Goal: Task Accomplishment & Management: Use online tool/utility

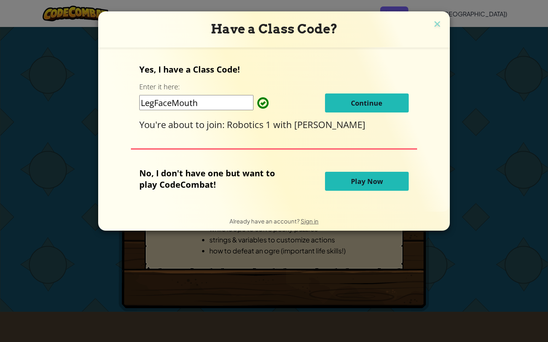
click at [344, 100] on button "Continue" at bounding box center [367, 103] width 84 height 19
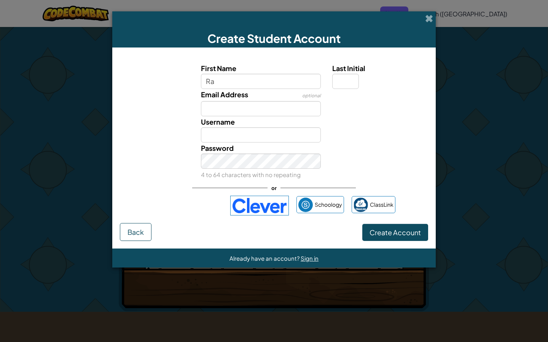
type input "Ra"
click at [257, 73] on label "First Name" at bounding box center [261, 68] width 120 height 11
click at [257, 74] on input "Ra" at bounding box center [261, 81] width 120 height 15
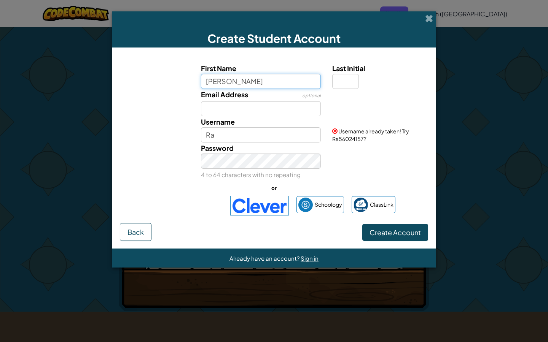
type input "Rafael Roca"
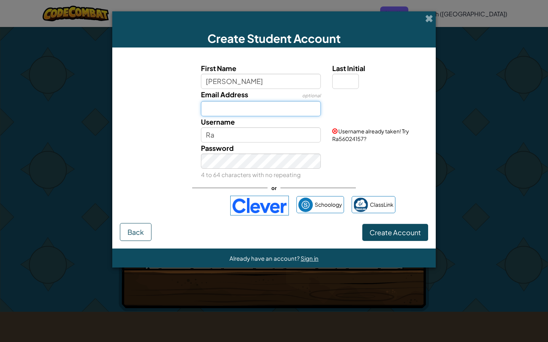
type input "Rafael Roca"
click at [251, 110] on input "Email Address" at bounding box center [261, 108] width 120 height 15
type input "rroca04728@episd.org"
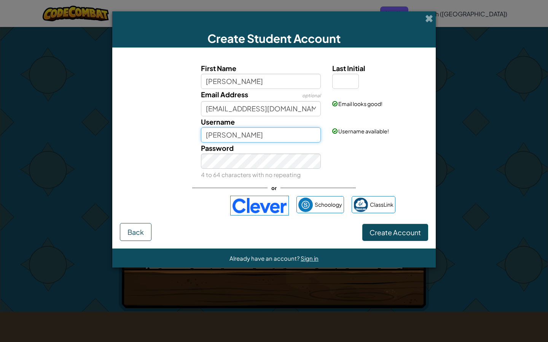
click at [260, 136] on input "Rafael Roca" at bounding box center [261, 134] width 120 height 15
type input "R"
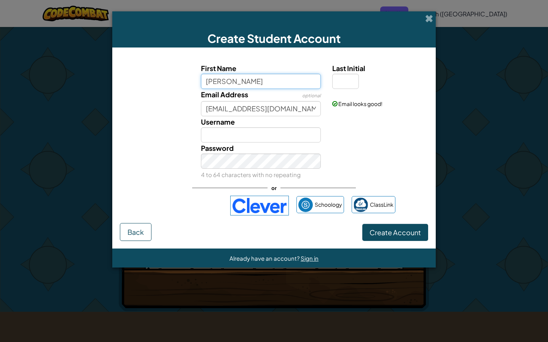
drag, startPoint x: 279, startPoint y: 84, endPoint x: 223, endPoint y: 81, distance: 56.3
click at [223, 81] on input "Rafael Roca" at bounding box center [261, 81] width 120 height 15
type input "Rafael"
click at [355, 78] on input "Last Initial" at bounding box center [345, 81] width 27 height 15
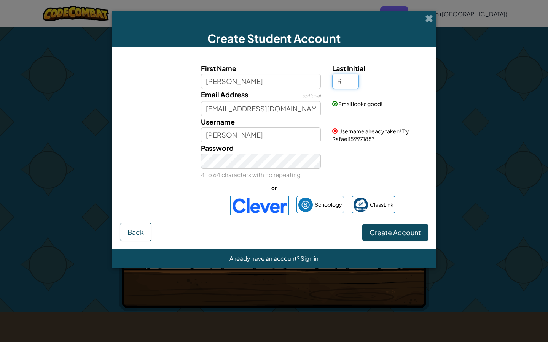
type input "R"
click at [261, 138] on input "RafaelR" at bounding box center [261, 134] width 120 height 15
type input "R"
click at [349, 163] on div "Password 4 to 64 characters with no repeating" at bounding box center [274, 162] width 316 height 38
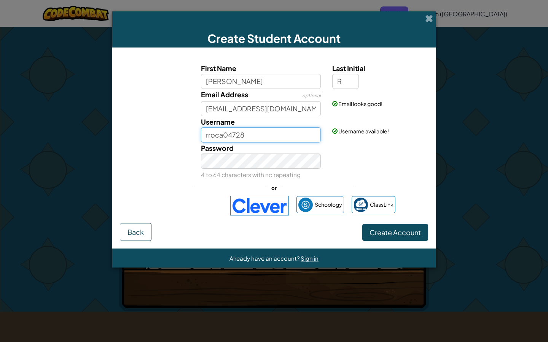
drag, startPoint x: 250, startPoint y: 134, endPoint x: 179, endPoint y: 138, distance: 71.6
click at [179, 138] on div "Username rroca04728 Username available!" at bounding box center [274, 129] width 316 height 26
click at [327, 164] on div "Password 4 to 64 characters with no repeating" at bounding box center [274, 162] width 316 height 38
click at [265, 135] on input "RrHood" at bounding box center [261, 134] width 120 height 15
click at [349, 176] on div "Password 4 to 64 characters with no repeating" at bounding box center [274, 162] width 316 height 38
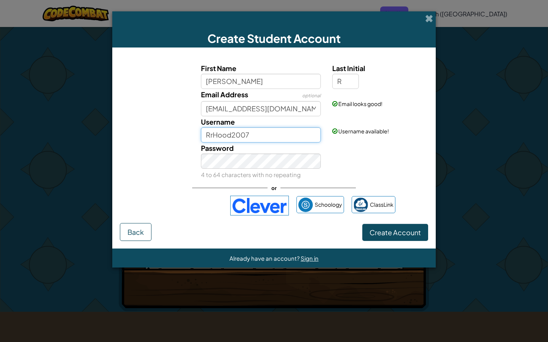
drag, startPoint x: 268, startPoint y: 138, endPoint x: 160, endPoint y: 138, distance: 108.0
click at [160, 138] on div "Username RrHood2007 Username available!" at bounding box center [274, 129] width 316 height 26
type input "rroca04728"
click at [237, 173] on small "4 to 64 characters with no repeating" at bounding box center [251, 174] width 100 height 7
click at [222, 168] on div "Password 4 to 64 characters with no repeating" at bounding box center [261, 162] width 132 height 38
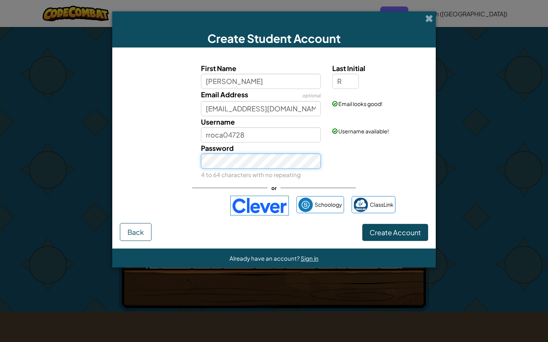
click at [165, 165] on div "Password 4 to 64 characters with no repeating" at bounding box center [274, 162] width 316 height 38
click at [404, 230] on span "Create Account" at bounding box center [394, 232] width 51 height 9
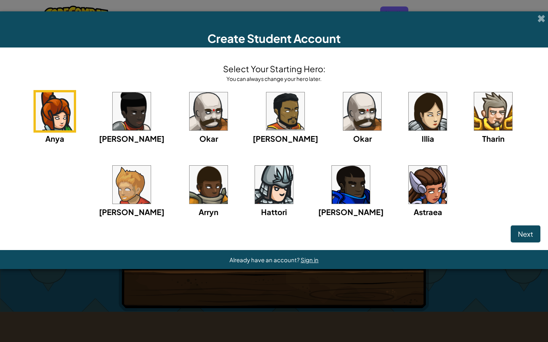
click at [258, 184] on img at bounding box center [274, 185] width 38 height 38
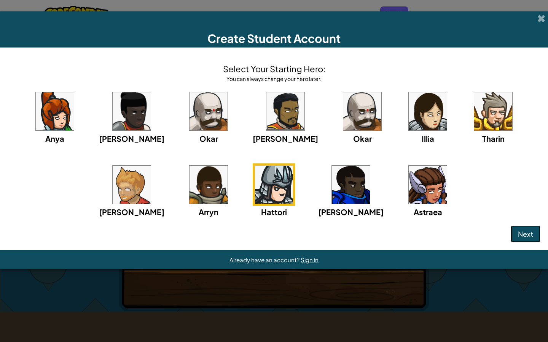
click at [538, 229] on button "Next" at bounding box center [525, 233] width 30 height 17
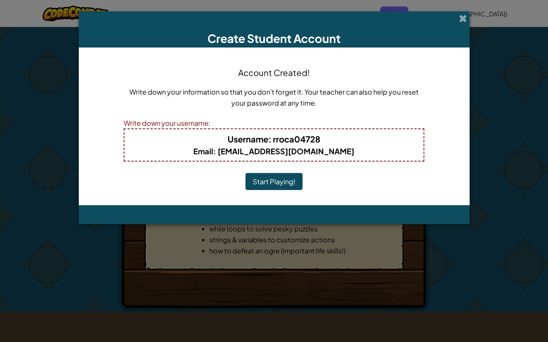
click at [278, 180] on button "Start Playing!" at bounding box center [273, 181] width 57 height 17
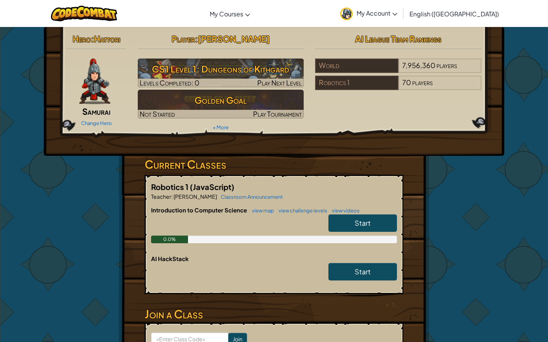
click at [351, 222] on link "Start" at bounding box center [362, 222] width 68 height 17
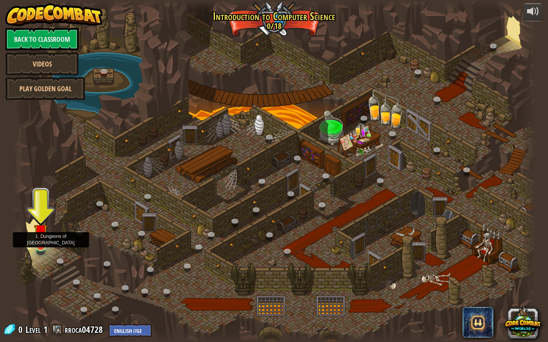
click at [38, 246] on img at bounding box center [41, 231] width 14 height 32
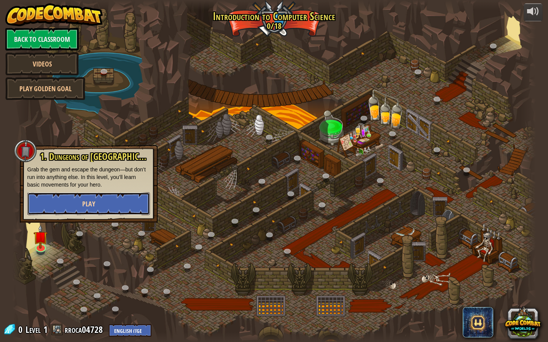
click at [78, 213] on button "Play" at bounding box center [88, 203] width 122 height 23
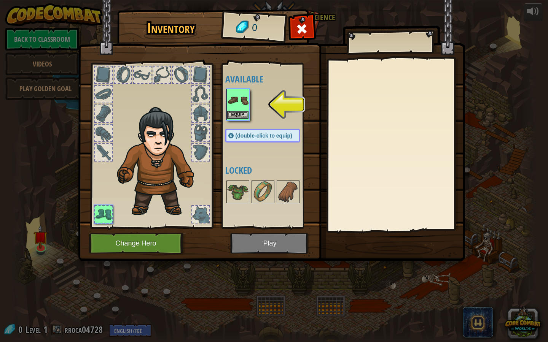
click at [242, 102] on img at bounding box center [237, 100] width 21 height 21
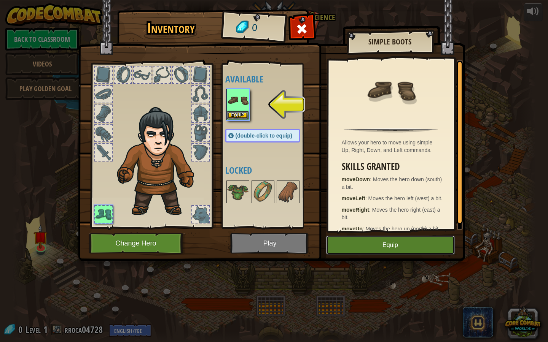
click at [375, 245] on button "Equip" at bounding box center [390, 245] width 129 height 19
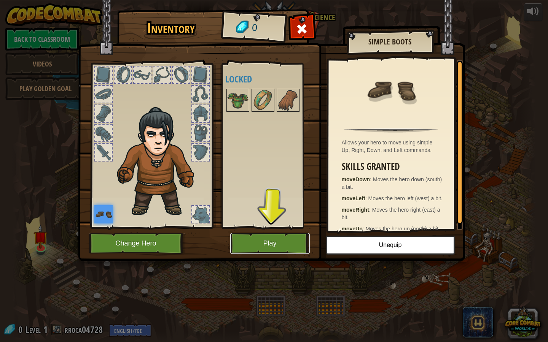
click at [273, 241] on button "Play" at bounding box center [269, 243] width 79 height 21
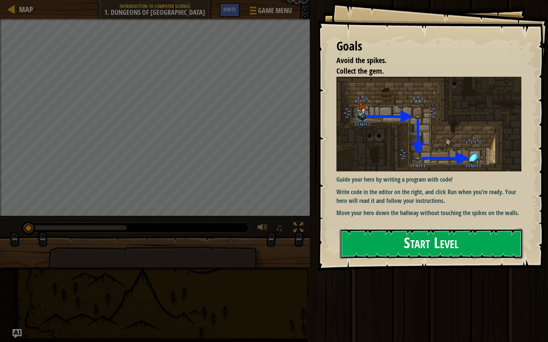
click at [397, 242] on button "Start Level" at bounding box center [431, 244] width 183 height 30
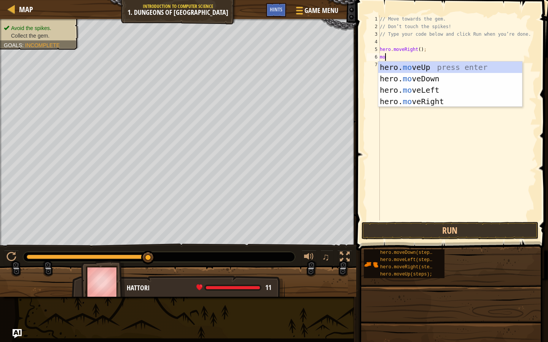
scroll to position [3, 0]
type textarea "m"
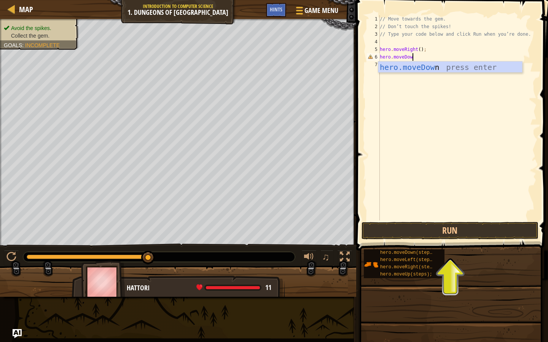
scroll to position [3, 2]
type textarea "hero.moveDown"
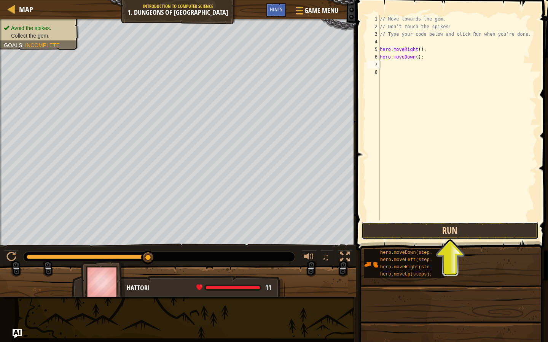
click at [466, 235] on button "Run" at bounding box center [449, 230] width 177 height 17
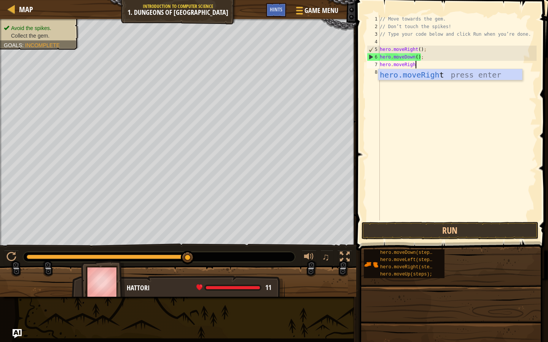
type textarea "hero.moveRight"
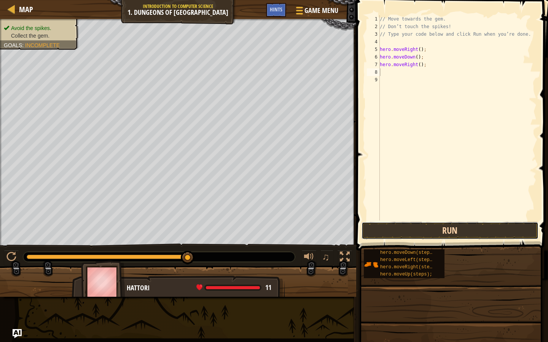
click at [436, 234] on button "Run" at bounding box center [449, 230] width 177 height 17
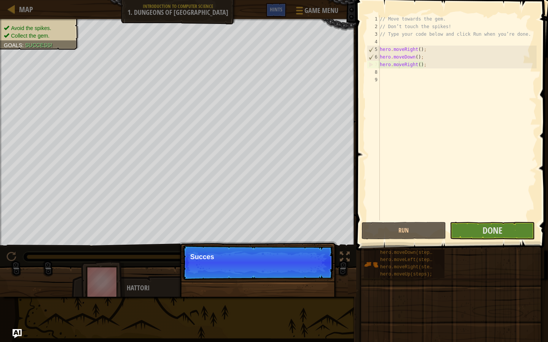
click at [398, 66] on div "// Move towards the gem. // Don’t touch the spikes! // Type your code below and…" at bounding box center [457, 125] width 158 height 221
type textarea "hero.moveRight();"
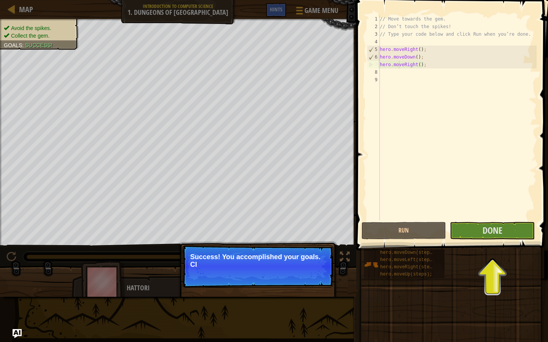
click at [268, 258] on p "Success! You accomplished your goals. Cl" at bounding box center [257, 260] width 135 height 15
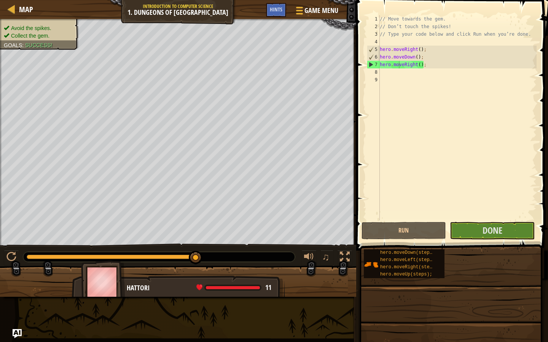
scroll to position [3, 2]
click at [456, 229] on button "Done" at bounding box center [491, 230] width 85 height 17
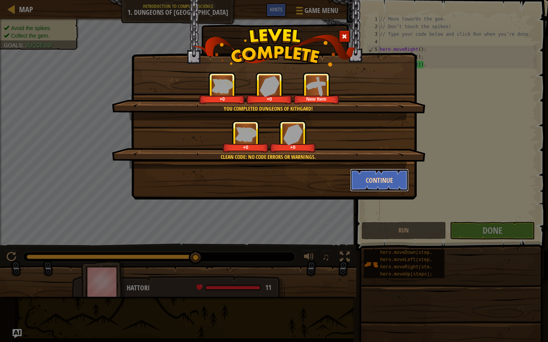
click at [365, 177] on button "Continue" at bounding box center [379, 180] width 59 height 23
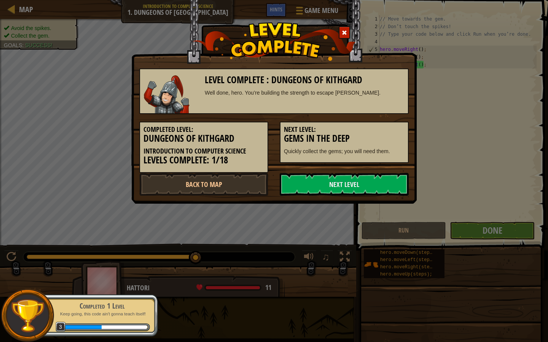
click at [365, 177] on link "Next Level" at bounding box center [343, 184] width 129 height 23
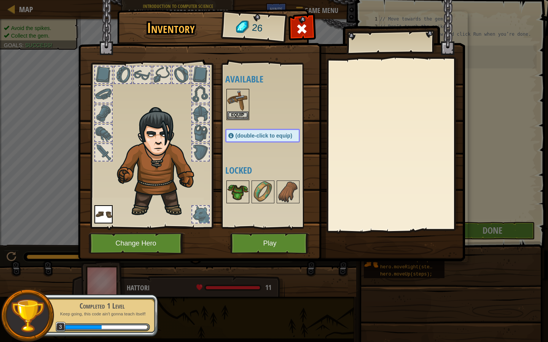
click at [238, 194] on img at bounding box center [237, 191] width 21 height 21
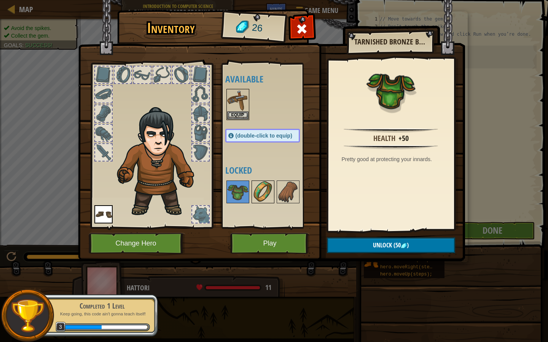
click at [265, 200] on img at bounding box center [262, 191] width 21 height 21
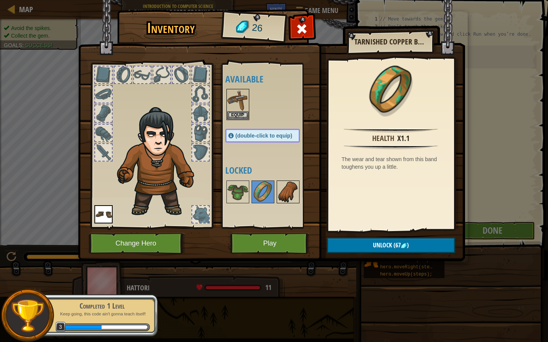
click at [284, 195] on img at bounding box center [287, 191] width 21 height 21
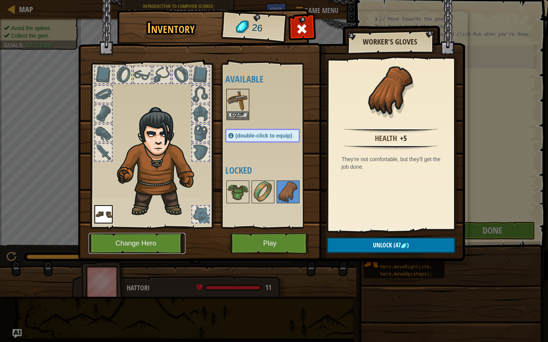
click at [152, 253] on button "Change Hero" at bounding box center [137, 243] width 97 height 21
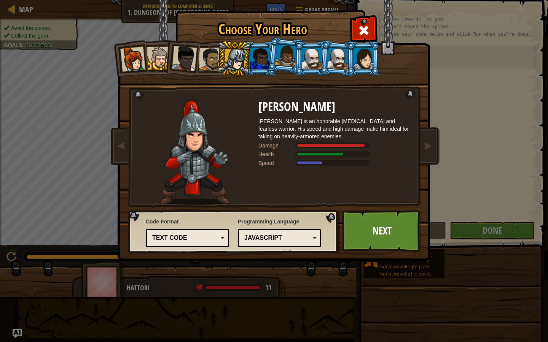
click at [261, 57] on div at bounding box center [260, 58] width 20 height 21
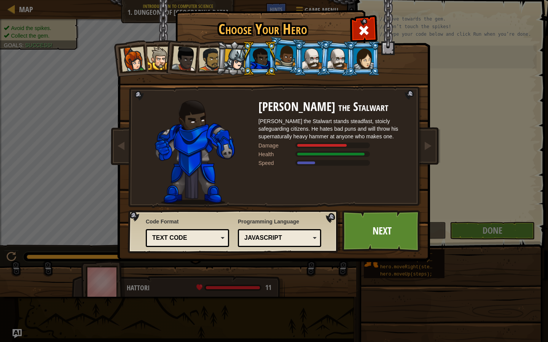
click at [279, 62] on div at bounding box center [286, 55] width 22 height 22
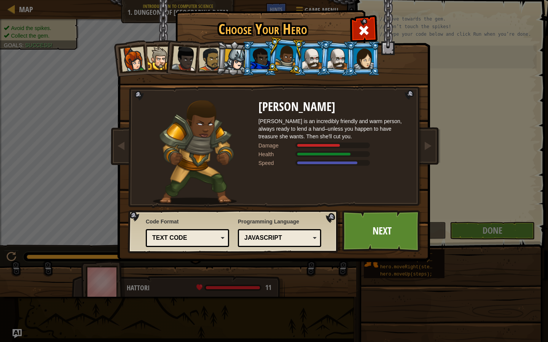
click at [262, 62] on div at bounding box center [260, 58] width 20 height 21
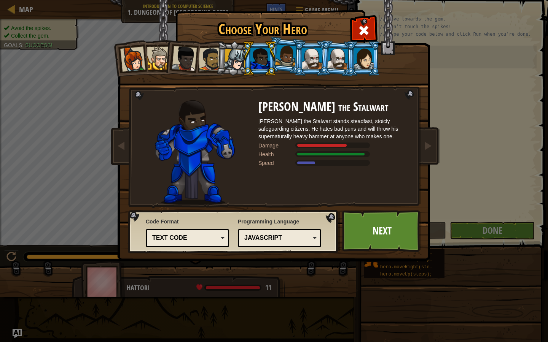
click at [193, 51] on div at bounding box center [183, 58] width 25 height 25
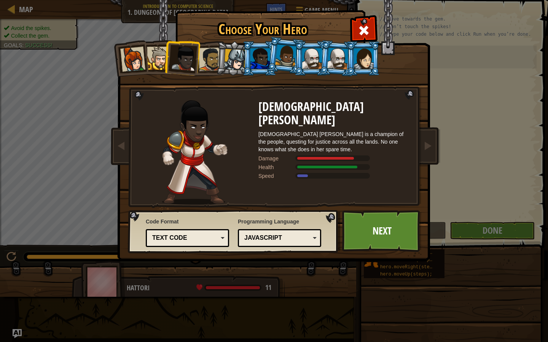
click at [159, 64] on div at bounding box center [158, 58] width 23 height 23
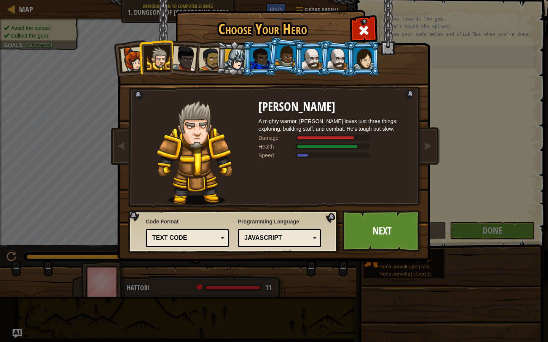
click at [230, 58] on div at bounding box center [235, 60] width 22 height 22
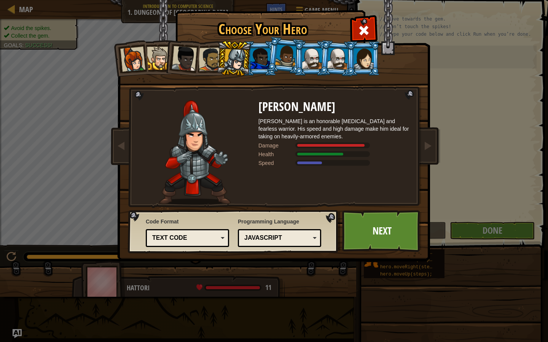
click at [263, 62] on div at bounding box center [260, 58] width 20 height 21
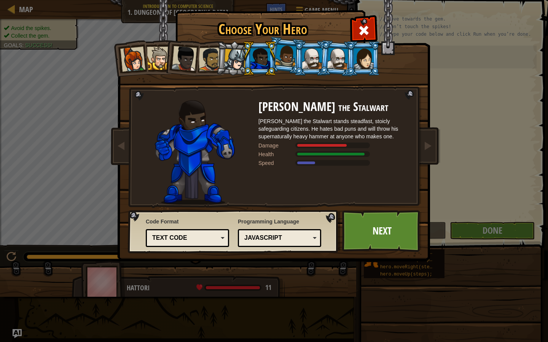
click at [242, 65] on li at bounding box center [259, 58] width 34 height 35
click at [231, 64] on div at bounding box center [235, 60] width 22 height 22
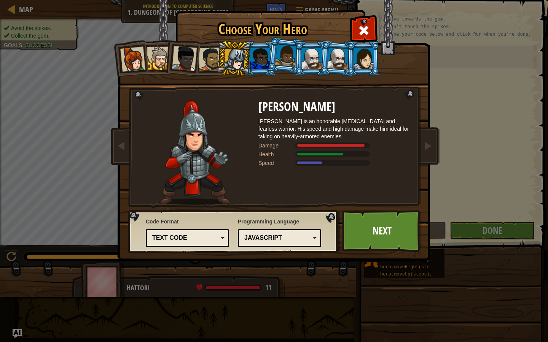
click at [363, 61] on div at bounding box center [364, 58] width 20 height 21
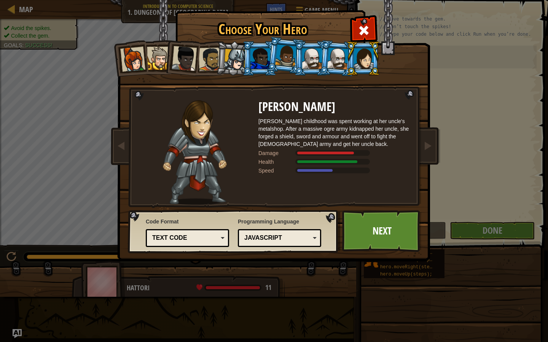
click at [147, 63] on li at bounding box center [129, 58] width 37 height 37
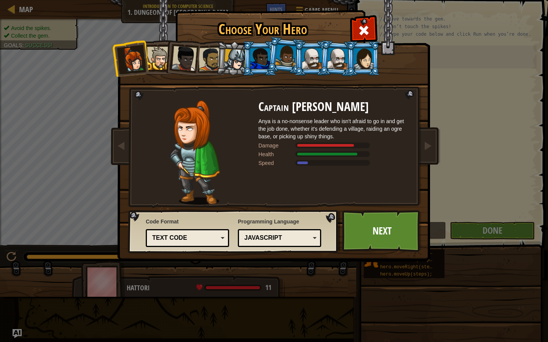
click at [164, 64] on li at bounding box center [181, 56] width 37 height 37
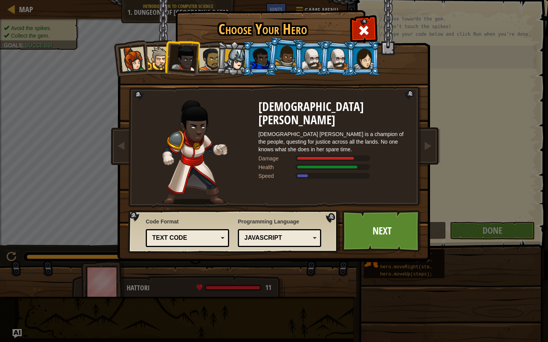
click at [158, 64] on div at bounding box center [158, 58] width 23 height 23
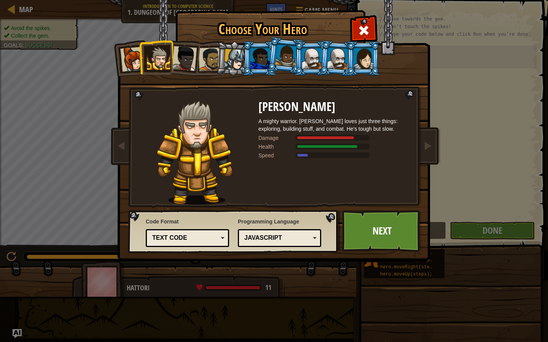
click at [180, 66] on div at bounding box center [183, 58] width 25 height 25
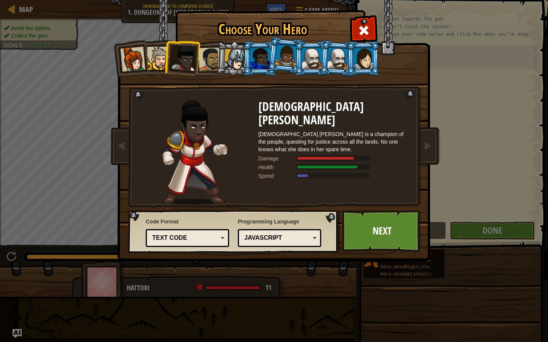
click at [209, 64] on div at bounding box center [210, 60] width 24 height 24
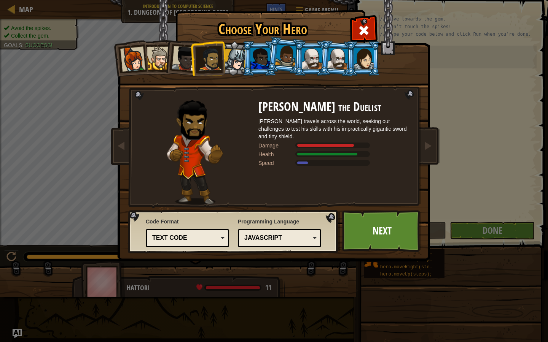
click at [222, 65] on li at bounding box center [207, 58] width 35 height 35
click at [230, 66] on div at bounding box center [235, 60] width 22 height 22
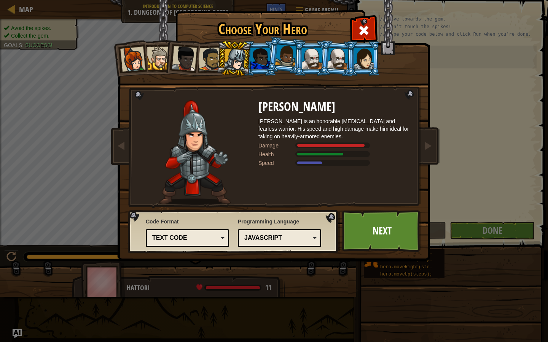
click at [260, 65] on div at bounding box center [260, 58] width 20 height 21
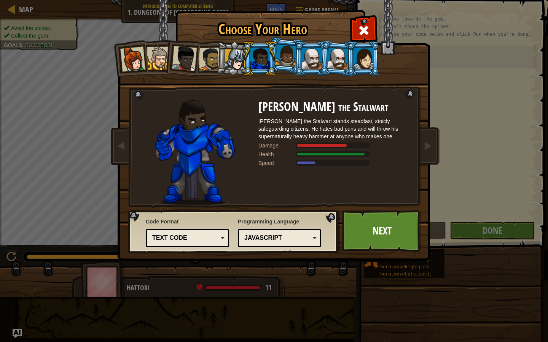
click at [286, 62] on div at bounding box center [286, 55] width 22 height 22
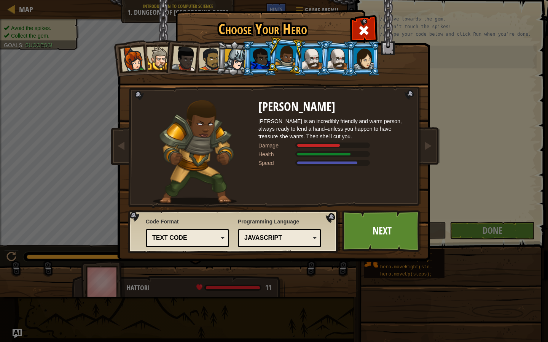
click at [308, 61] on div at bounding box center [312, 58] width 20 height 21
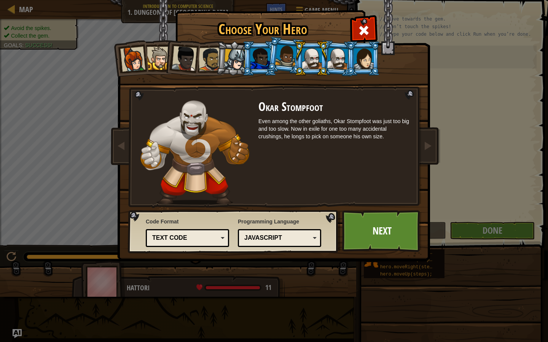
click at [283, 60] on div at bounding box center [286, 55] width 22 height 22
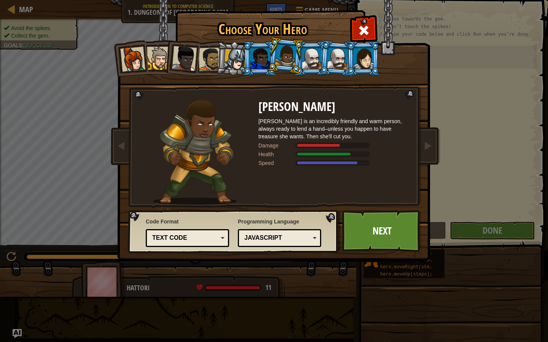
click at [364, 59] on div at bounding box center [364, 58] width 20 height 21
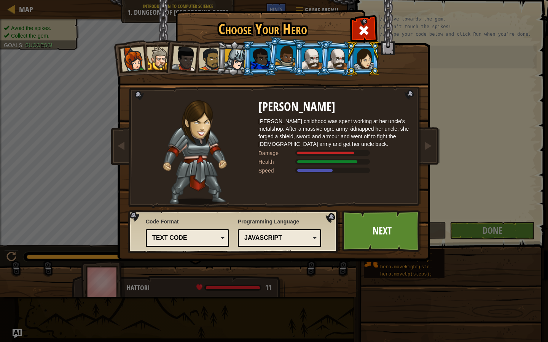
click at [281, 65] on div at bounding box center [286, 55] width 22 height 22
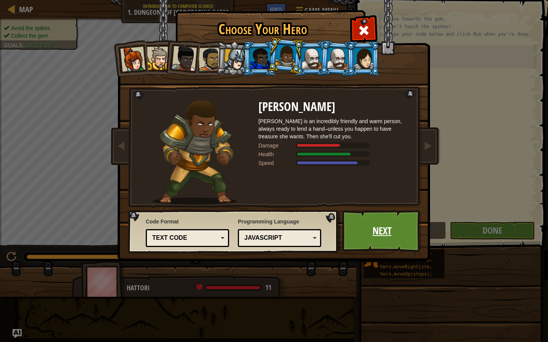
click at [360, 234] on link "Next" at bounding box center [381, 231] width 79 height 42
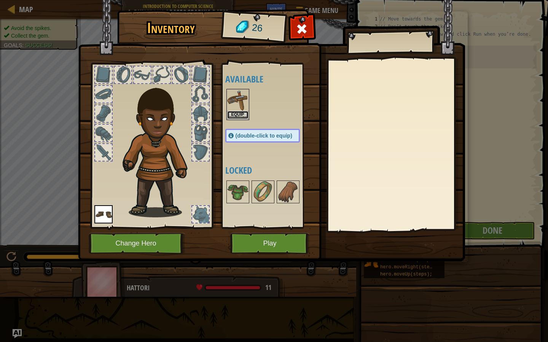
click at [243, 114] on button "Equip" at bounding box center [237, 115] width 21 height 8
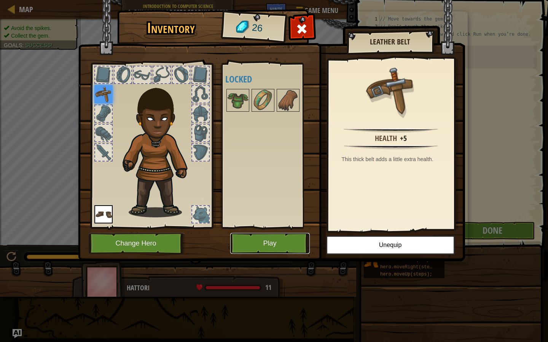
click at [273, 239] on button "Play" at bounding box center [269, 243] width 79 height 21
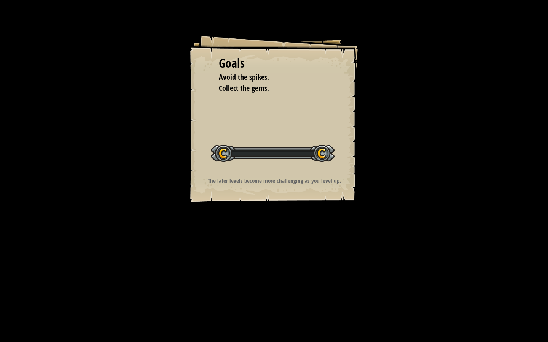
click at [322, 223] on div "Goals Avoid the spikes. Collect the gems. Start Level Error loading from server…" at bounding box center [274, 171] width 548 height 342
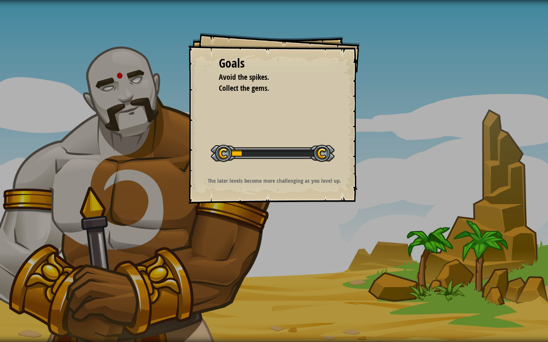
click at [263, 170] on div "Goals Avoid the spikes. Collect the gems. Start Level Error loading from server…" at bounding box center [273, 118] width 171 height 171
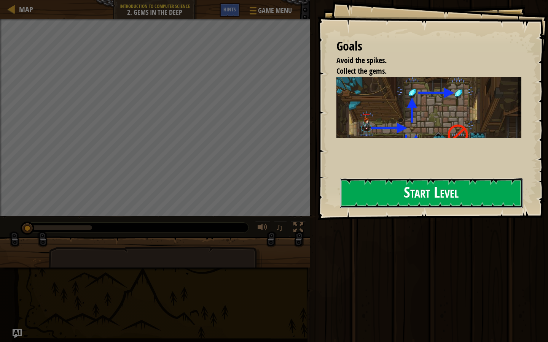
click at [374, 192] on button "Start Level" at bounding box center [431, 193] width 183 height 30
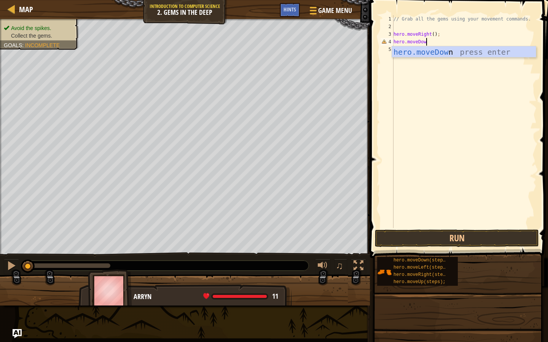
scroll to position [3, 2]
type textarea "hero.moveDown"
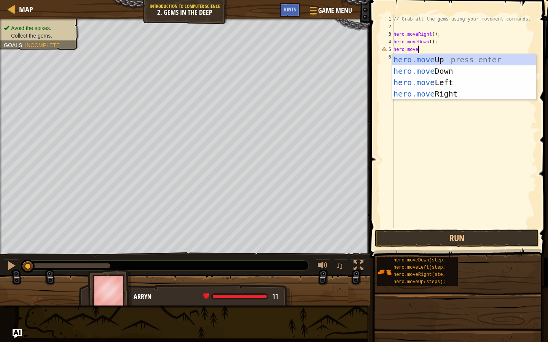
scroll to position [3, 2]
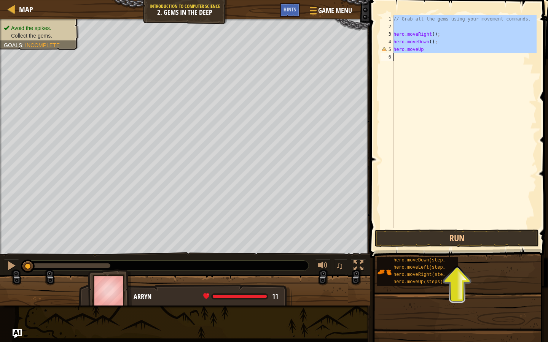
click at [427, 53] on div "// Grab all the gems using your movement commands. hero . moveRight ( ) ; hero …" at bounding box center [464, 129] width 144 height 228
type textarea "hero.moveUp"
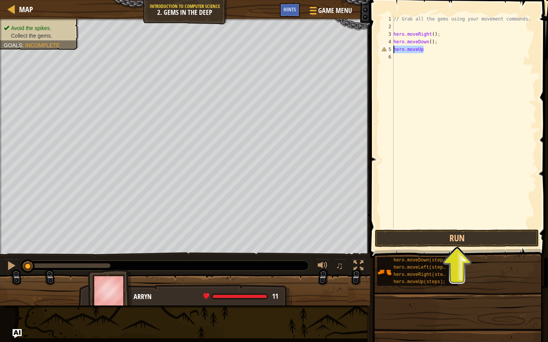
drag, startPoint x: 426, startPoint y: 51, endPoint x: 392, endPoint y: 51, distance: 34.2
click at [392, 51] on div "hero.moveUp 1 2 3 4 5 6 // Grab all the gems using your movement commands. hero…" at bounding box center [457, 121] width 157 height 213
click at [427, 52] on div "// Grab all the gems using your movement commands. hero . moveRight ( ) ; hero …" at bounding box center [464, 129] width 144 height 228
click at [429, 49] on div "// Grab all the gems using your movement commands. hero . moveRight ( ) ; hero …" at bounding box center [464, 129] width 144 height 228
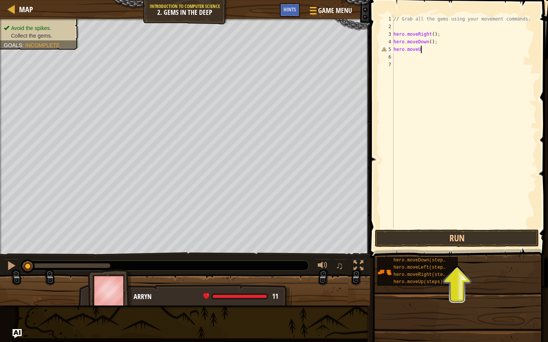
type textarea "hero.moveUp"
paste textarea "hero.moveUp"
type textarea "hero.moveUp"
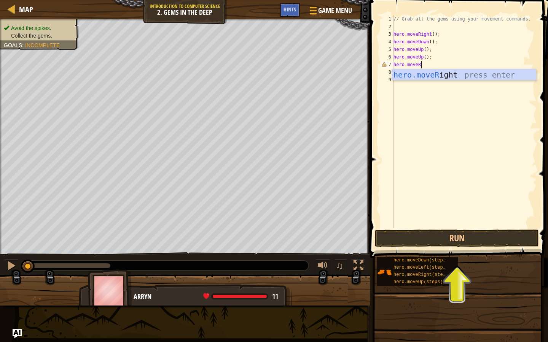
type textarea "hero.moveRig"
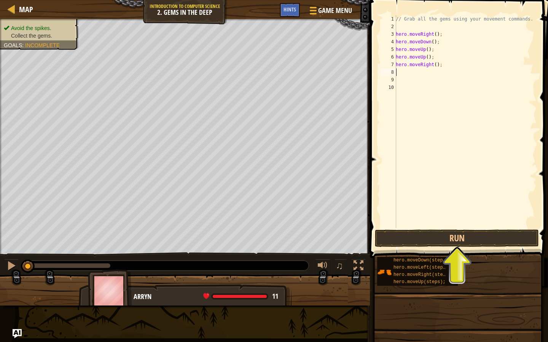
type textarea "H"
type textarea "Hero.moveRig"
click at [445, 235] on button "Run" at bounding box center [457, 238] width 164 height 17
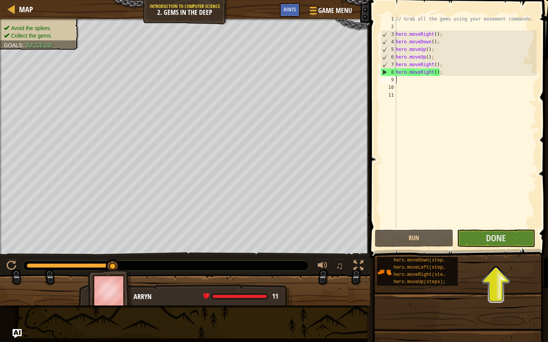
click at [429, 74] on div "// Grab all the gems using your movement commands. hero . moveRight ( ) ; hero …" at bounding box center [465, 129] width 142 height 228
type textarea "hero.moveRight();"
click at [471, 240] on button "Done" at bounding box center [496, 238] width 78 height 17
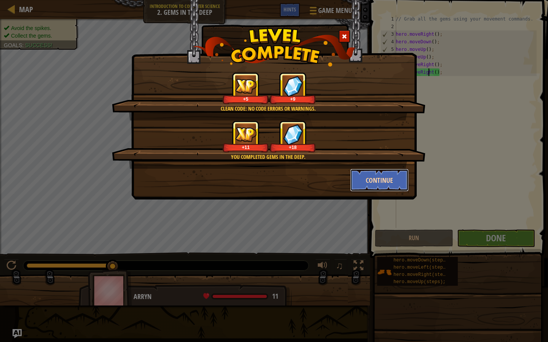
click at [383, 191] on button "Continue" at bounding box center [379, 180] width 59 height 23
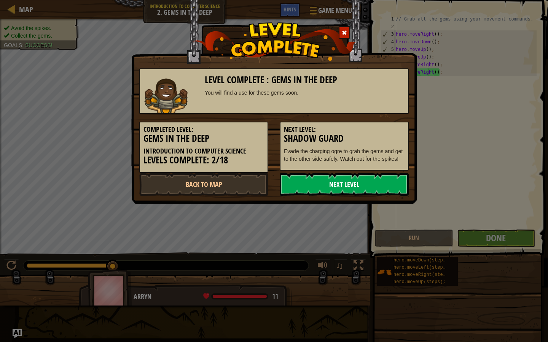
click at [343, 180] on link "Next Level" at bounding box center [343, 184] width 129 height 23
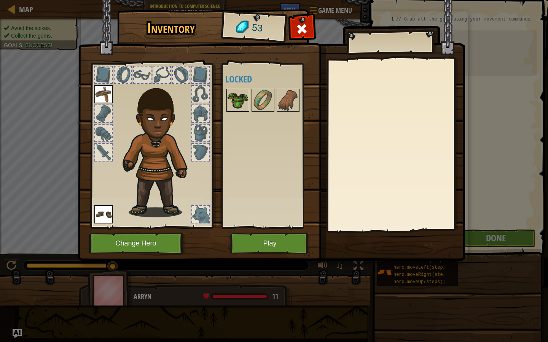
click at [235, 101] on img at bounding box center [237, 100] width 21 height 21
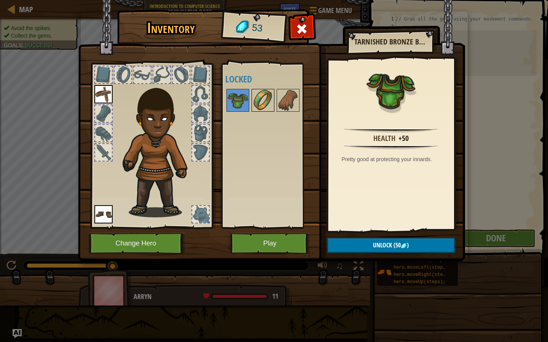
click at [259, 103] on img at bounding box center [262, 100] width 21 height 21
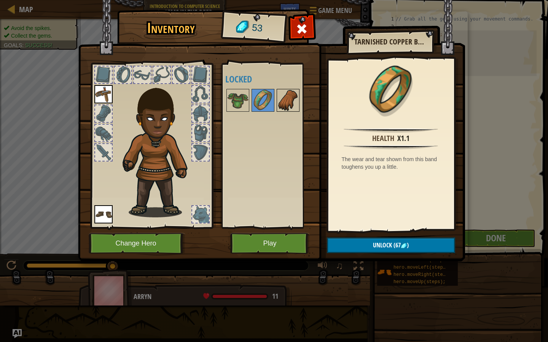
click at [287, 103] on img at bounding box center [287, 100] width 21 height 21
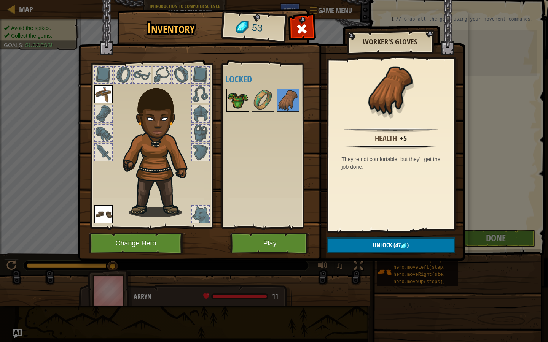
click at [244, 106] on img at bounding box center [237, 100] width 21 height 21
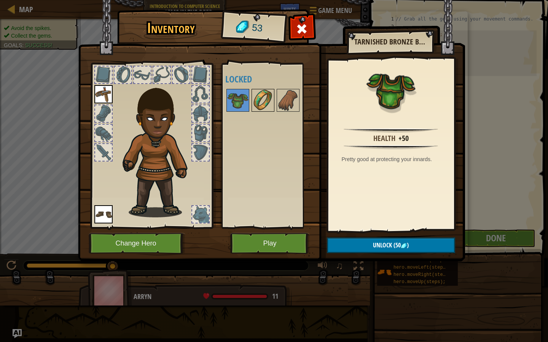
click at [273, 105] on div at bounding box center [262, 100] width 23 height 23
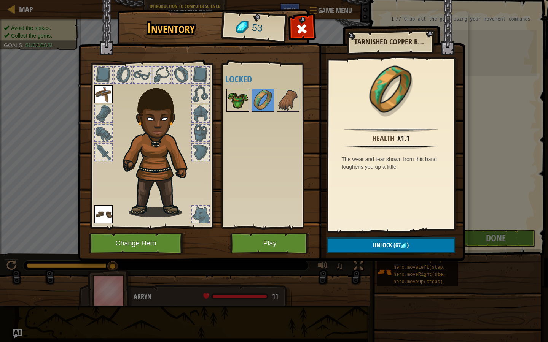
click at [233, 104] on img at bounding box center [237, 100] width 21 height 21
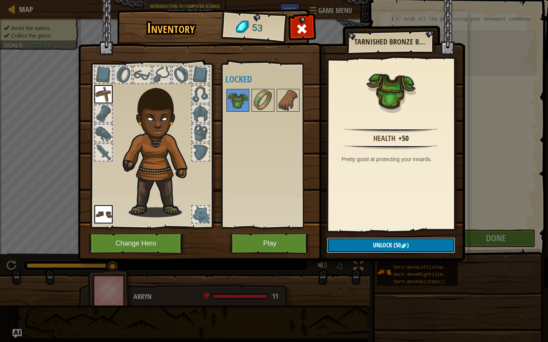
click at [372, 247] on button "Unlock (50 )" at bounding box center [391, 246] width 128 height 16
click at [372, 247] on button "Confirm" at bounding box center [391, 246] width 128 height 16
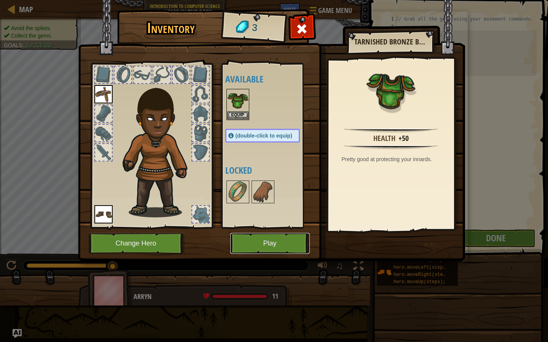
click at [290, 248] on button "Play" at bounding box center [269, 243] width 79 height 21
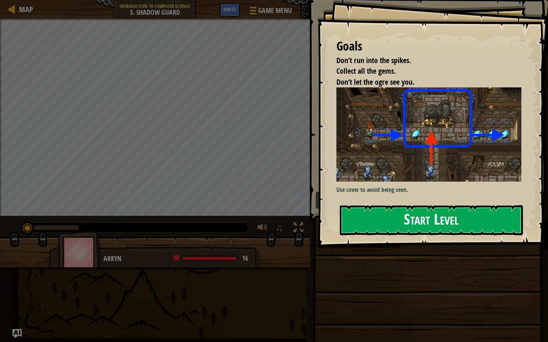
click at [384, 212] on button "Start Level" at bounding box center [431, 220] width 183 height 30
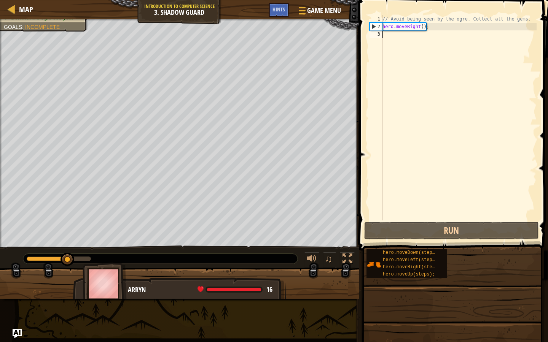
scroll to position [3, 0]
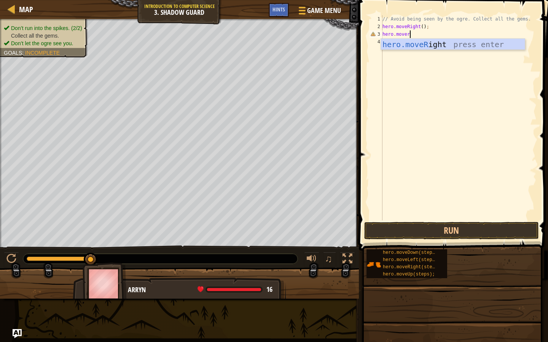
type textarea "hero.mover"
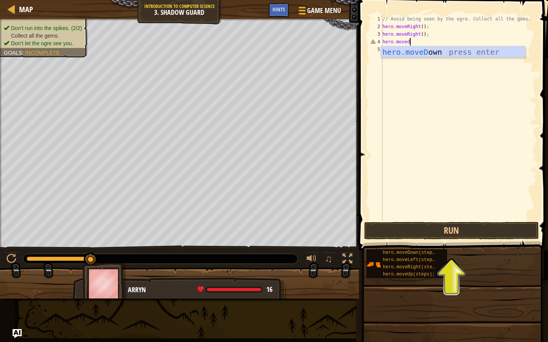
scroll to position [3, 2]
type textarea "hero.movedo"
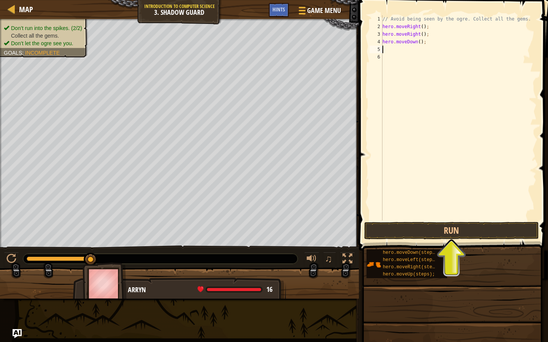
scroll to position [3, 0]
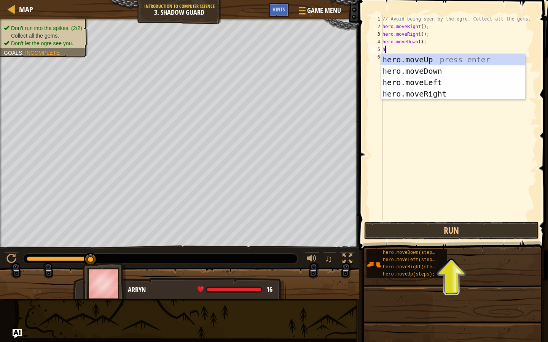
type textarea "hero"
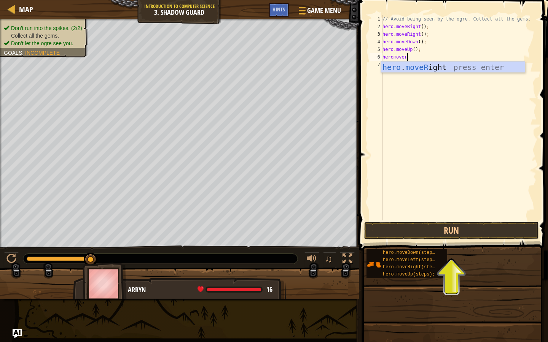
type textarea "heromoveri"
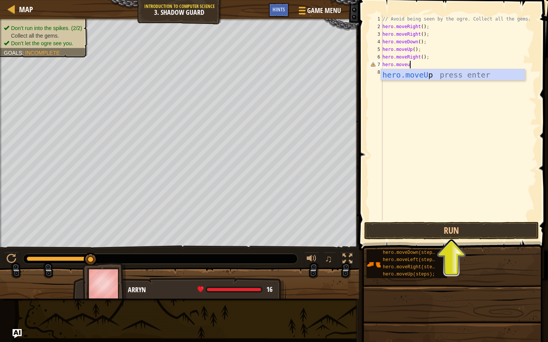
scroll to position [3, 2]
type textarea "hero.moveup"
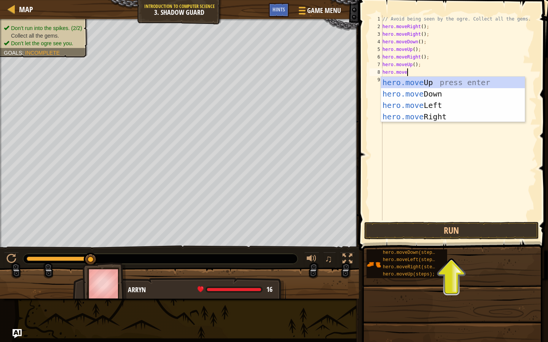
type textarea "hero.movel"
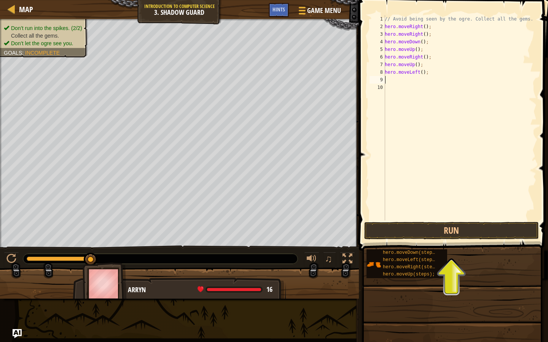
type textarea "j"
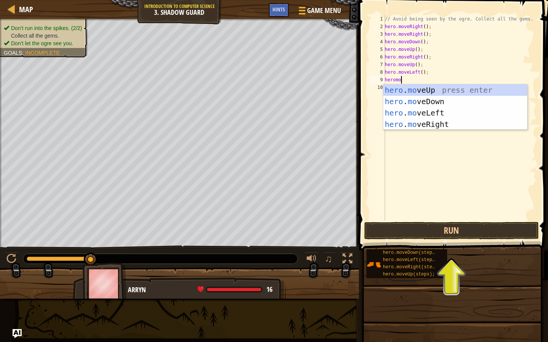
scroll to position [3, 1]
type textarea "heromoved"
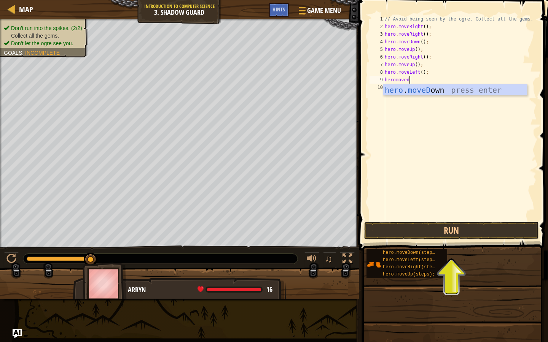
scroll to position [3, 0]
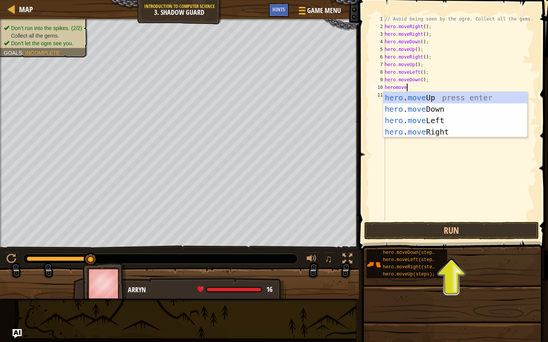
type textarea "heromoveri"
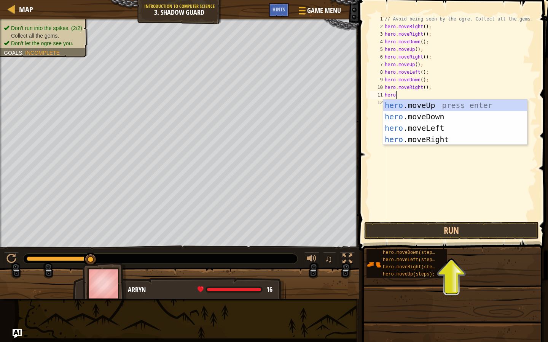
scroll to position [3, 1]
type textarea "herori"
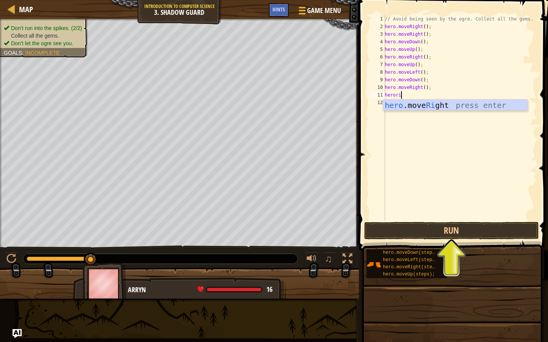
scroll to position [3, 0]
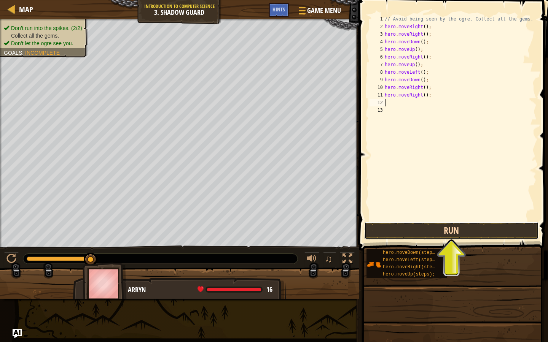
click at [411, 235] on button "Run" at bounding box center [451, 230] width 175 height 17
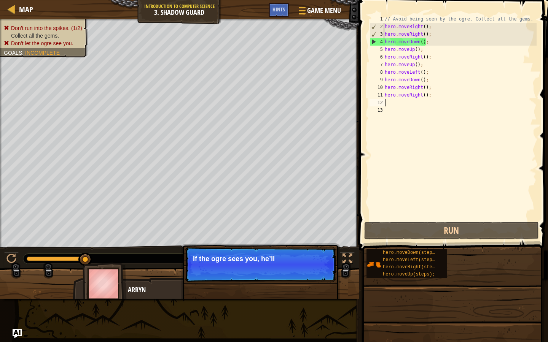
click at [427, 145] on div "// Avoid being seen by the ogre. Collect all the gems. hero . moveRight ( ) ; h…" at bounding box center [459, 125] width 153 height 221
click at [436, 102] on div "// Avoid being seen by the ogre. Collect all the gems. hero . moveRight ( ) ; h…" at bounding box center [459, 125] width 153 height 221
click at [427, 42] on div "// Avoid being seen by the ogre. Collect all the gems. hero . moveRight ( ) ; h…" at bounding box center [459, 125] width 153 height 221
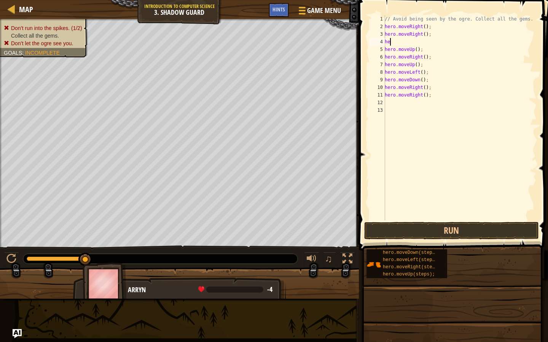
type textarea "h"
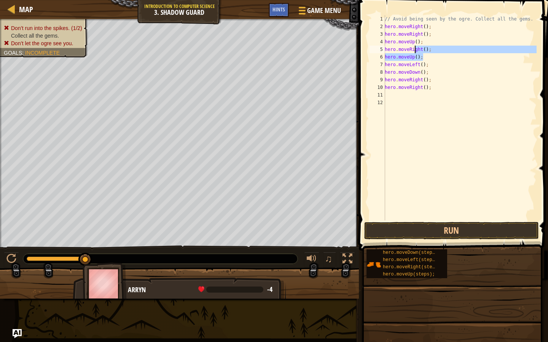
drag, startPoint x: 433, startPoint y: 54, endPoint x: 415, endPoint y: 49, distance: 18.4
click at [415, 49] on div "// Avoid being seen by the ogre. Collect all the gems. hero . moveRight ( ) ; h…" at bounding box center [459, 125] width 153 height 221
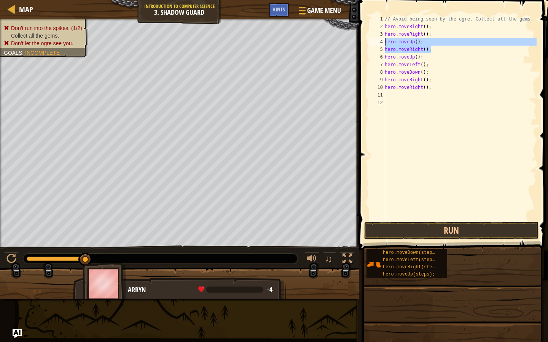
drag, startPoint x: 438, startPoint y: 50, endPoint x: 383, endPoint y: 42, distance: 55.3
click at [383, 42] on div "hero.moveRight(); 1 2 3 4 5 6 7 8 9 10 11 12 // Avoid being seen by the ogre. C…" at bounding box center [452, 117] width 168 height 205
type textarea "hero.moveUp(); hero.moveRight();"
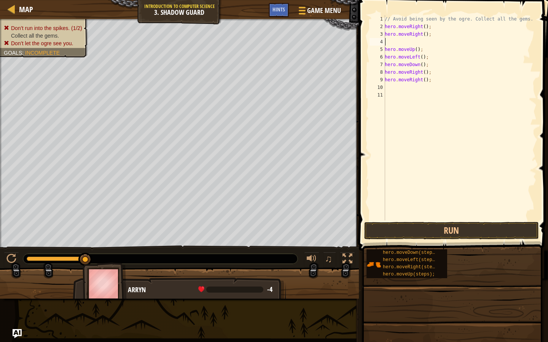
type textarea "hero.moveRight();"
click at [450, 221] on span at bounding box center [453, 114] width 195 height 273
click at [440, 237] on button "Run" at bounding box center [451, 230] width 175 height 17
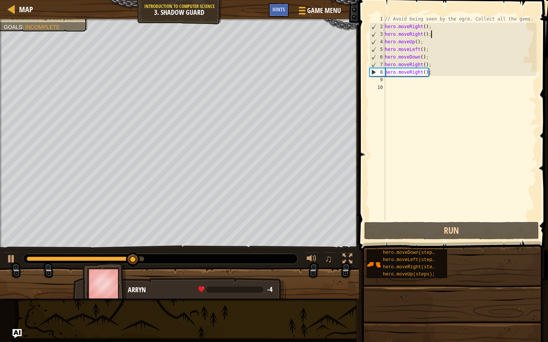
click at [403, 88] on div "// Avoid being seen by the ogre. Collect all the gems. hero . moveRight ( ) ; h…" at bounding box center [459, 125] width 153 height 221
click at [396, 82] on div "// Avoid being seen by the ogre. Collect all the gems. hero . moveRight ( ) ; h…" at bounding box center [459, 125] width 153 height 221
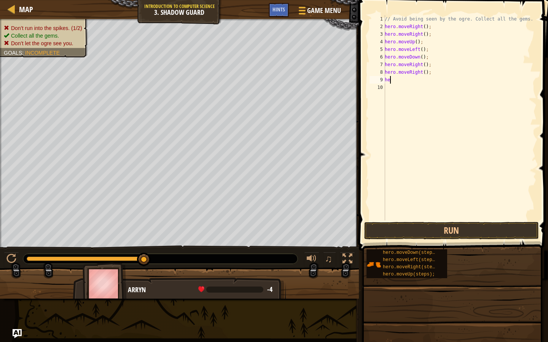
type textarea "h"
type textarea "a"
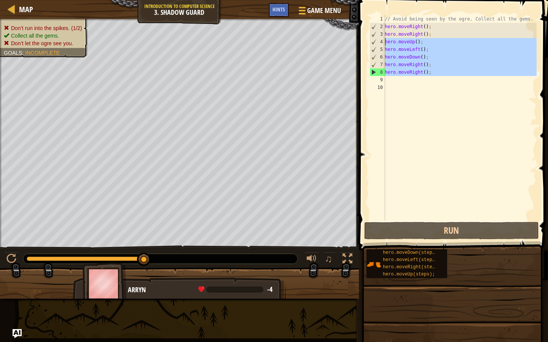
drag, startPoint x: 444, startPoint y: 78, endPoint x: 374, endPoint y: 32, distance: 83.5
click at [374, 32] on div "1 2 3 4 5 6 7 8 9 10 // Avoid being seen by the ogre. Collect all the gems. her…" at bounding box center [452, 117] width 168 height 205
type textarea "hero.moveRight(); hero.moveUp();"
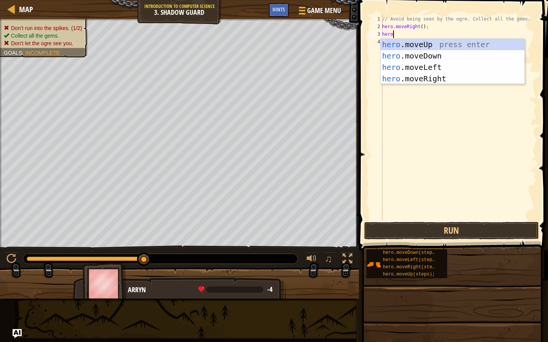
type textarea "herou"
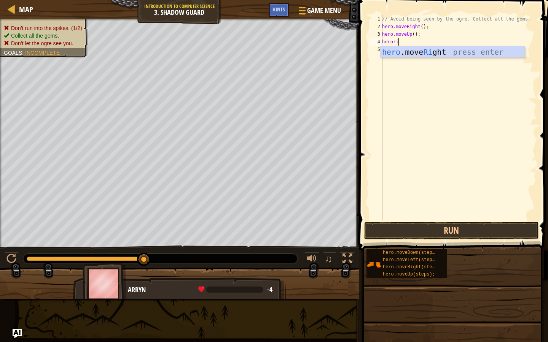
type textarea "herorig"
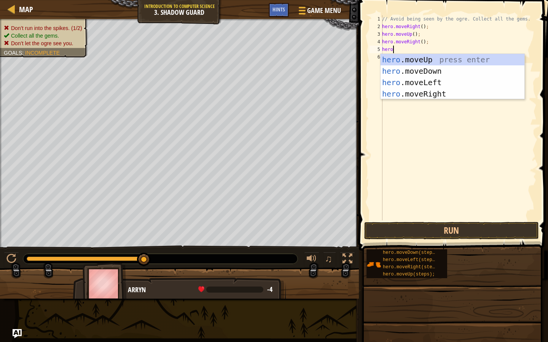
scroll to position [3, 1]
type textarea "herodo"
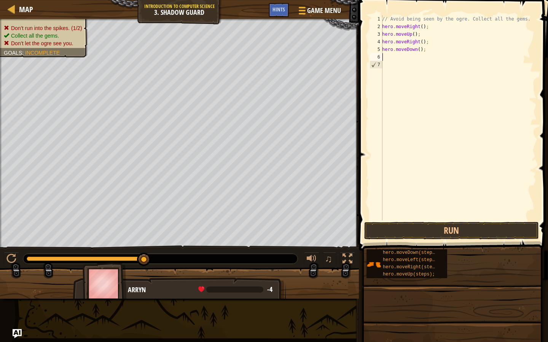
scroll to position [3, 0]
type textarea "heror"
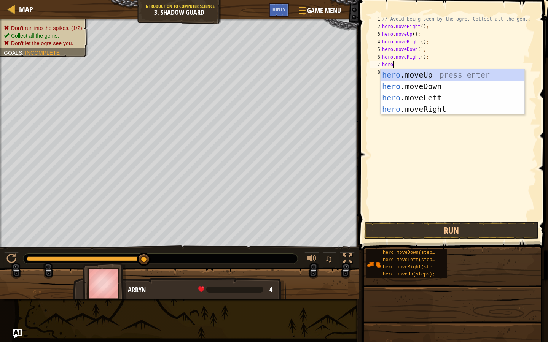
type textarea "heror"
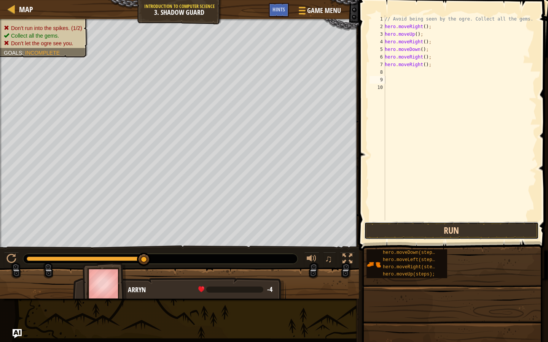
click at [430, 233] on button "Run" at bounding box center [451, 230] width 175 height 17
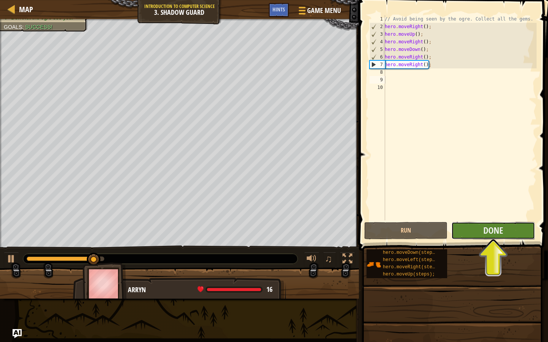
click at [511, 229] on button "Done" at bounding box center [492, 230] width 83 height 17
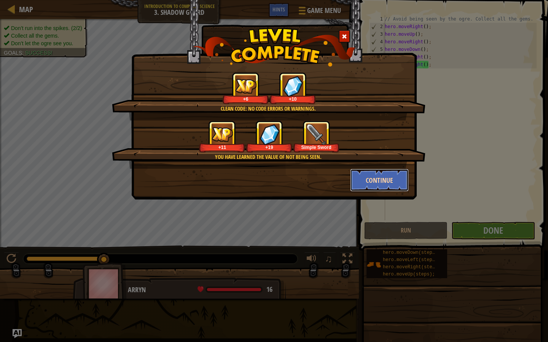
click at [366, 173] on button "Continue" at bounding box center [379, 180] width 59 height 23
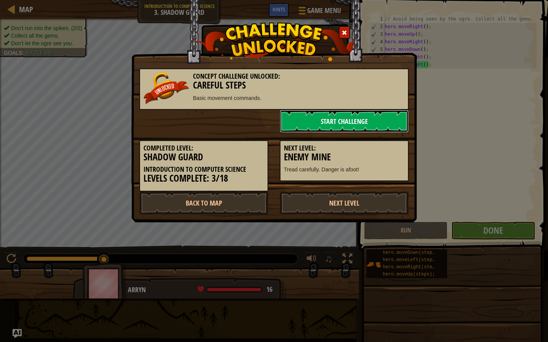
click at [316, 119] on link "Start Challenge" at bounding box center [343, 121] width 129 height 23
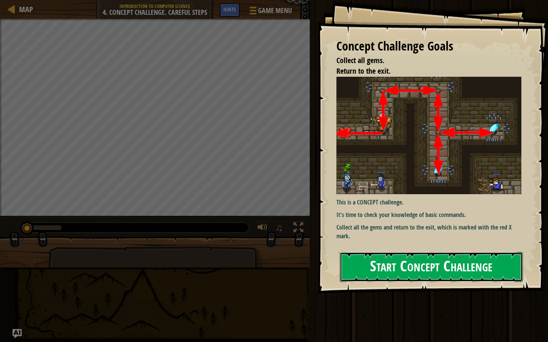
click at [384, 263] on button "Start Concept Challenge" at bounding box center [431, 267] width 183 height 30
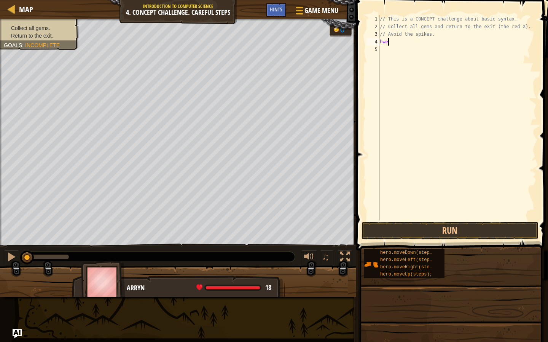
scroll to position [3, 0]
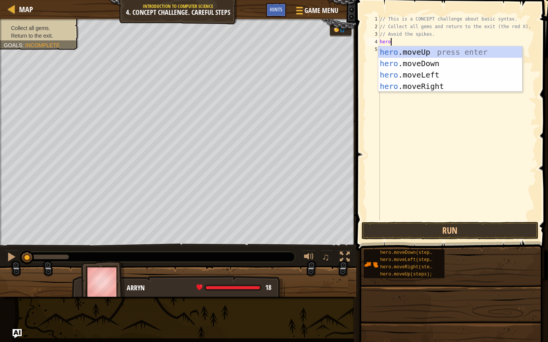
type textarea "herou"
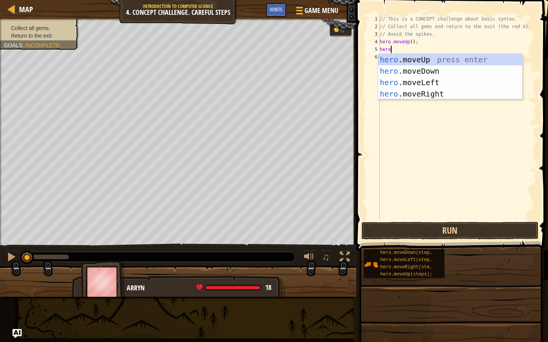
type textarea "herori"
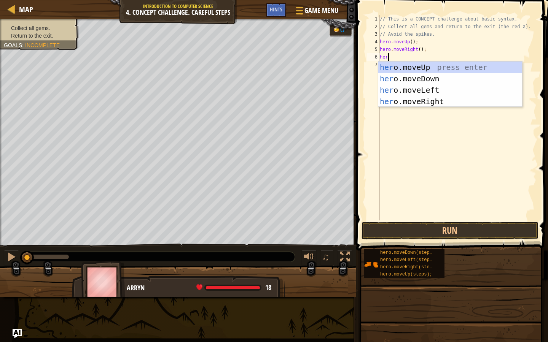
type textarea "herod"
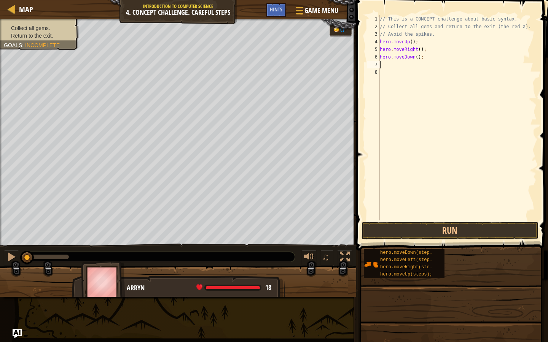
type textarea "do"
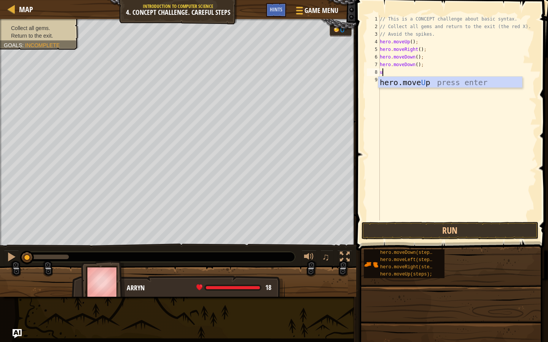
type textarea "up"
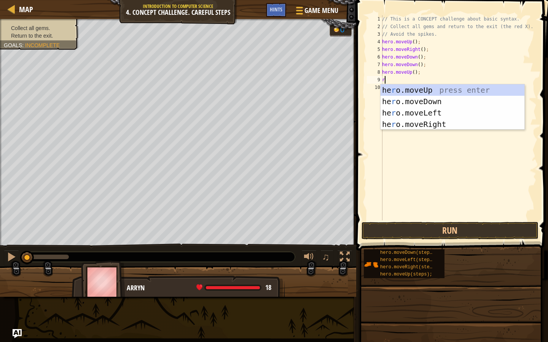
type textarea "ri"
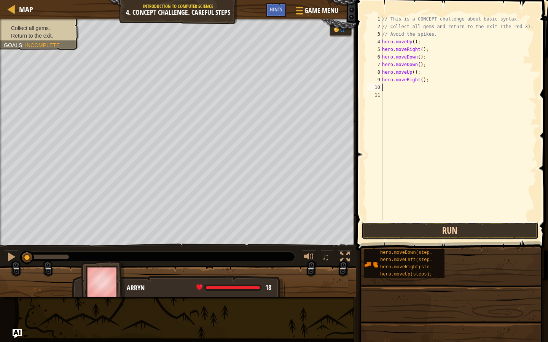
click at [444, 234] on button "Run" at bounding box center [449, 230] width 177 height 17
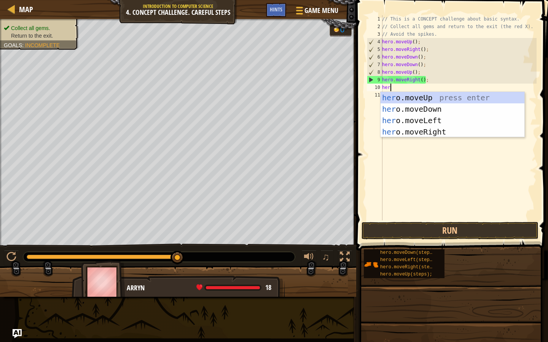
type textarea "h"
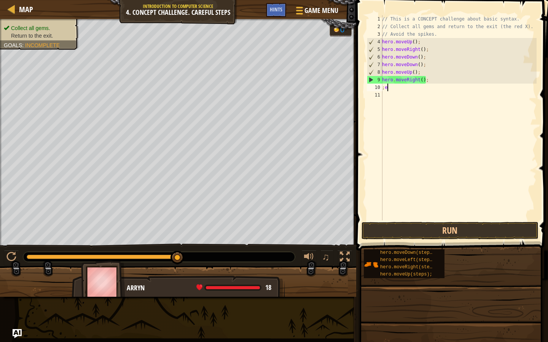
type textarea ";"
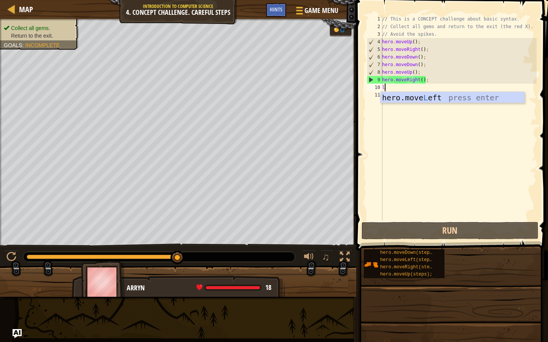
type textarea "lef"
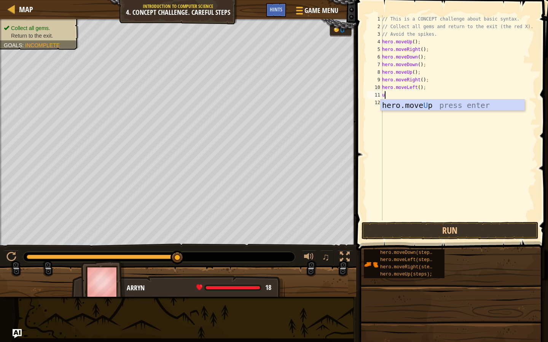
type textarea "up"
type textarea "l"
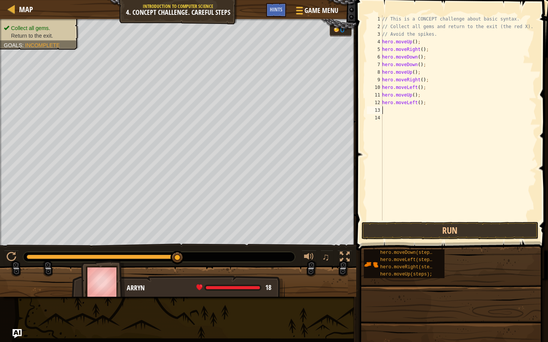
type textarea "d"
type textarea "l"
click at [384, 230] on button "Run" at bounding box center [449, 230] width 177 height 17
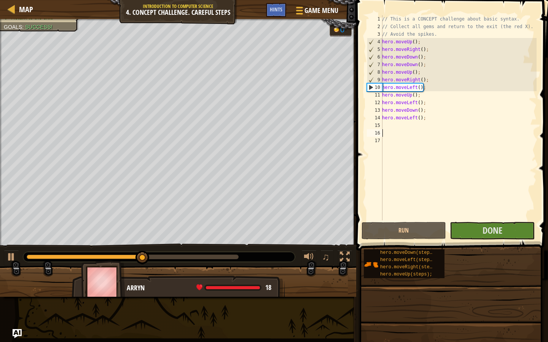
click at [219, 262] on div "0:20.2 Now: 0:13.1 Max: 0:23.9" at bounding box center [159, 257] width 272 height 11
click at [215, 256] on div at bounding box center [133, 257] width 212 height 5
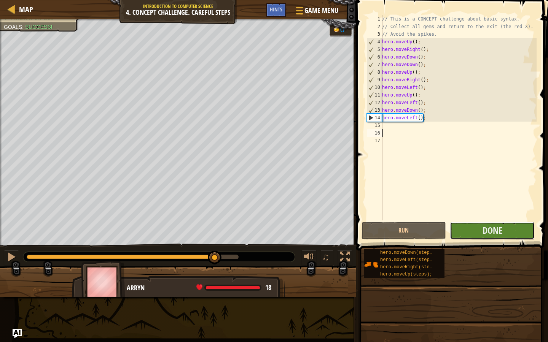
click at [502, 238] on button "Done" at bounding box center [491, 230] width 85 height 17
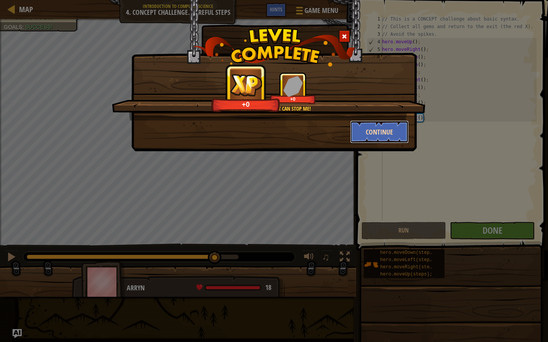
click at [390, 127] on button "Continue" at bounding box center [379, 132] width 59 height 23
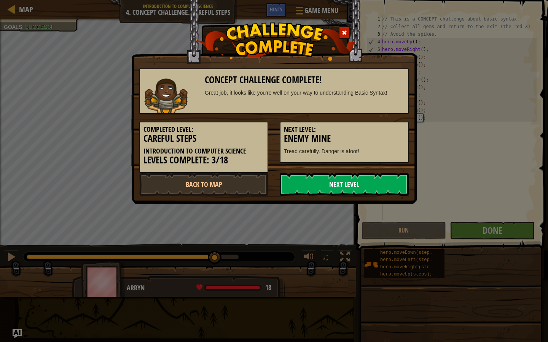
click at [357, 185] on link "Next Level" at bounding box center [343, 184] width 129 height 23
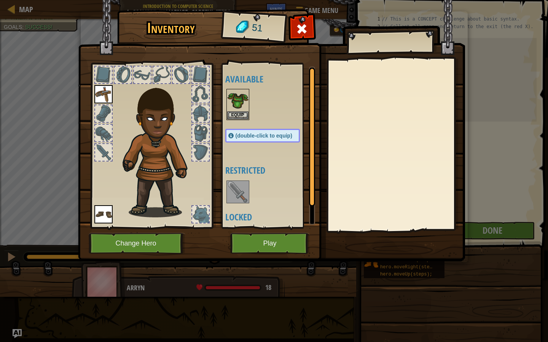
click at [232, 198] on img at bounding box center [237, 191] width 21 height 21
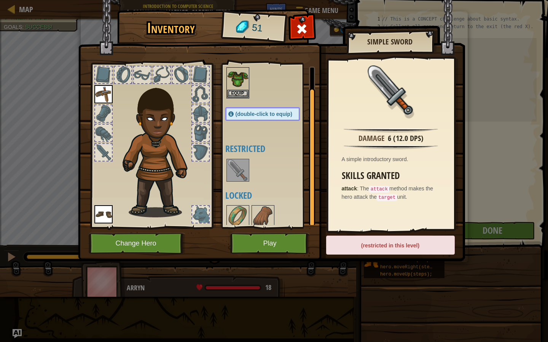
scroll to position [26, 0]
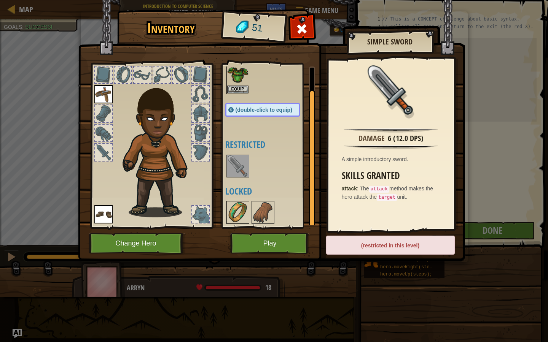
click at [238, 205] on img at bounding box center [237, 212] width 21 height 21
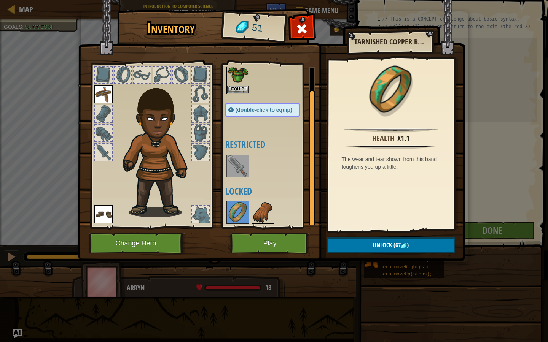
click at [259, 207] on img at bounding box center [262, 212] width 21 height 21
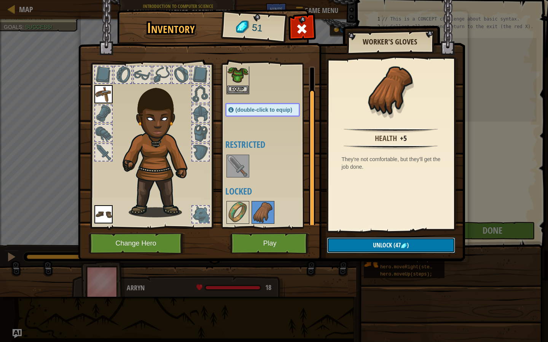
click at [353, 243] on button "Unlock (47 )" at bounding box center [391, 246] width 128 height 16
click at [373, 253] on img at bounding box center [271, 124] width 387 height 276
click at [362, 244] on button "Unlock" at bounding box center [391, 246] width 128 height 16
click at [274, 211] on div at bounding box center [262, 212] width 23 height 23
click at [269, 219] on img at bounding box center [262, 212] width 21 height 21
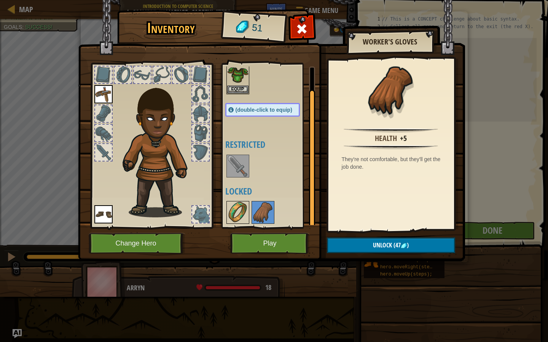
click at [226, 213] on div at bounding box center [237, 212] width 23 height 23
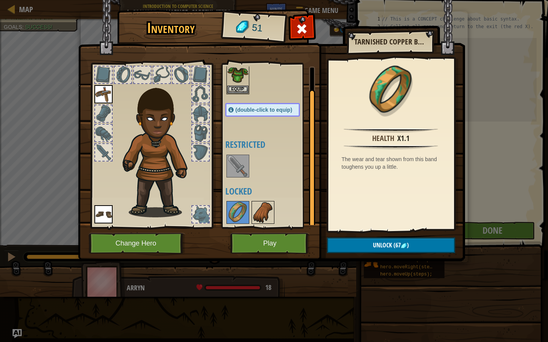
click at [263, 216] on img at bounding box center [262, 212] width 21 height 21
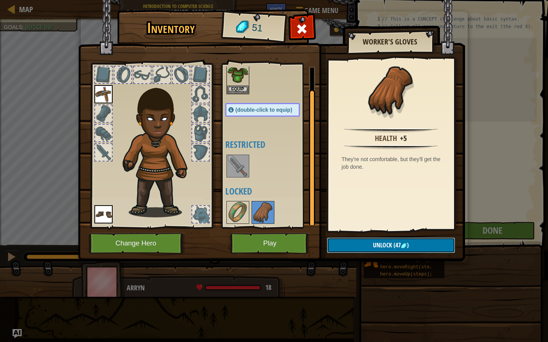
click at [359, 249] on button "Unlock (47 )" at bounding box center [391, 246] width 128 height 16
click at [360, 247] on button "Confirm" at bounding box center [391, 246] width 128 height 16
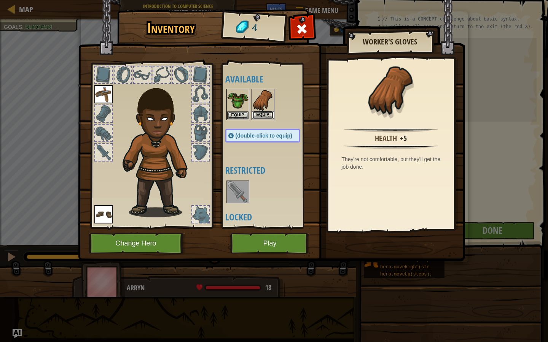
click at [257, 114] on button "Equip" at bounding box center [262, 115] width 21 height 8
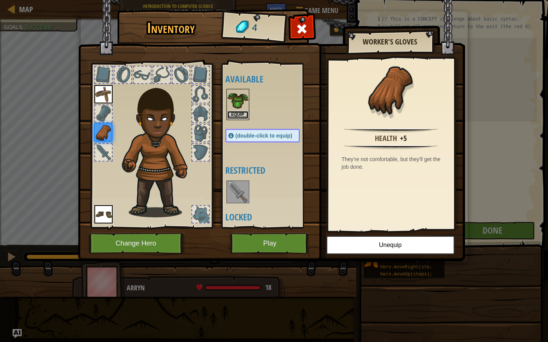
click at [231, 113] on button "Equip" at bounding box center [237, 115] width 21 height 8
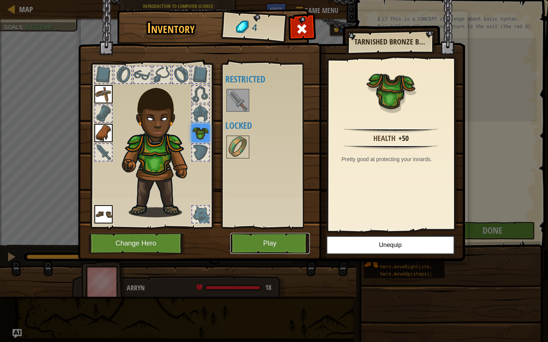
click at [256, 245] on button "Play" at bounding box center [269, 243] width 79 height 21
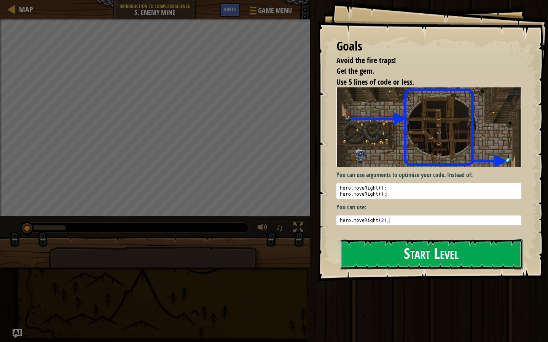
click at [367, 246] on button "Start Level" at bounding box center [431, 255] width 183 height 30
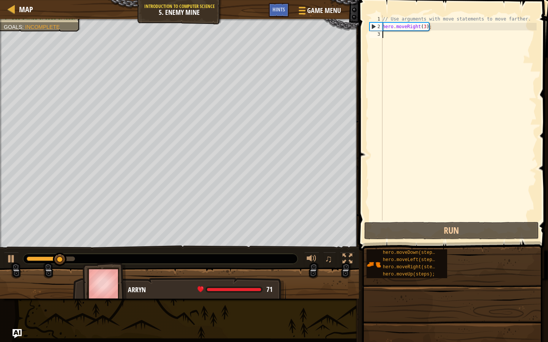
type textarea "u"
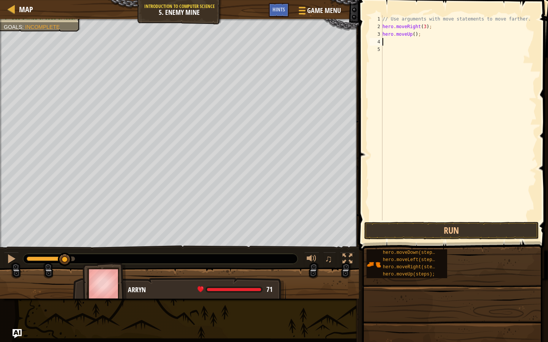
type textarea "r"
type textarea "d"
click at [421, 50] on div "// Use arguments with move statements to move farther. hero . moveRight ( 3 ) ;…" at bounding box center [459, 125] width 156 height 221
type textarea "hero.moveDown(2);"
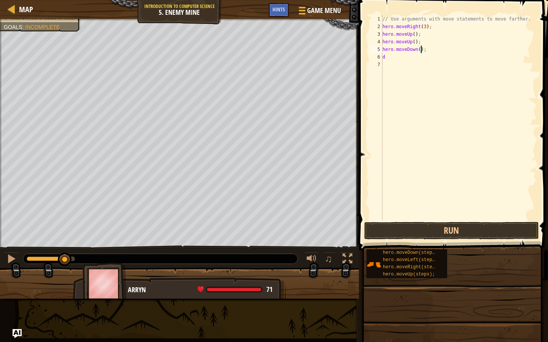
scroll to position [3, 3]
click at [418, 61] on div "// Use arguments with move statements to move farther. hero . moveRight ( 3 ) ;…" at bounding box center [459, 125] width 156 height 221
click at [424, 48] on div "// Use arguments with move statements to move farther. hero . moveRight ( 3 ) ;…" at bounding box center [459, 125] width 156 height 221
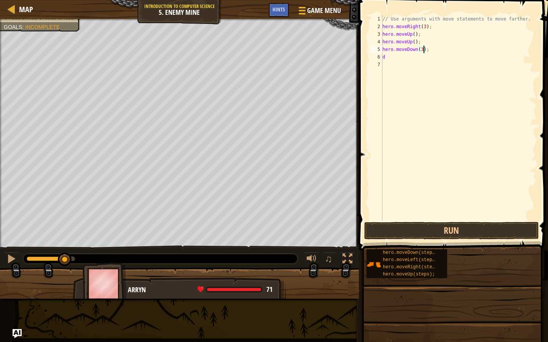
click at [409, 60] on div "// Use arguments with move statements to move farther. hero . moveRight ( 3 ) ;…" at bounding box center [459, 125] width 156 height 221
type textarea "d"
type textarea "r"
click at [411, 58] on div "// Use arguments with move statements to move farther. hero . moveRight ( 3 ) ;…" at bounding box center [459, 125] width 156 height 221
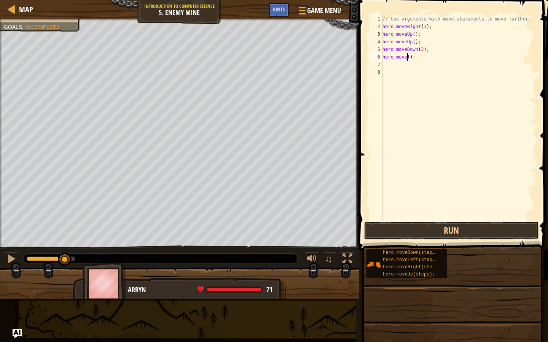
scroll to position [3, 2]
click at [424, 59] on div "// Use arguments with move statements to move farther. hero . moveRight ( 3 ) ;…" at bounding box center [459, 125] width 156 height 221
click at [418, 42] on div "// Use arguments with move statements to move farther. hero . moveRight ( 3 ) ;…" at bounding box center [459, 125] width 156 height 221
type textarea "hero.moveUp();"
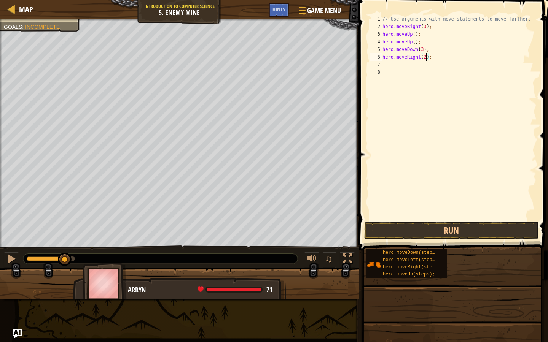
scroll to position [3, 3]
drag, startPoint x: 422, startPoint y: 43, endPoint x: 372, endPoint y: 43, distance: 50.2
click at [372, 43] on div "hero.moveUp(); 1 2 3 4 5 6 7 8 // Use arguments with move statements to move fa…" at bounding box center [452, 117] width 168 height 205
click at [414, 35] on div "// Use arguments with move statements to move farther. hero . moveRight ( 3 ) ;…" at bounding box center [459, 125] width 156 height 221
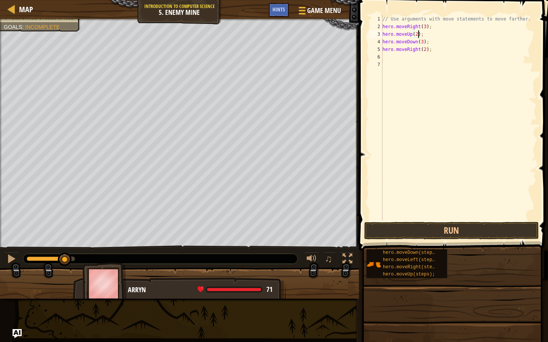
scroll to position [3, 3]
click at [433, 236] on button "Run" at bounding box center [451, 230] width 175 height 17
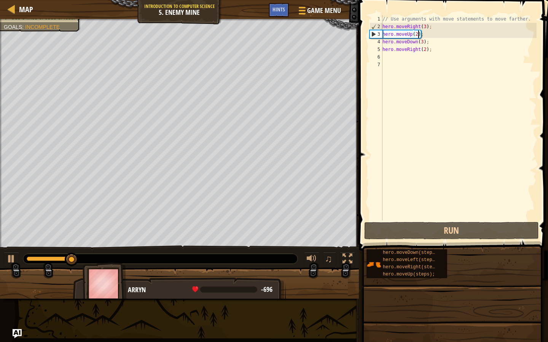
type textarea "hero.moveUp();"
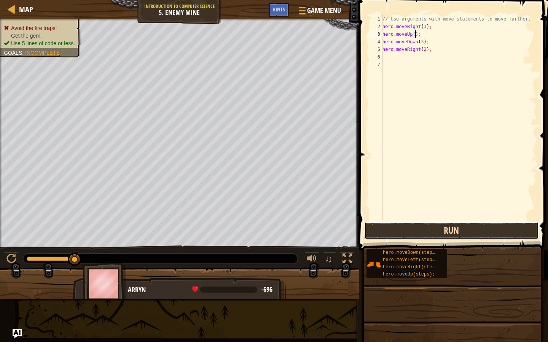
click at [425, 233] on button "Run" at bounding box center [451, 230] width 175 height 17
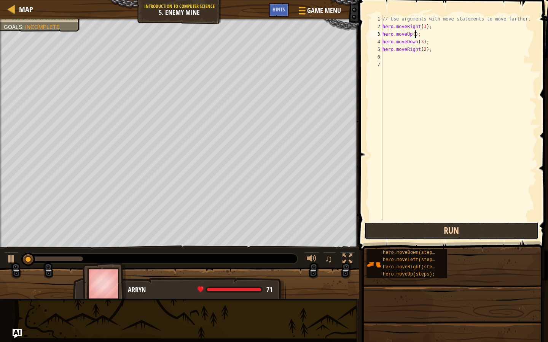
click at [425, 233] on button "Run" at bounding box center [451, 230] width 175 height 17
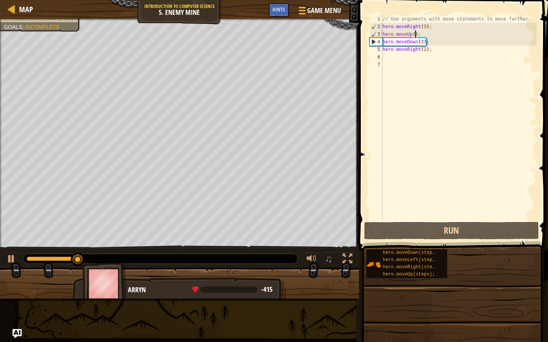
click at [433, 35] on div "// Use arguments with move statements to move farther. hero . moveRight ( 3 ) ;…" at bounding box center [459, 125] width 156 height 221
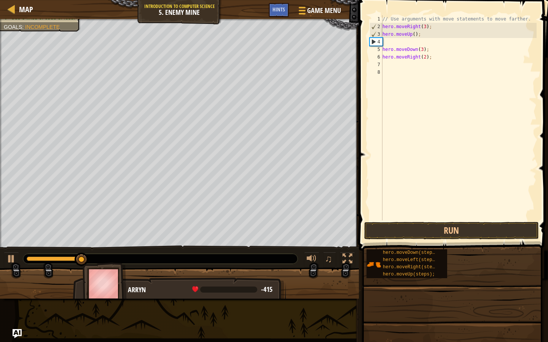
scroll to position [3, 0]
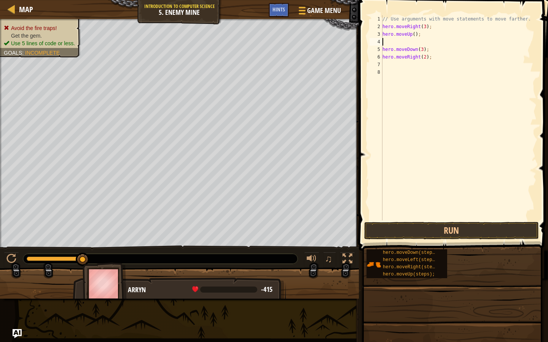
type textarea "m"
type textarea "e"
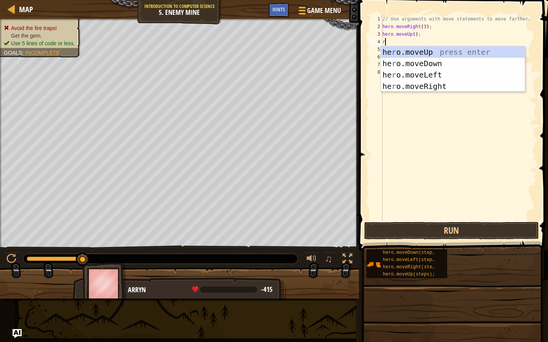
type textarea "ri"
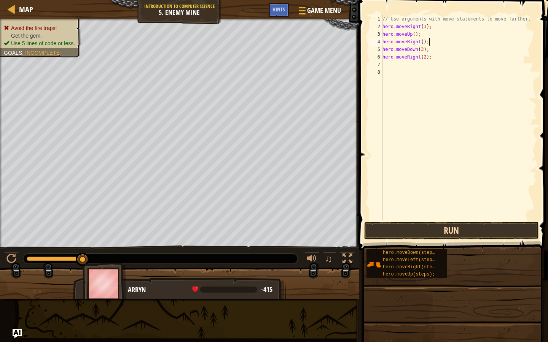
type textarea "hero.moveRight();"
click at [437, 231] on button "Run" at bounding box center [451, 230] width 175 height 17
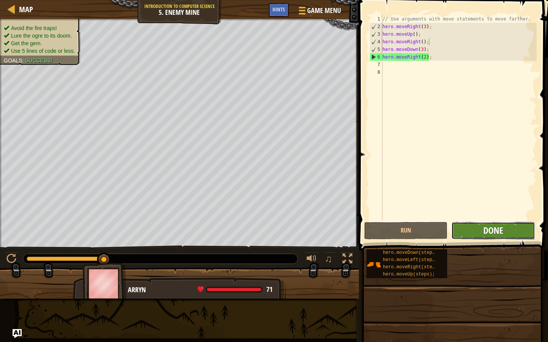
click at [492, 231] on span "Done" at bounding box center [493, 230] width 20 height 12
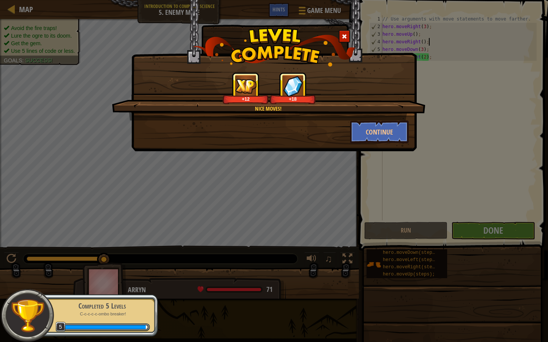
click at [391, 119] on div "Nice moves! +12 +18" at bounding box center [268, 96] width 313 height 48
click at [400, 137] on button "Continue" at bounding box center [379, 132] width 59 height 23
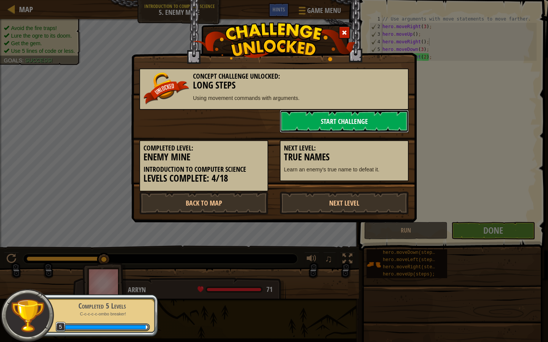
click at [354, 125] on link "Start Challenge" at bounding box center [343, 121] width 129 height 23
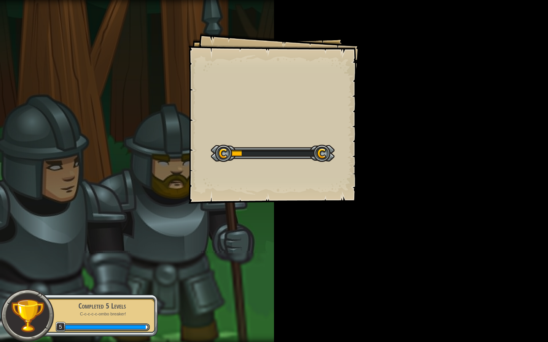
click at [354, 125] on div "Goals Start Level Error loading from server. Try refreshing the page. You'll ne…" at bounding box center [273, 118] width 171 height 171
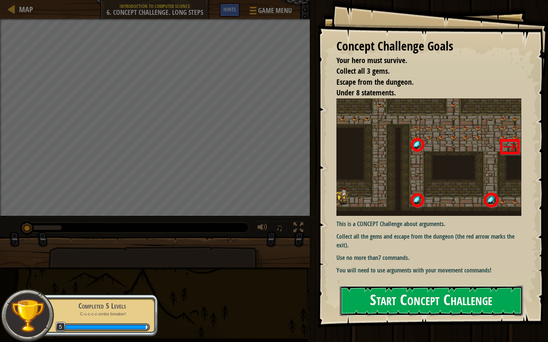
click at [407, 286] on button "Start Concept Challenge" at bounding box center [431, 301] width 183 height 30
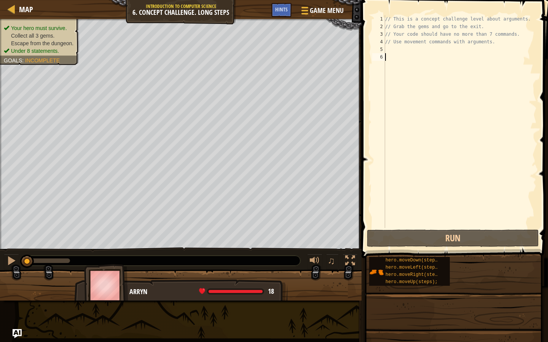
scroll to position [3, 0]
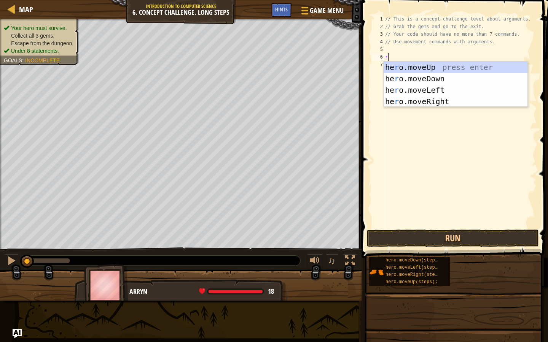
type textarea "rig"
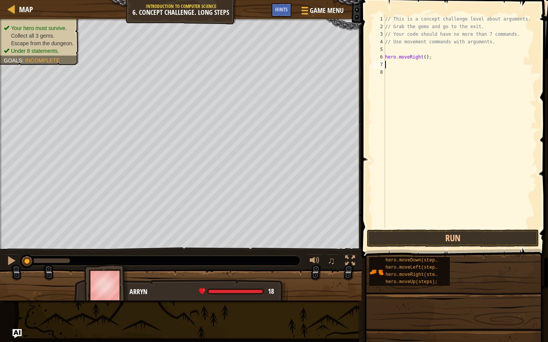
type textarea "u"
click at [416, 64] on div "// This is a concept challenge level about arguments. // Grab the gems and go t…" at bounding box center [459, 129] width 153 height 228
type textarea "hero.moveUp(3);"
click at [394, 75] on div "// This is a concept challenge level about arguments. // Grab the gems and go t…" at bounding box center [459, 129] width 153 height 228
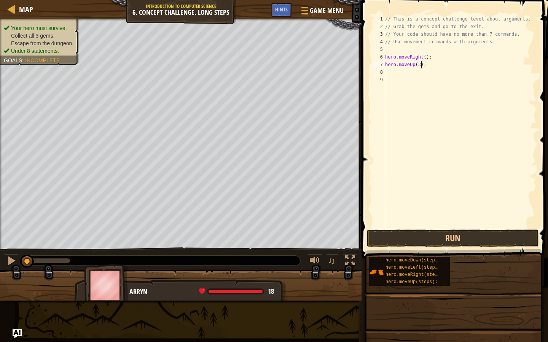
scroll to position [3, 0]
type textarea "hero.moveUp(3);"
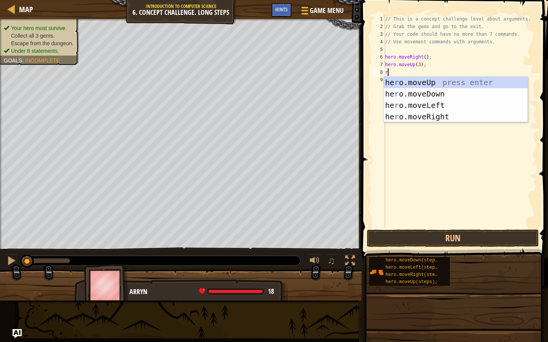
type textarea "rig"
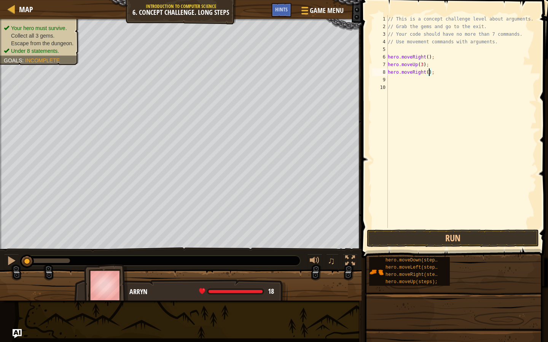
type textarea "hero.moveRight(2);"
type textarea "d"
type textarea "l"
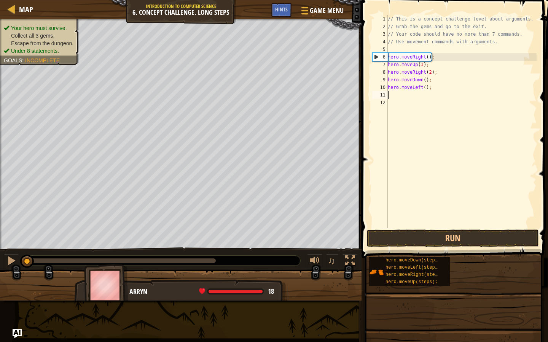
type textarea "d"
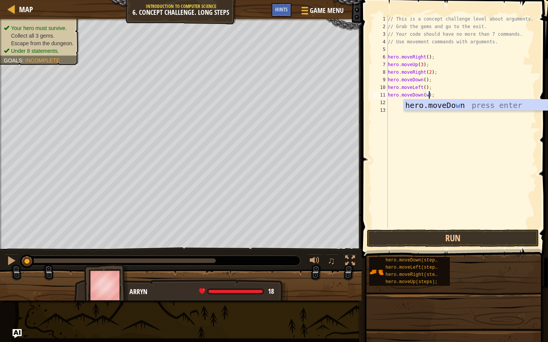
scroll to position [3, 3]
type textarea "hero.moveDown(2);"
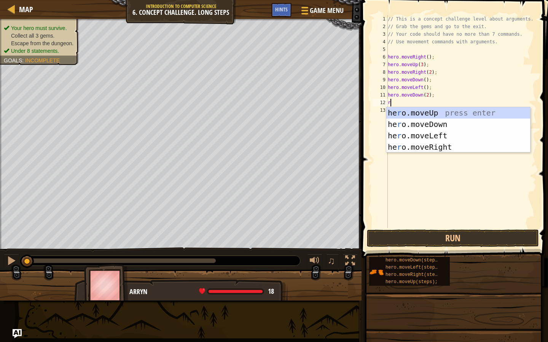
type textarea "ri"
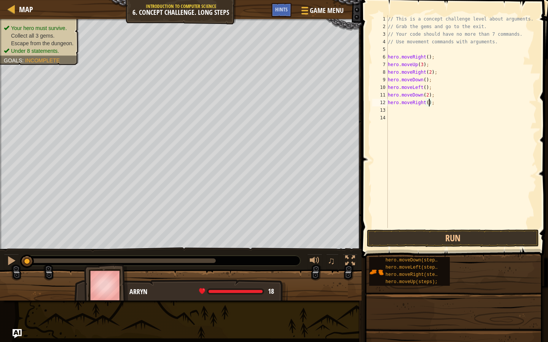
type textarea "hero.moveRight(2);"
type textarea "u"
type textarea "hero.moveUp(2);"
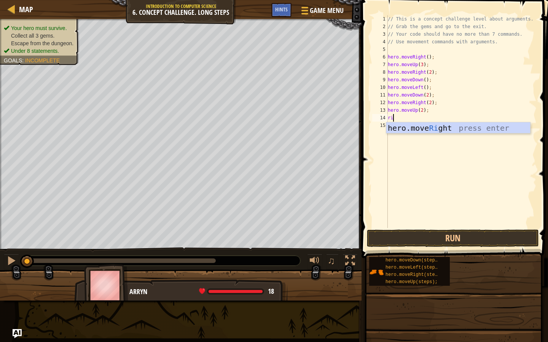
type textarea "rig"
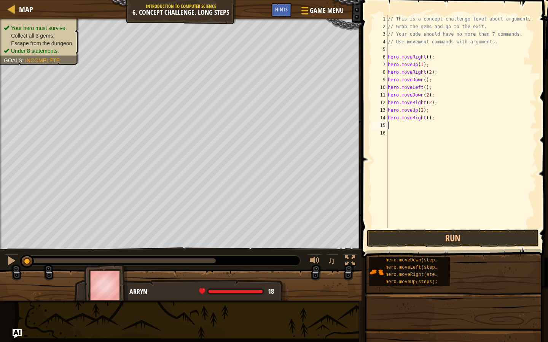
click at [421, 241] on button "Run" at bounding box center [453, 238] width 172 height 17
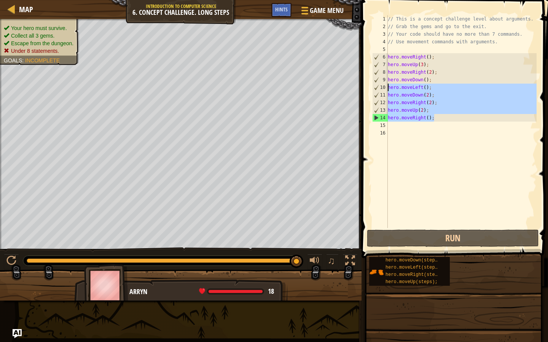
drag, startPoint x: 457, startPoint y: 120, endPoint x: 384, endPoint y: 86, distance: 80.8
click at [384, 86] on div "1 2 3 4 5 6 7 8 9 10 11 12 13 14 15 16 // This is a concept challenge level abo…" at bounding box center [453, 121] width 166 height 213
type textarea "hero.moveLeft(); hero.moveDown(2);"
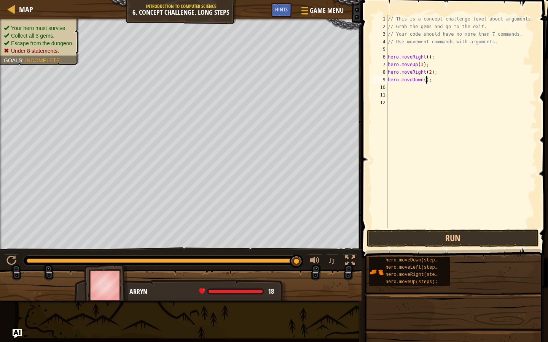
click at [426, 81] on div "// This is a concept challenge level about arguments. // Grab the gems and go t…" at bounding box center [461, 129] width 151 height 228
type textarea "hero.moveDown(3);"
type textarea "lef"
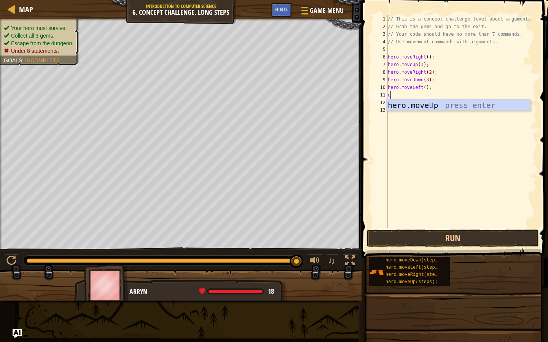
type textarea "up"
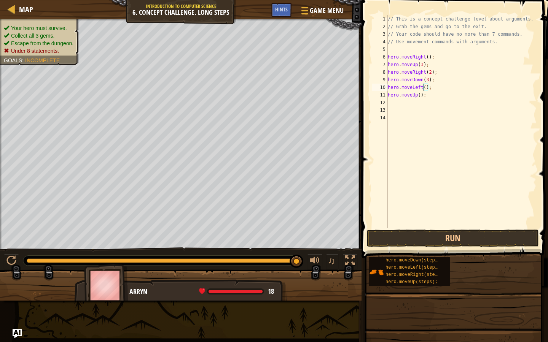
type textarea "hero.moveUp();"
type textarea "hero.moveUp(2);"
type textarea "rig"
type textarea "hero.moveRight(3);"
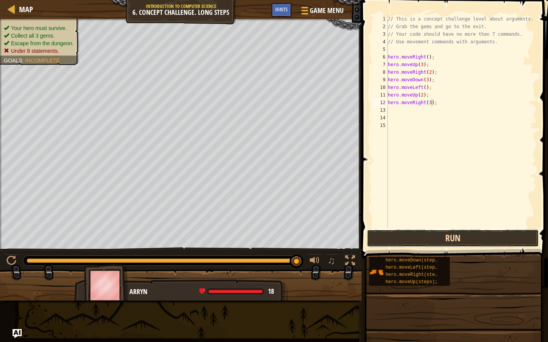
click at [426, 236] on button "Run" at bounding box center [453, 238] width 172 height 17
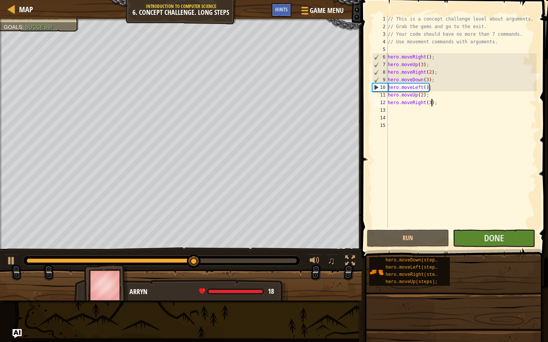
click at [294, 265] on div "0:28.9 Now: 0:18.5 Max: 0:29.9" at bounding box center [161, 261] width 277 height 10
click at [294, 263] on div at bounding box center [161, 261] width 277 height 10
click at [289, 262] on div at bounding box center [162, 261] width 270 height 5
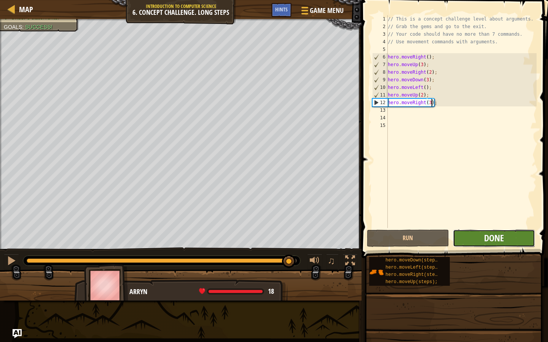
click at [490, 241] on span "Done" at bounding box center [494, 238] width 20 height 12
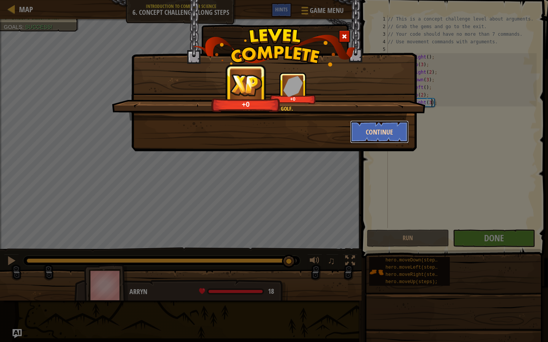
click at [382, 130] on button "Continue" at bounding box center [379, 132] width 59 height 23
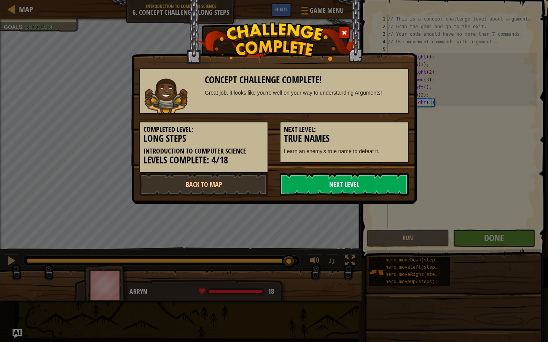
click at [365, 183] on link "Next Level" at bounding box center [343, 184] width 129 height 23
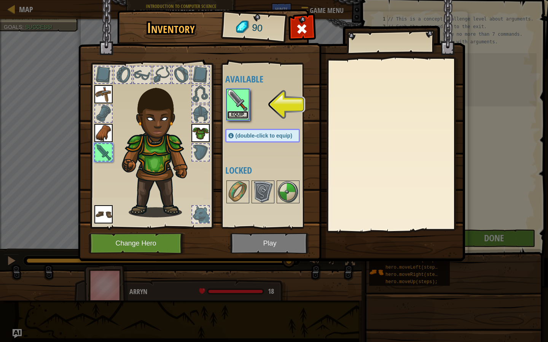
click at [242, 118] on button "Equip" at bounding box center [237, 115] width 21 height 8
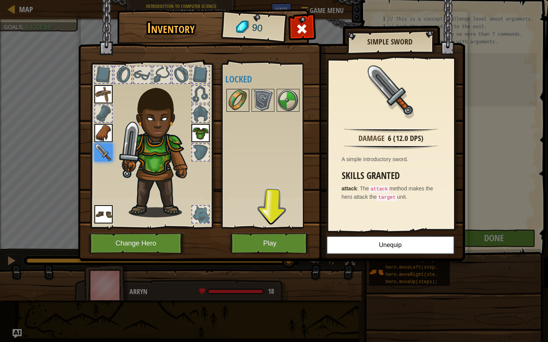
click at [238, 105] on img at bounding box center [237, 100] width 21 height 21
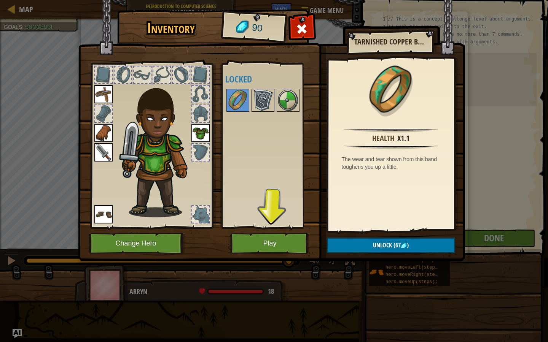
click at [256, 105] on img at bounding box center [262, 100] width 21 height 21
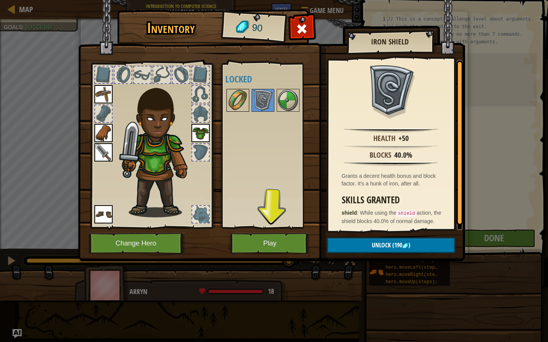
click at [232, 101] on img at bounding box center [237, 100] width 21 height 21
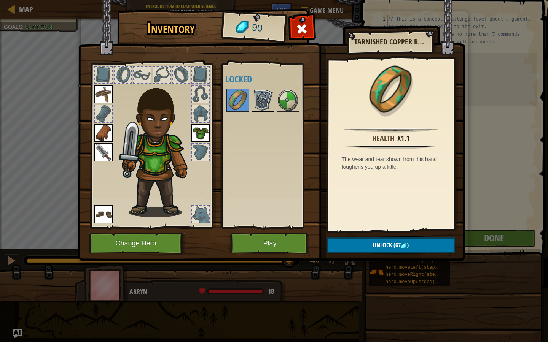
click at [259, 102] on img at bounding box center [262, 100] width 21 height 21
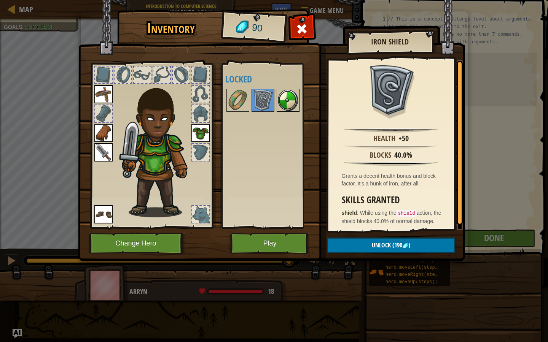
click at [281, 104] on img at bounding box center [287, 100] width 21 height 21
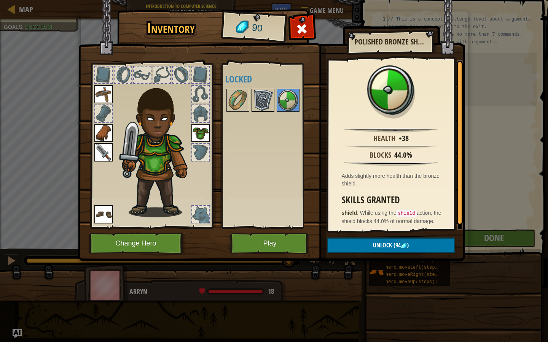
click at [267, 102] on img at bounding box center [262, 100] width 21 height 21
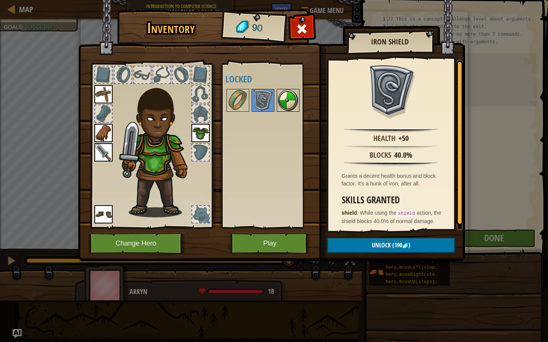
click at [291, 105] on img at bounding box center [287, 100] width 21 height 21
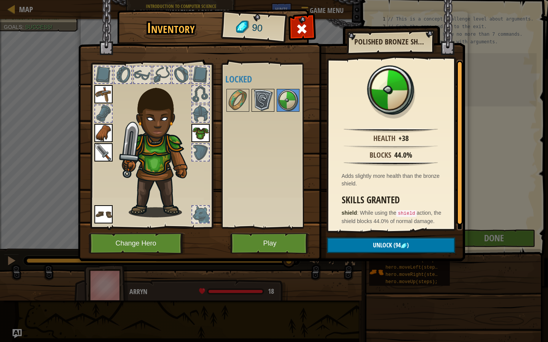
click at [271, 105] on img at bounding box center [262, 100] width 21 height 21
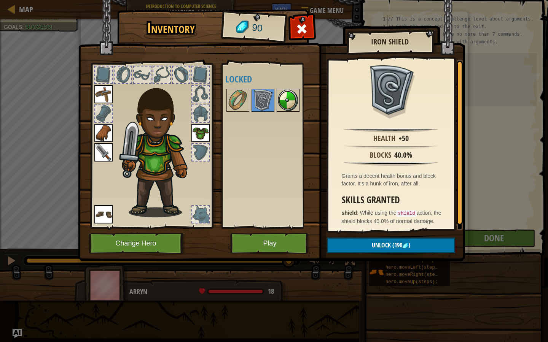
click at [288, 106] on img at bounding box center [287, 100] width 21 height 21
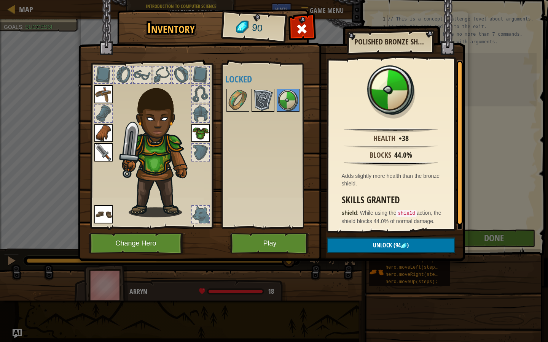
click at [268, 108] on img at bounding box center [262, 100] width 21 height 21
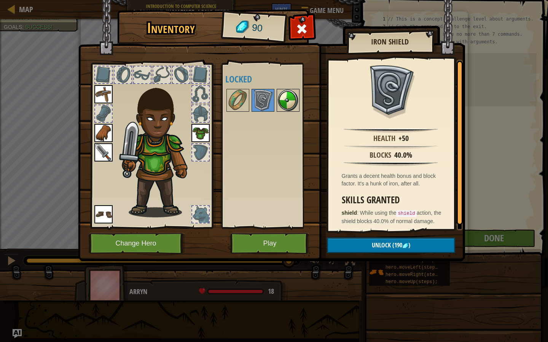
click at [280, 108] on img at bounding box center [287, 100] width 21 height 21
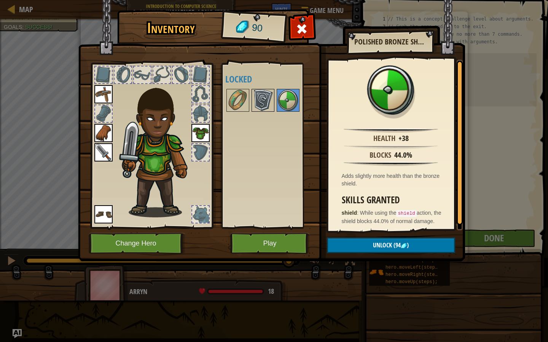
click at [268, 108] on img at bounding box center [262, 100] width 21 height 21
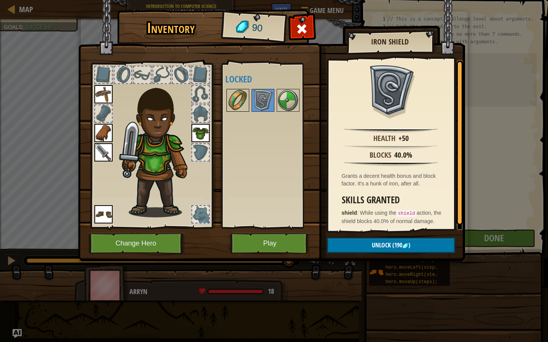
click at [237, 103] on img at bounding box center [237, 100] width 21 height 21
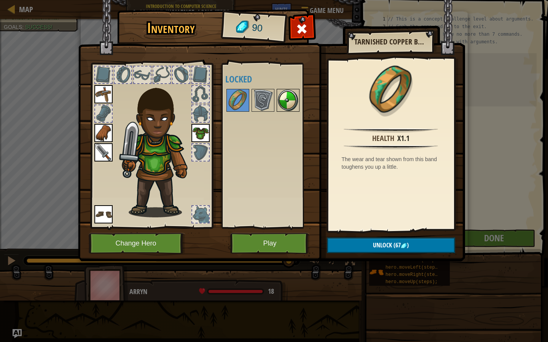
click at [278, 102] on img at bounding box center [287, 100] width 21 height 21
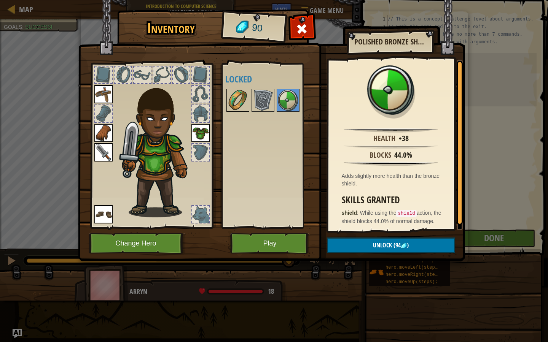
click at [240, 109] on img at bounding box center [237, 100] width 21 height 21
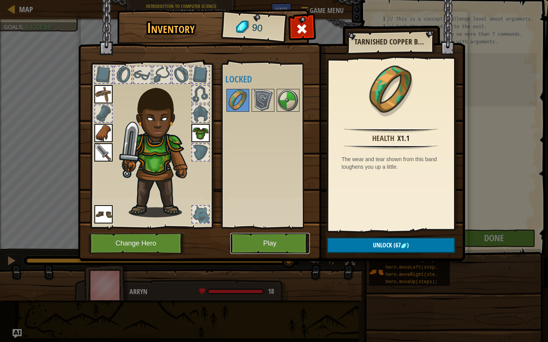
click at [269, 246] on button "Play" at bounding box center [269, 243] width 79 height 21
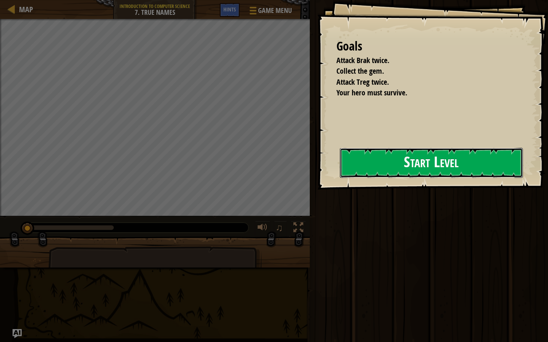
click at [363, 171] on button "Start Level" at bounding box center [431, 163] width 183 height 30
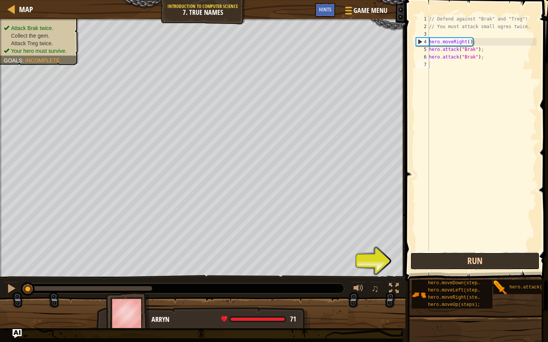
click at [414, 262] on button "Run" at bounding box center [474, 260] width 129 height 17
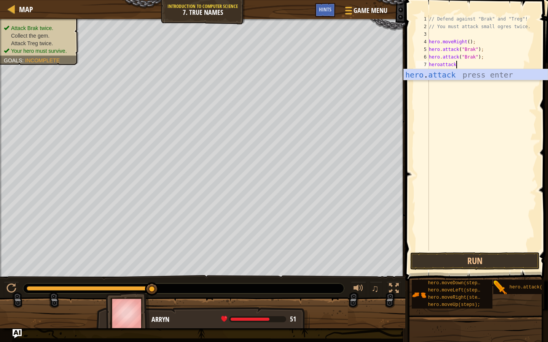
scroll to position [3, 2]
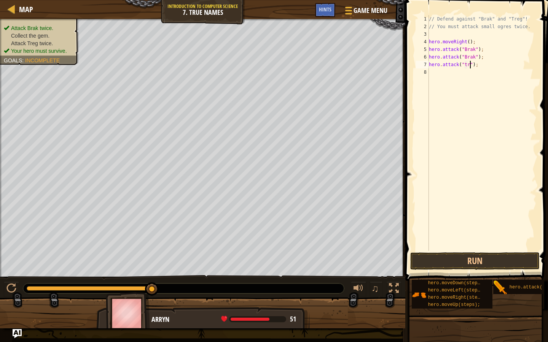
type textarea "hero.attack("treg");"
click at [474, 64] on div "// Defend against "Brak" and "Treg"! // You must attack small ogres twice. hero…" at bounding box center [481, 140] width 109 height 251
type textarea "hero.attack("treg");"
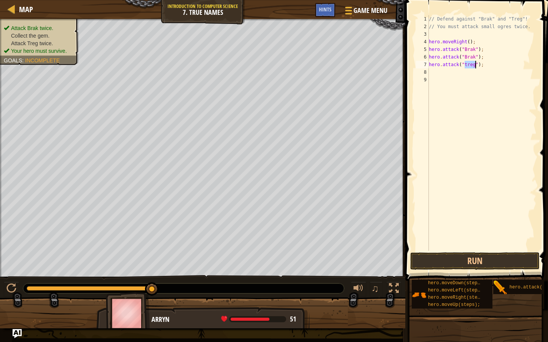
click at [472, 64] on div "// Defend against "Brak" and "Treg"! // You must attack small ogres twice. hero…" at bounding box center [481, 140] width 109 height 251
drag, startPoint x: 484, startPoint y: 65, endPoint x: 424, endPoint y: 65, distance: 60.5
click at [424, 65] on div "hero.attack("treg"); 1 2 3 4 5 6 7 8 9 // Defend against "Brak" and "Treg"! // …" at bounding box center [475, 133] width 122 height 236
click at [444, 76] on div "// Defend against "Brak" and "Treg"! // You must attack small ogres twice. hero…" at bounding box center [481, 140] width 109 height 251
click at [437, 69] on div "// Defend against "Brak" and "Treg"! // You must attack small ogres twice. hero…" at bounding box center [481, 140] width 109 height 251
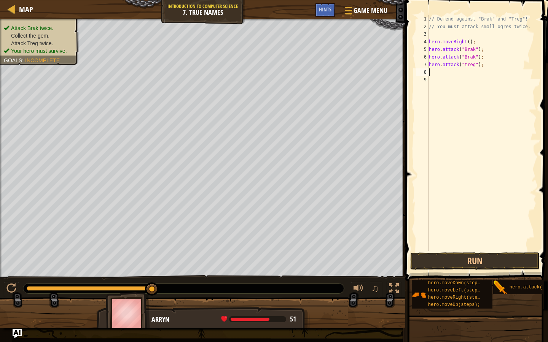
paste textarea "hero.attack("treg");"
type textarea "hero.attack("treg");"
click at [444, 79] on div "// Defend against "Brak" and "Treg"! // You must attack small ogres twice. hero…" at bounding box center [481, 140] width 109 height 251
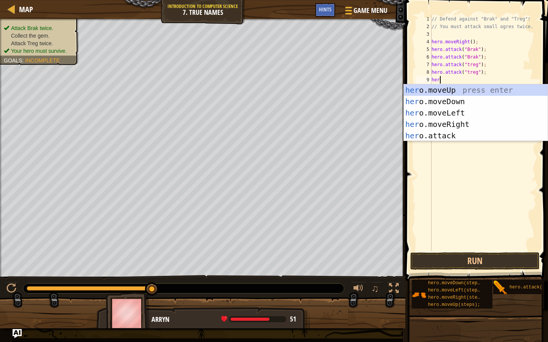
scroll to position [3, 0]
type textarea "herori"
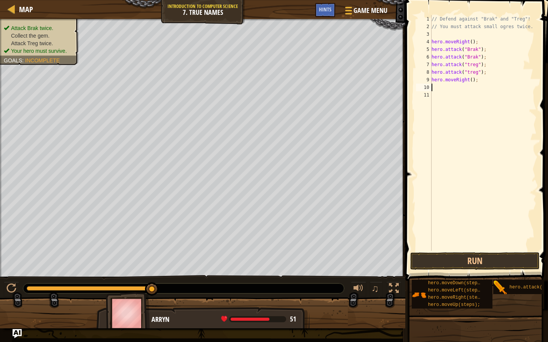
scroll to position [3, 0]
type textarea "hero.moveRight();"
click at [432, 264] on button "Run" at bounding box center [474, 260] width 129 height 17
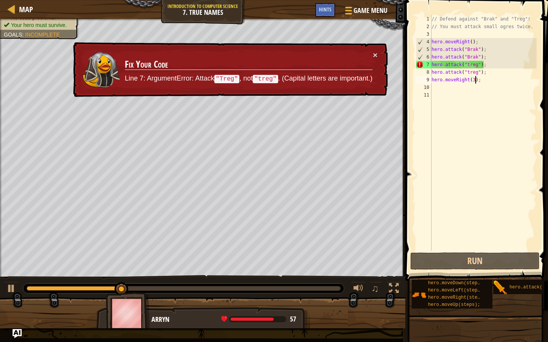
click at [469, 63] on div "// Defend against "Brak" and "Treg"! // You must attack small ogres twice. hero…" at bounding box center [483, 140] width 107 height 251
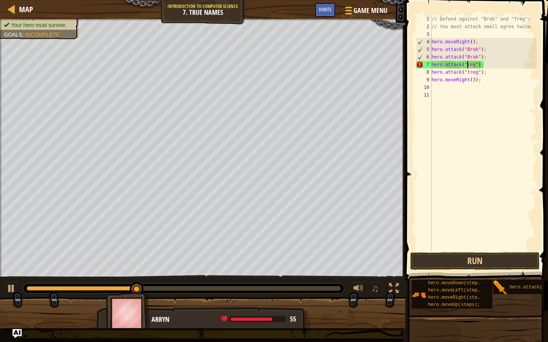
scroll to position [3, 3]
click at [469, 73] on div "// Defend against "Brak" and "Treg"! // You must attack small ogres twice. hero…" at bounding box center [483, 140] width 107 height 251
type textarea "hero.attack("Treg");"
click at [468, 250] on div "// Defend against "Brak" and "Treg"! // You must attack small ogres twice. hero…" at bounding box center [483, 140] width 107 height 251
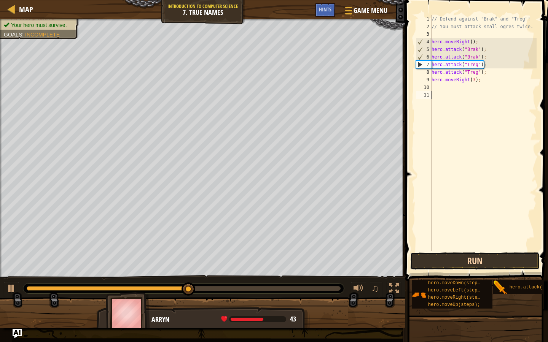
click at [464, 269] on button "Run" at bounding box center [474, 260] width 129 height 17
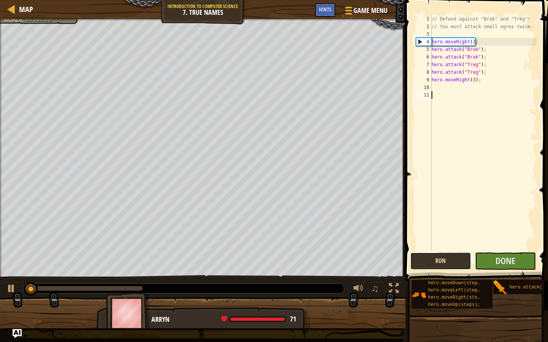
click at [464, 269] on button "Run" at bounding box center [440, 260] width 61 height 17
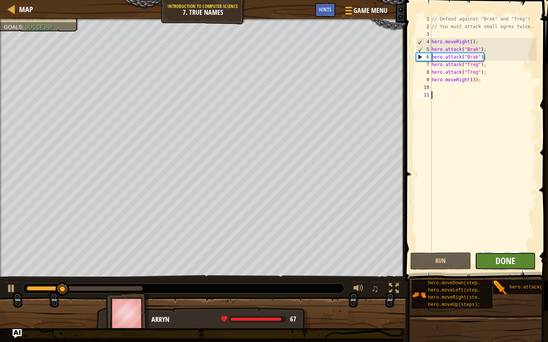
click at [503, 261] on span "Done" at bounding box center [505, 261] width 20 height 12
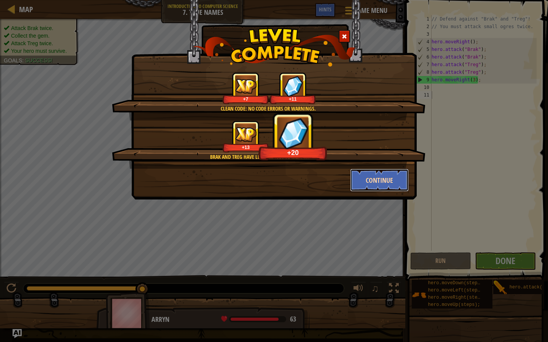
click at [386, 180] on button "Continue" at bounding box center [379, 180] width 59 height 23
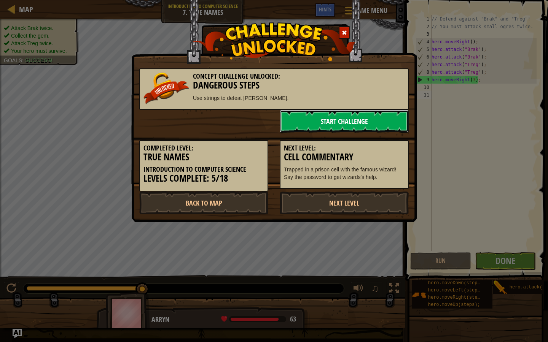
click at [355, 121] on link "Start Challenge" at bounding box center [343, 121] width 129 height 23
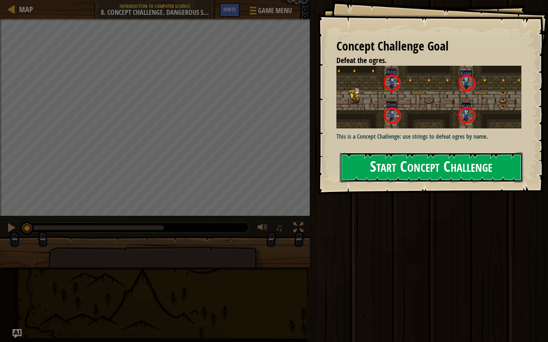
click at [415, 152] on button "Start Concept Challenge" at bounding box center [431, 167] width 183 height 30
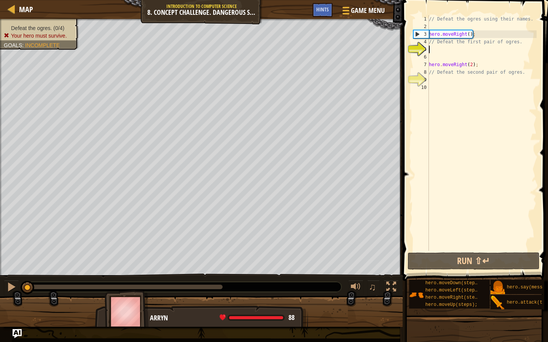
scroll to position [3, 0]
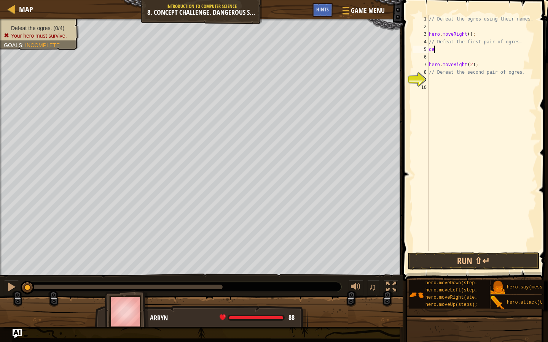
type textarea "d"
type textarea "hero.attack("SOG");"
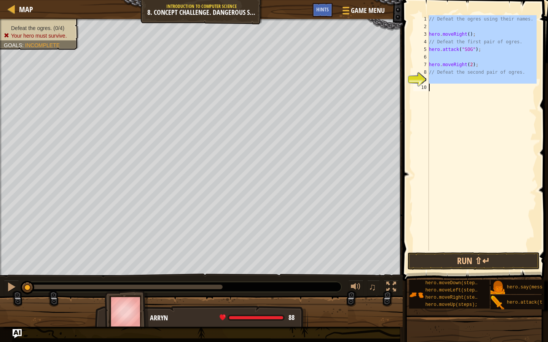
scroll to position [3, 0]
click at [484, 47] on div "// Defeat the ogres using their names. hero . moveRight ( ) ; // Defeat the fir…" at bounding box center [481, 140] width 109 height 251
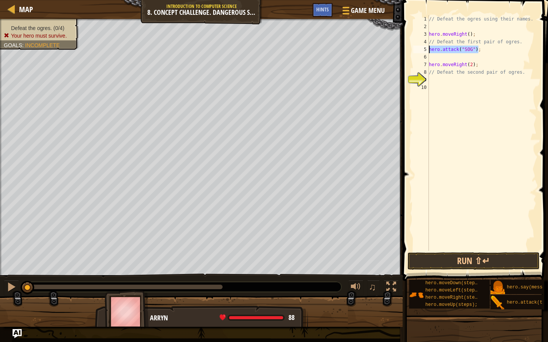
drag, startPoint x: 478, startPoint y: 50, endPoint x: 410, endPoint y: 50, distance: 68.1
click at [410, 50] on div "hero.attack("SOG"); 1 2 3 4 5 6 7 8 9 10 // Defeat the ogres using their names.…" at bounding box center [474, 155] width 148 height 303
click at [476, 49] on div "// Defeat the ogres using their names. hero . moveRight ( ) ; // Defeat the fir…" at bounding box center [481, 140] width 109 height 251
click at [473, 49] on div "// Defeat the ogres using their names. hero . moveRight ( ) ; // Defeat the fir…" at bounding box center [481, 140] width 109 height 251
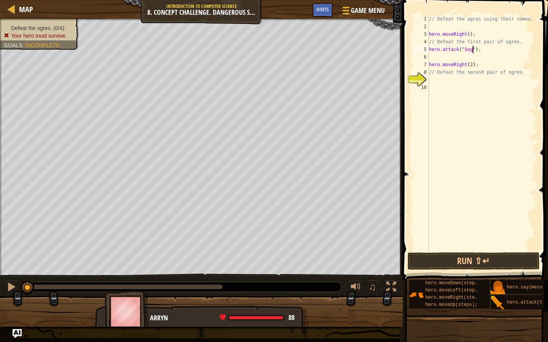
type textarea "hero.attack("Sog");"
click at [486, 50] on div "// Defeat the ogres using their names. hero . moveRight ( ) ; // Defeat the fir…" at bounding box center [481, 140] width 109 height 251
click at [450, 59] on div "// Defeat the ogres using their names. hero . moveRight ( ) ; // Defeat the fir…" at bounding box center [481, 140] width 109 height 251
paste textarea "hero.attack("Sog");"
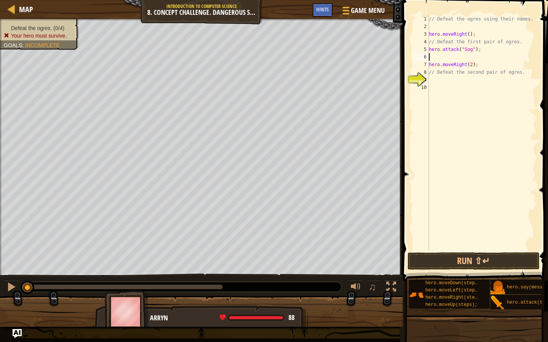
type textarea "hero.attack("Sog");"
click at [467, 58] on div "// Defeat the ogres using their names. hero . moveRight ( ) ; // Defeat the fir…" at bounding box center [481, 140] width 109 height 251
click at [468, 267] on button "Run ⇧↵" at bounding box center [473, 260] width 132 height 17
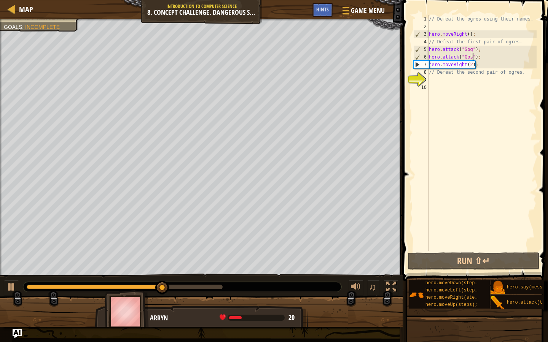
click at [483, 50] on div "// Defeat the ogres using their names. hero . moveRight ( ) ; // Defeat the fir…" at bounding box center [481, 140] width 109 height 251
type textarea "hero.attack("Sog");"
click at [483, 50] on div "// Defeat the ogres using their names. hero . moveRight ( ) ; // Defeat the fir…" at bounding box center [481, 140] width 109 height 251
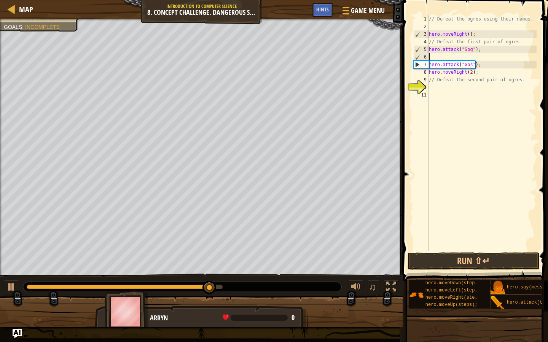
paste textarea "hero.attack("Sog");"
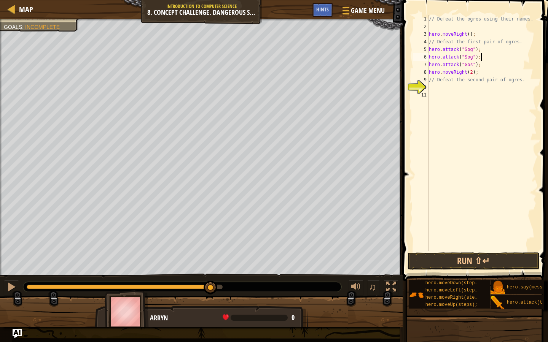
type textarea "hero.attack("Gos");"
paste textarea "hero.attack("Gos");"
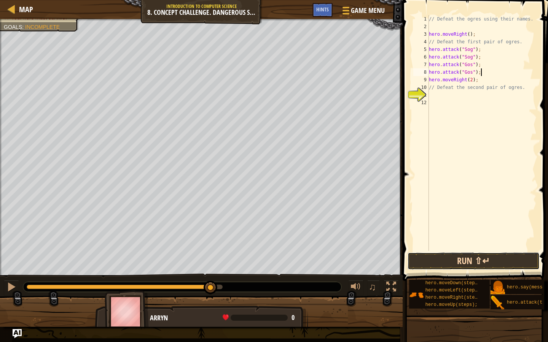
click at [440, 262] on button "Run ⇧↵" at bounding box center [473, 260] width 132 height 17
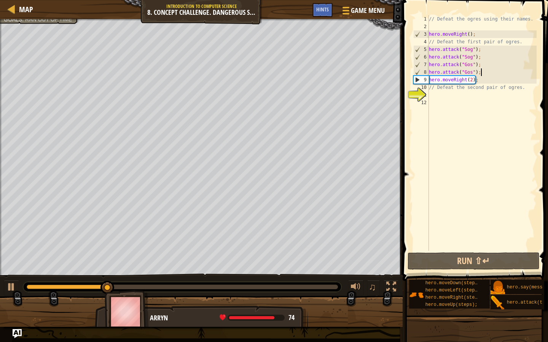
click at [486, 74] on div "// Defeat the ogres using their names. hero . moveRight ( ) ; // Defeat the fir…" at bounding box center [481, 140] width 109 height 251
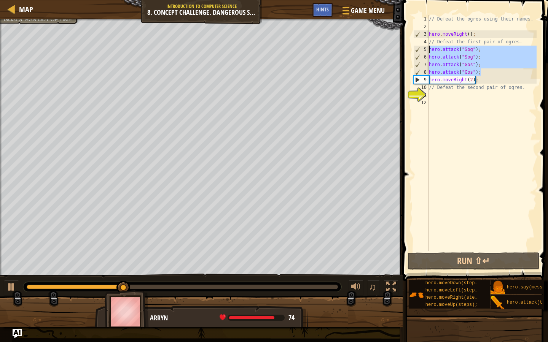
drag, startPoint x: 486, startPoint y: 75, endPoint x: 424, endPoint y: 48, distance: 66.9
click at [424, 49] on div "hero.attack("Gos"); 1 2 3 4 5 6 7 8 9 10 11 12 // Defeat the ogres using their …" at bounding box center [473, 133] width 125 height 236
type textarea "hero.attack("Sog"); hero.attack("Sog");"
click at [459, 106] on div "// Defeat the ogres using their names. hero . moveRight ( ) ; // Defeat the fir…" at bounding box center [481, 140] width 109 height 251
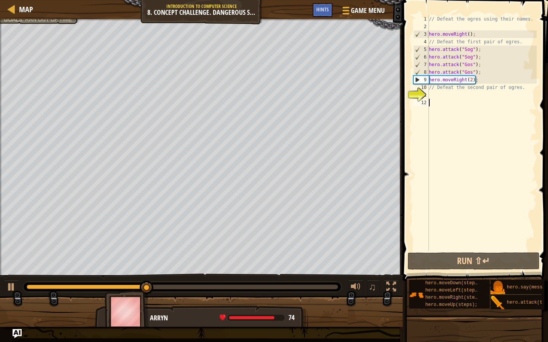
click at [452, 98] on div "// Defeat the ogres using their names. hero . moveRight ( ) ; // Defeat the fir…" at bounding box center [481, 140] width 109 height 251
paste textarea "hero.attack("Gos");"
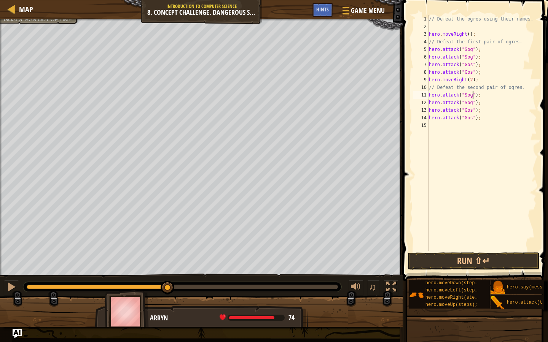
click at [471, 97] on div "// Defeat the ogres using their names. hero . moveRight ( ) ; // Defeat the fir…" at bounding box center [481, 140] width 109 height 251
click at [471, 105] on div "// Defeat the ogres using their names. hero . moveRight ( ) ; // Defeat the fir…" at bounding box center [481, 140] width 109 height 251
click at [471, 112] on div "// Defeat the ogres using their names. hero . moveRight ( ) ; // Defeat the fir…" at bounding box center [481, 140] width 109 height 251
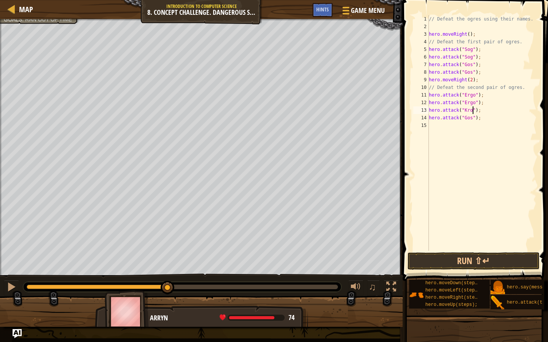
click at [473, 121] on div "// Defeat the ogres using their names. hero . moveRight ( ) ; // Defeat the fir…" at bounding box center [481, 140] width 109 height 251
click at [475, 252] on button "Run ⇧↵" at bounding box center [473, 260] width 132 height 17
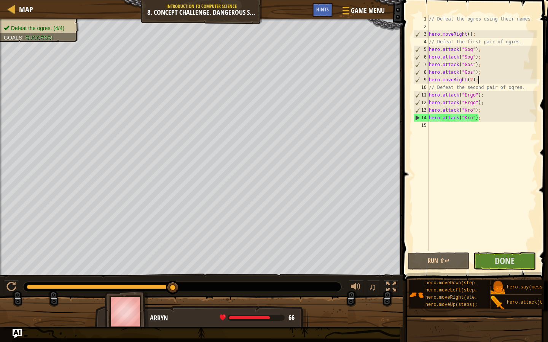
click at [480, 82] on div "// Defeat the ogres using their names. hero . moveRight ( ) ; // Defeat the fir…" at bounding box center [481, 140] width 109 height 251
click at [482, 75] on div "// Defeat the ogres using their names. hero . moveRight ( ) ; // Defeat the fir…" at bounding box center [481, 140] width 109 height 251
type textarea "hero.attack("Gos");"
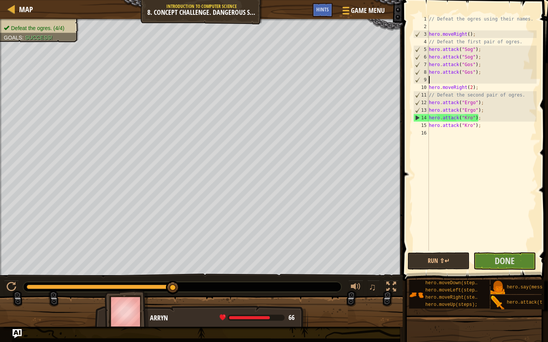
scroll to position [3, 0]
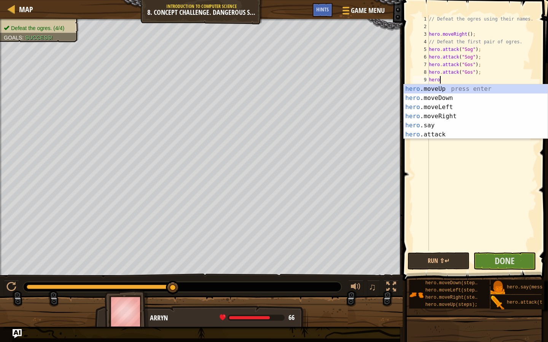
type textarea "herodo"
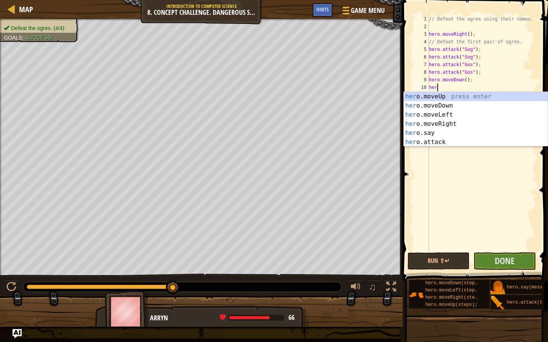
type textarea "h"
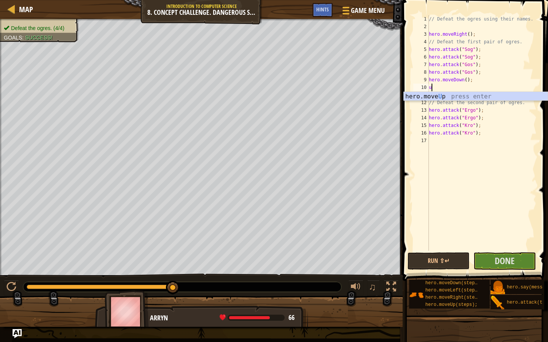
type textarea "up"
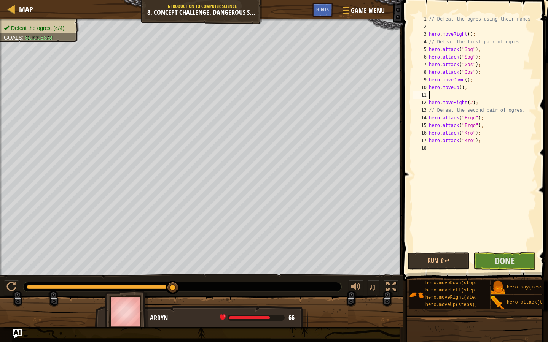
type textarea "hero.moveUp();"
click at [487, 138] on div "// Defeat the ogres using their names. hero . moveRight ( ) ; // Defeat the fir…" at bounding box center [481, 140] width 109 height 251
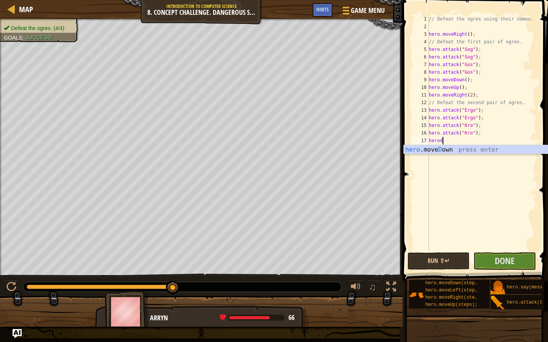
type textarea "herodo"
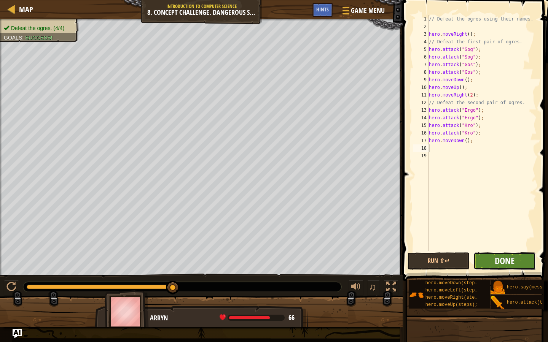
click at [509, 256] on span "Done" at bounding box center [504, 261] width 20 height 12
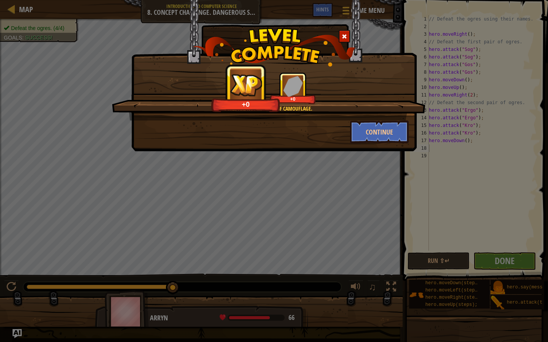
click at [353, 159] on div "Ogres are not masters of camouflage. +0 +0 Continue" at bounding box center [274, 171] width 548 height 342
click at [353, 159] on div "Ogres are not masters of camouflage. +2 +0 Continue" at bounding box center [274, 171] width 548 height 342
click at [353, 159] on div "Ogres are not masters of camouflage. +6 +0 Continue" at bounding box center [274, 171] width 548 height 342
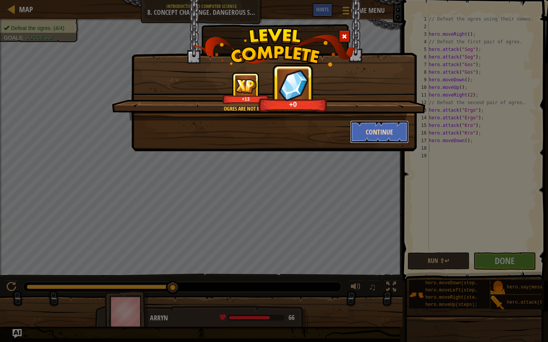
click at [370, 139] on button "Continue" at bounding box center [379, 132] width 59 height 23
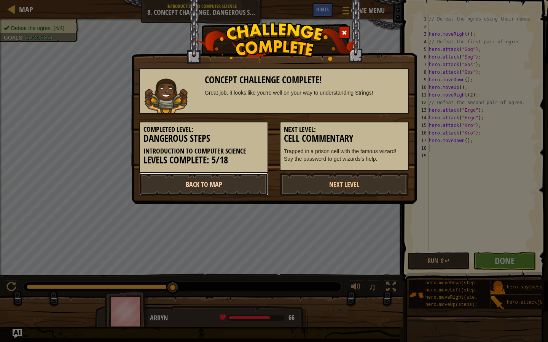
click at [251, 186] on link "Back to Map" at bounding box center [203, 184] width 129 height 23
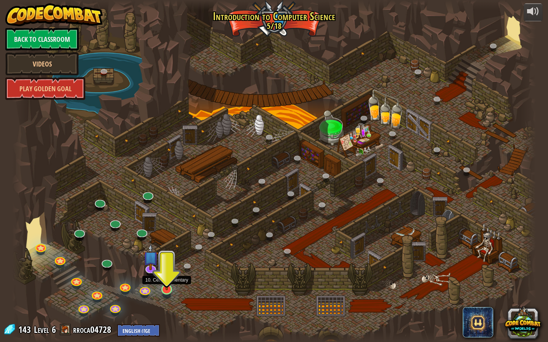
click at [168, 288] on img at bounding box center [167, 275] width 14 height 32
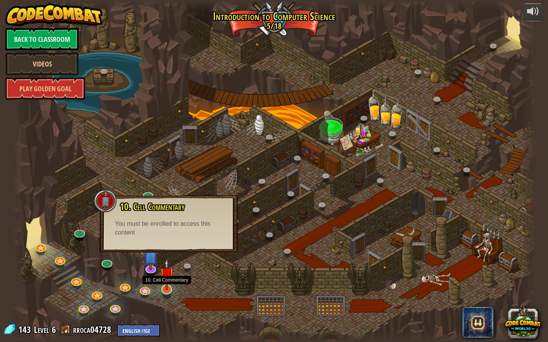
click at [166, 286] on img at bounding box center [167, 275] width 14 height 32
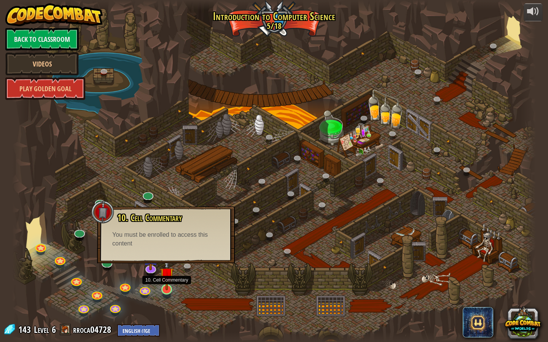
click at [166, 286] on img at bounding box center [167, 275] width 14 height 32
click at [142, 291] on link at bounding box center [144, 288] width 15 height 15
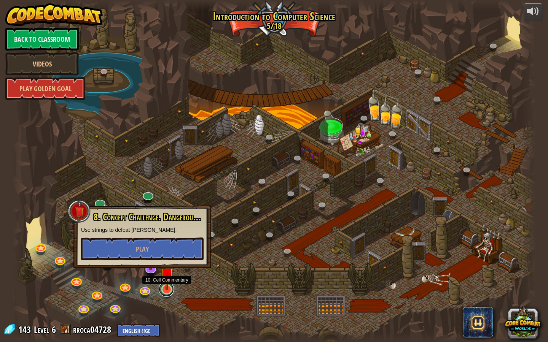
click at [169, 292] on link at bounding box center [166, 289] width 15 height 15
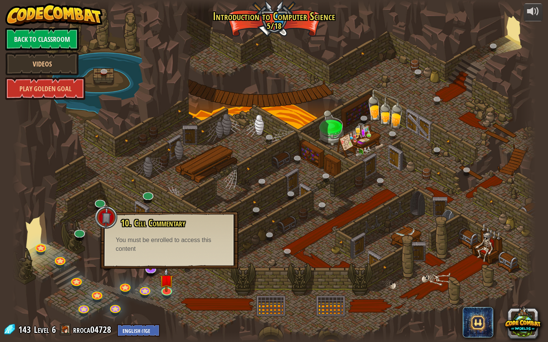
click at [197, 290] on div at bounding box center [274, 171] width 524 height 342
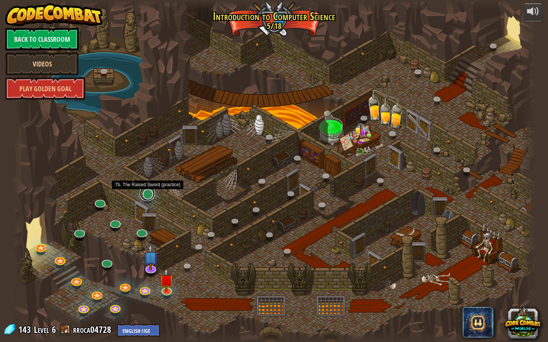
click at [149, 194] on link at bounding box center [147, 193] width 15 height 15
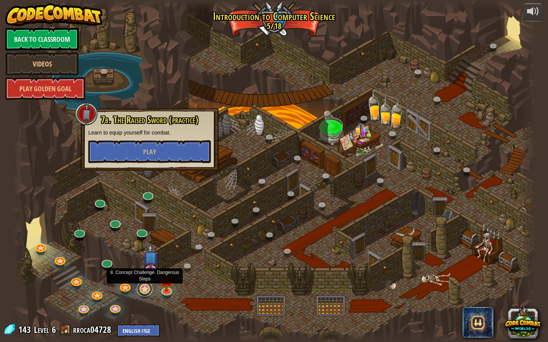
click at [142, 294] on link at bounding box center [144, 288] width 15 height 15
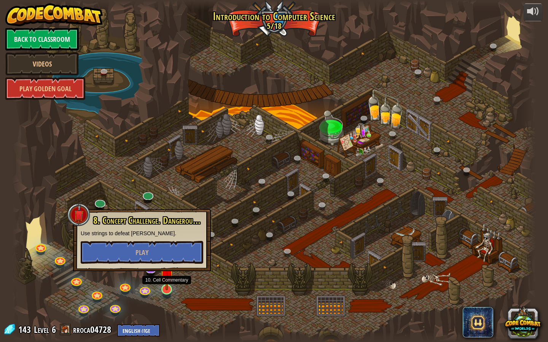
click at [161, 290] on div at bounding box center [166, 289] width 11 height 11
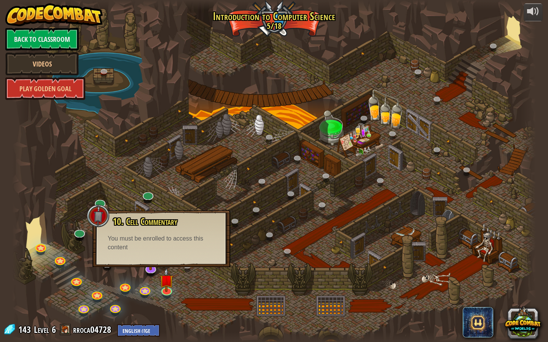
click at [112, 276] on div at bounding box center [274, 171] width 524 height 342
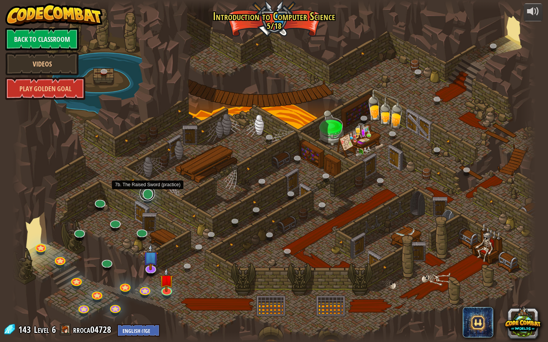
click at [148, 194] on link at bounding box center [147, 193] width 15 height 15
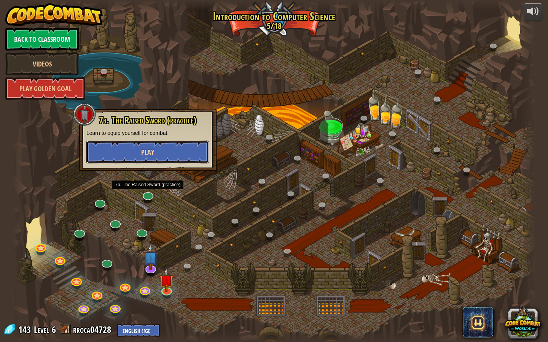
click at [154, 145] on button "Play" at bounding box center [147, 152] width 122 height 23
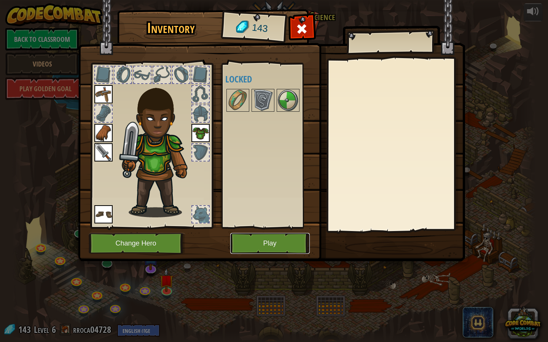
click at [255, 237] on button "Play" at bounding box center [269, 243] width 79 height 21
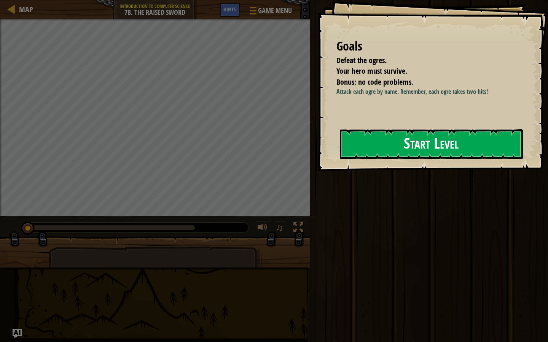
click at [369, 140] on button "Start Level" at bounding box center [431, 144] width 183 height 30
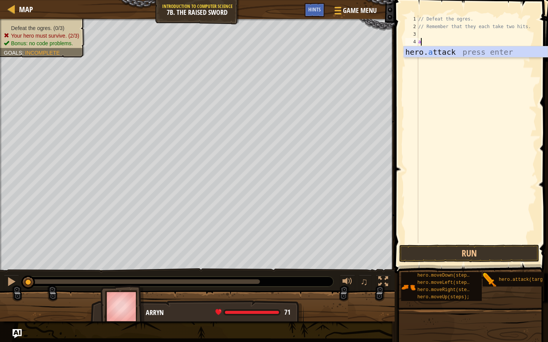
scroll to position [3, 0]
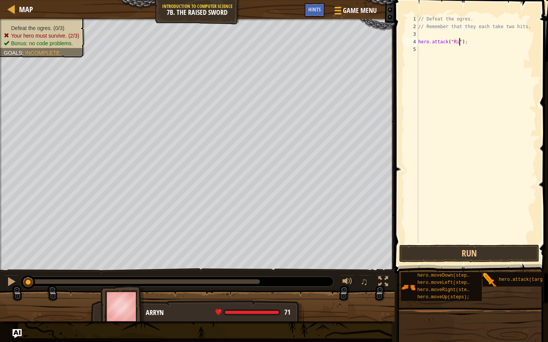
type textarea "hero.attack("Rig");"
type textarea "hero.attack("Gurt");"
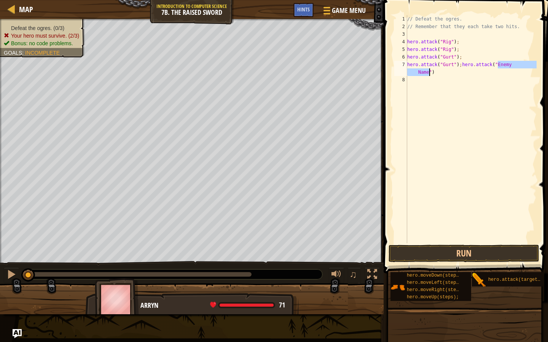
type textarea "hero.attack("Gurt");"
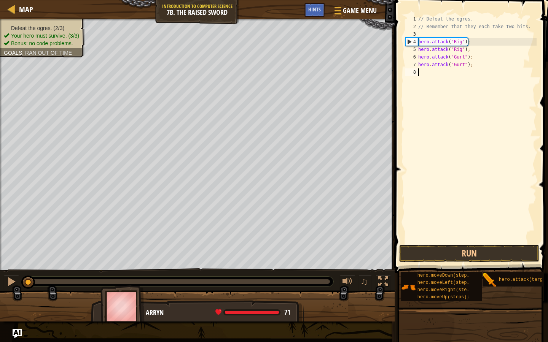
type textarea "hero.attack("Gurt");"
type textarea "hero.attack("Ack");"
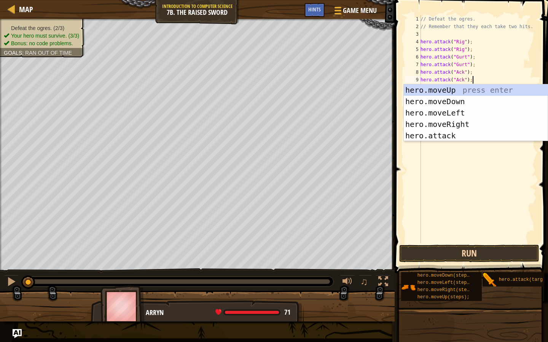
type textarea "hero.attack("Ack");"
click at [427, 248] on button "Run" at bounding box center [469, 253] width 140 height 17
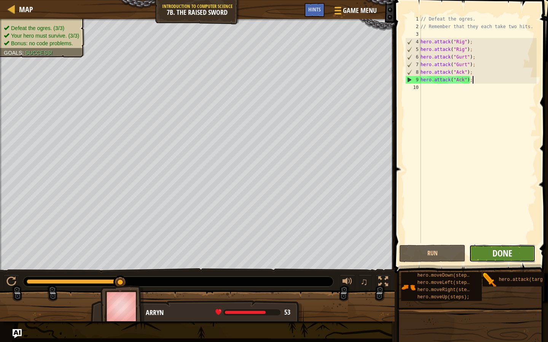
click at [495, 249] on span "Done" at bounding box center [502, 253] width 20 height 12
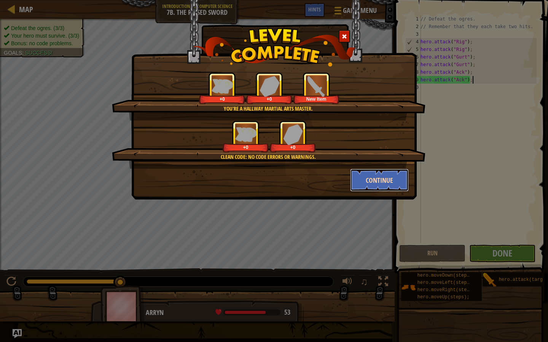
click at [373, 183] on button "Continue" at bounding box center [379, 180] width 59 height 23
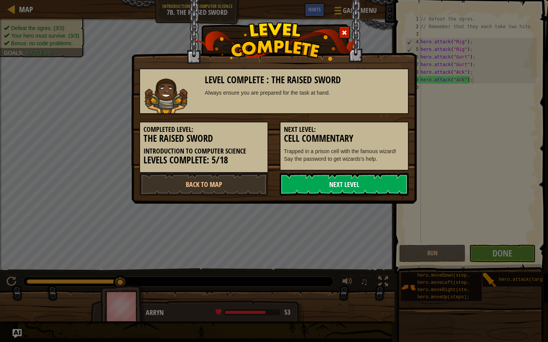
click at [338, 182] on link "Next Level" at bounding box center [343, 184] width 129 height 23
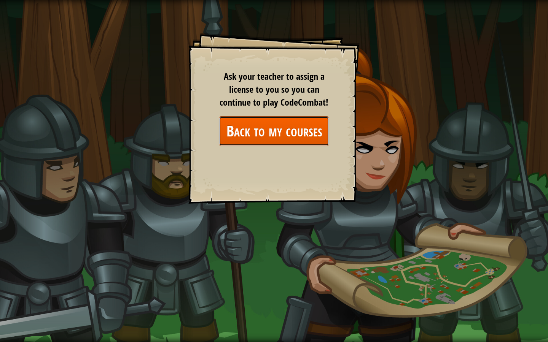
click at [234, 135] on link "Back to my courses" at bounding box center [274, 130] width 110 height 29
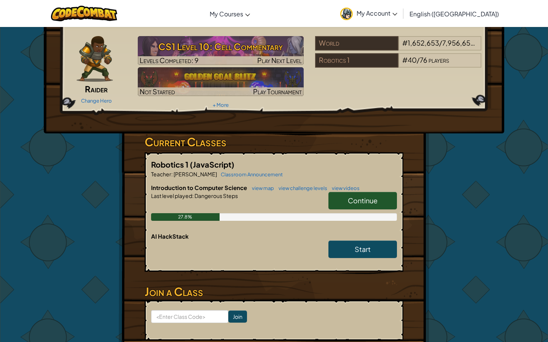
scroll to position [24, 0]
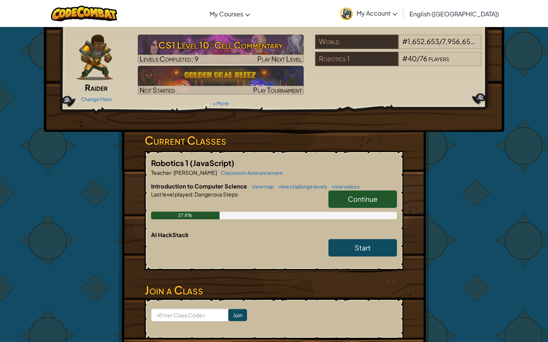
click at [356, 203] on link "Continue" at bounding box center [362, 198] width 68 height 17
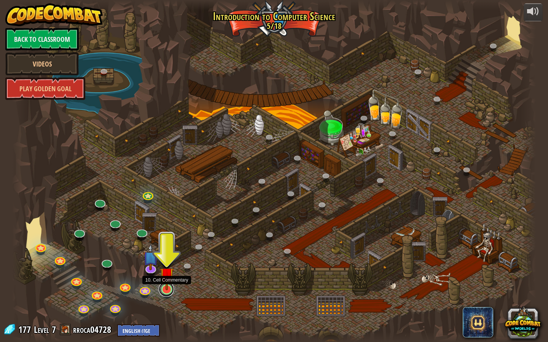
click at [170, 292] on link at bounding box center [166, 289] width 15 height 15
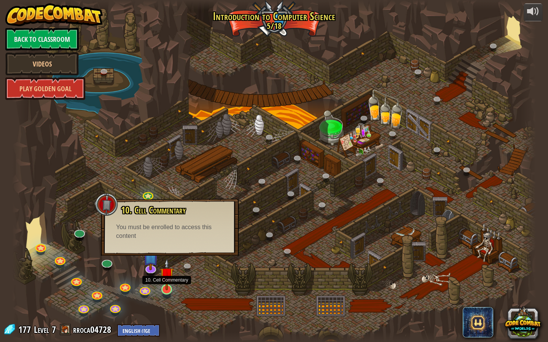
click at [167, 289] on img at bounding box center [167, 275] width 14 height 32
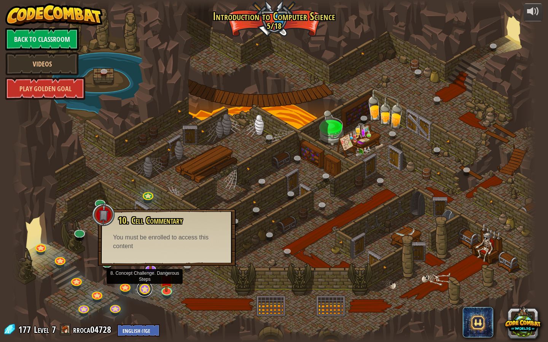
click at [143, 293] on link at bounding box center [144, 288] width 15 height 15
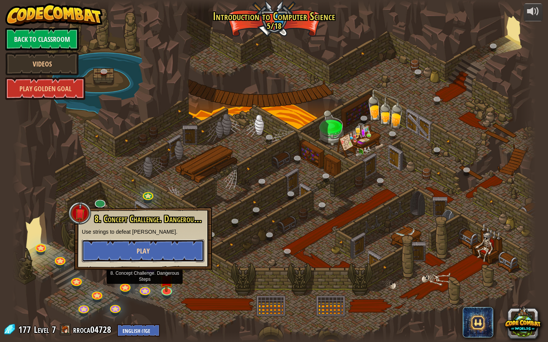
click at [129, 252] on button "Play" at bounding box center [143, 251] width 122 height 23
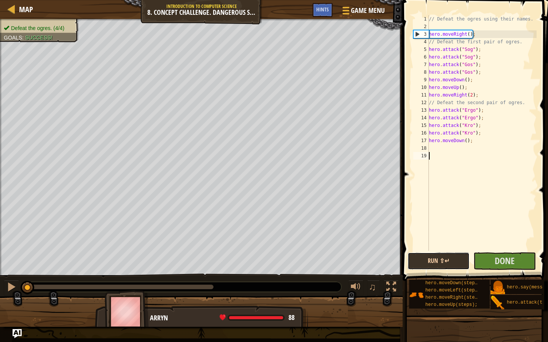
click at [430, 267] on button "Run ⇧↵" at bounding box center [438, 260] width 62 height 17
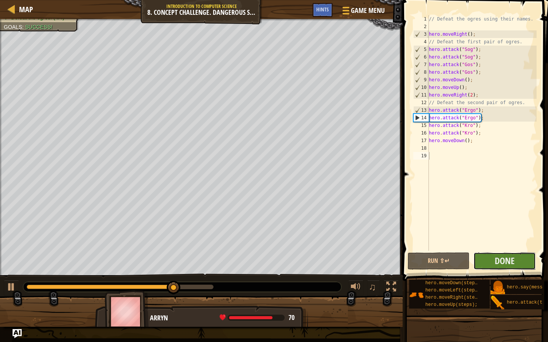
click at [504, 270] on button "Done" at bounding box center [504, 260] width 62 height 17
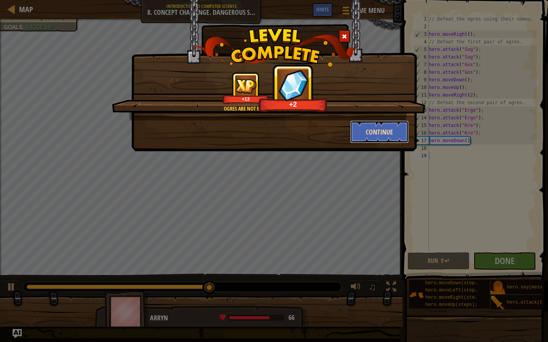
click at [384, 133] on button "Continue" at bounding box center [379, 132] width 59 height 23
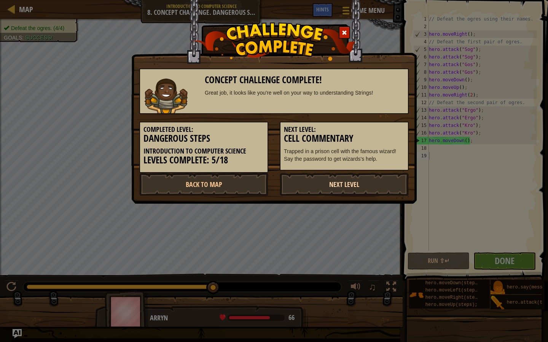
click at [341, 187] on link "Next Level" at bounding box center [343, 184] width 129 height 23
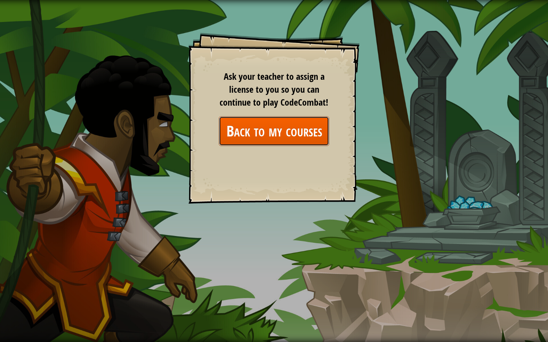
click at [291, 124] on link "Back to my courses" at bounding box center [274, 130] width 110 height 29
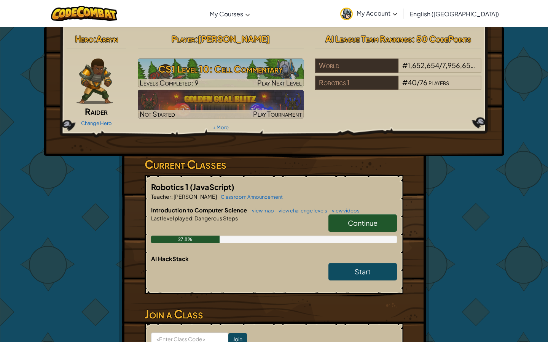
click at [363, 228] on link "Continue" at bounding box center [362, 222] width 68 height 17
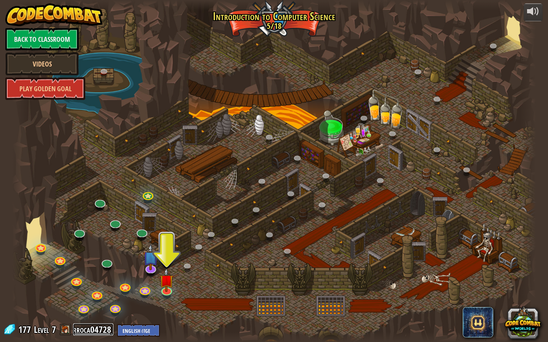
click at [74, 332] on link "rroca04728" at bounding box center [93, 330] width 40 height 12
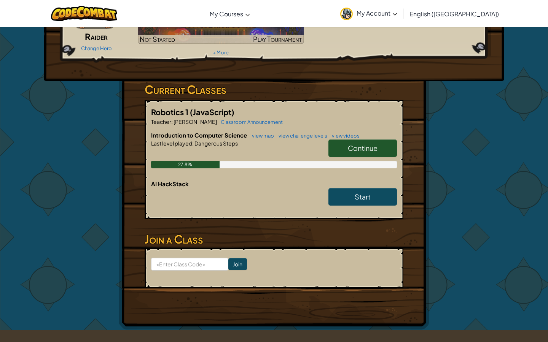
scroll to position [79, 0]
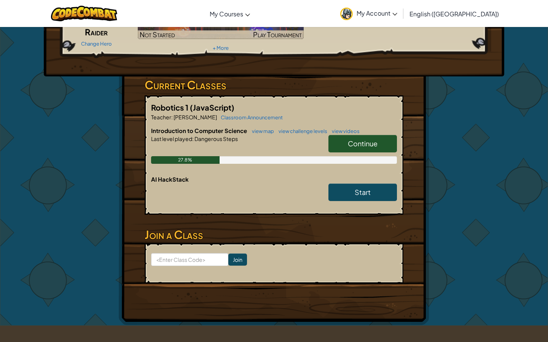
click at [373, 141] on span "Continue" at bounding box center [363, 143] width 30 height 9
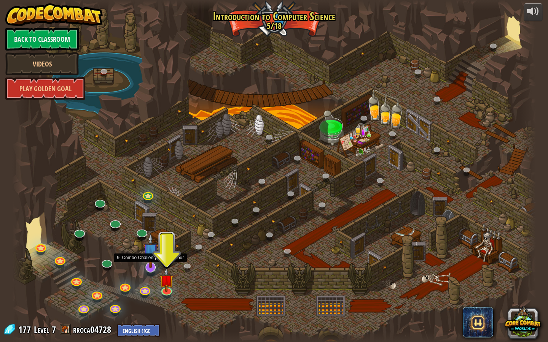
click at [149, 257] on img at bounding box center [150, 250] width 15 height 35
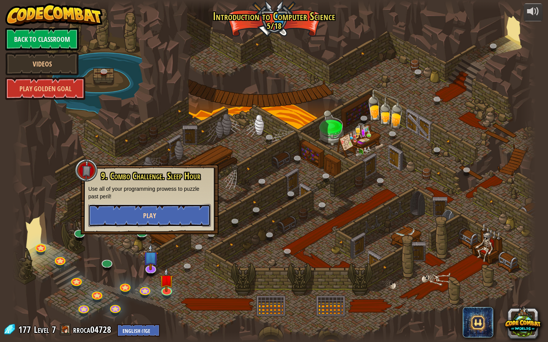
click at [171, 214] on button "Play" at bounding box center [149, 215] width 122 height 23
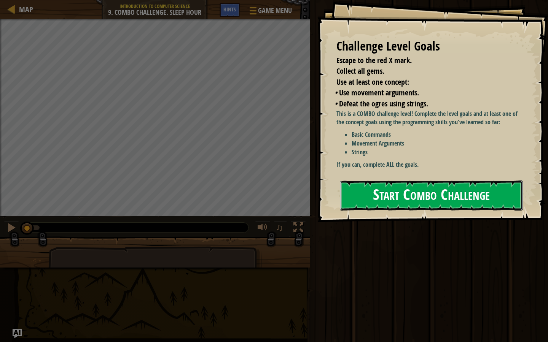
click at [410, 193] on button "Start Combo Challenge" at bounding box center [431, 196] width 183 height 30
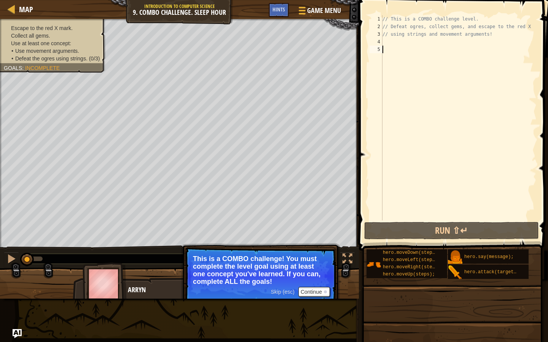
click at [394, 46] on div "// This is a COMBO challenge level. // Defeat ogres, collect gems, and escape t…" at bounding box center [459, 125] width 156 height 221
click at [391, 44] on div "// This is a COMBO challenge level. // Defeat ogres, collect gems, and escape t…" at bounding box center [459, 125] width 156 height 221
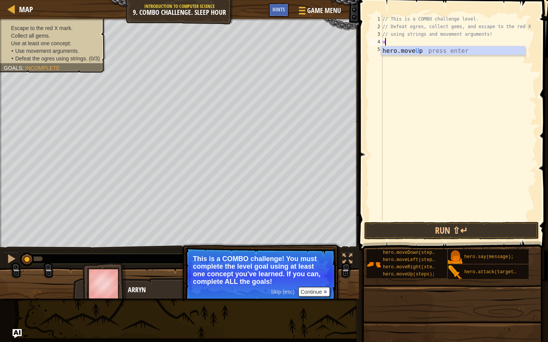
scroll to position [3, 0]
type textarea "up"
click at [95, 70] on div "Escape to the red X mark. Collect all gems. Use at least one concept: • Use mov…" at bounding box center [48, 43] width 114 height 59
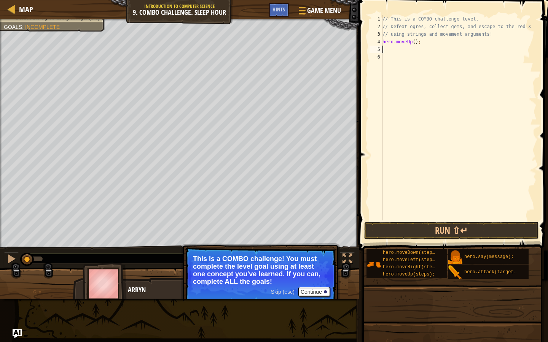
click at [401, 51] on div "// This is a COMBO challenge level. // Defeat ogres, collect gems, and escape t…" at bounding box center [459, 125] width 156 height 221
type textarea "hero.attack("Rexxar");"
paste textarea "hero.attack("Rexxar");"
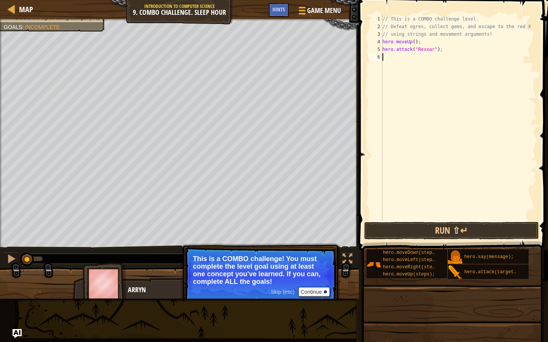
type textarea "hero.attack("Rexxar");"
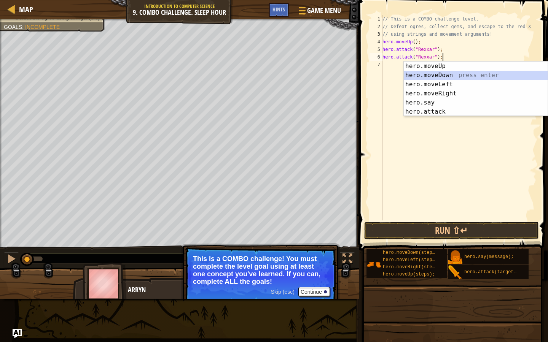
click at [453, 52] on div "// This is a COMBO challenge level. // Defeat ogres, collect gems, and escape t…" at bounding box center [459, 125] width 156 height 221
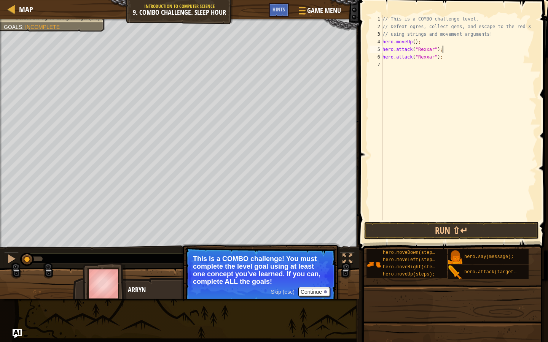
click at [448, 58] on div "// This is a COMBO challenge level. // Defeat ogres, collect gems, and escape t…" at bounding box center [459, 125] width 156 height 221
click at [445, 58] on div "// This is a COMBO challenge level. // Defeat ogres, collect gems, and escape t…" at bounding box center [459, 125] width 156 height 221
click at [439, 62] on div "// This is a COMBO challenge level. // Defeat ogres, collect gems, and escape t…" at bounding box center [459, 125] width 156 height 221
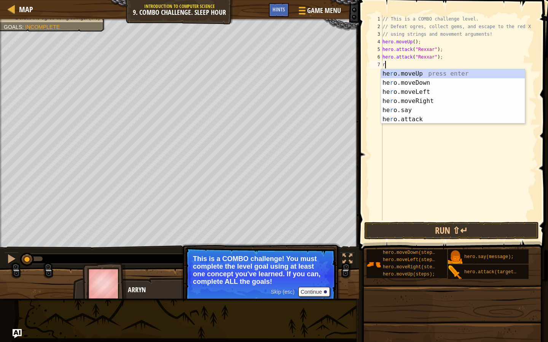
type textarea "rig"
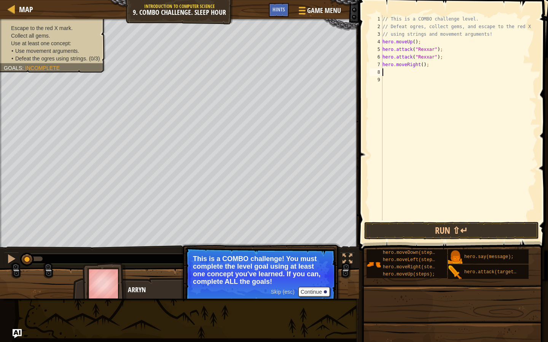
click at [95, 31] on div "Escape to the red X mark. Collect all gems. Use at least one concept: • Use mov…" at bounding box center [53, 43] width 98 height 38
click at [69, 65] on div "Escape to the red X mark. Collect all gems. Use at least one concept: • Use mov…" at bounding box center [48, 43] width 114 height 59
click at [57, 69] on span "Incomplete" at bounding box center [42, 68] width 35 height 6
click at [67, 39] on li "Collect all gems." at bounding box center [52, 36] width 96 height 8
click at [16, 69] on span "Goals" at bounding box center [13, 68] width 18 height 6
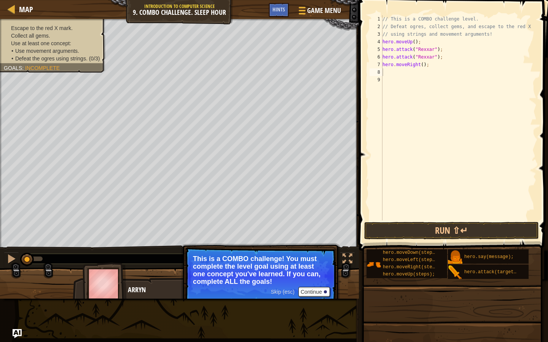
click at [34, 66] on span "Incomplete" at bounding box center [42, 68] width 35 height 6
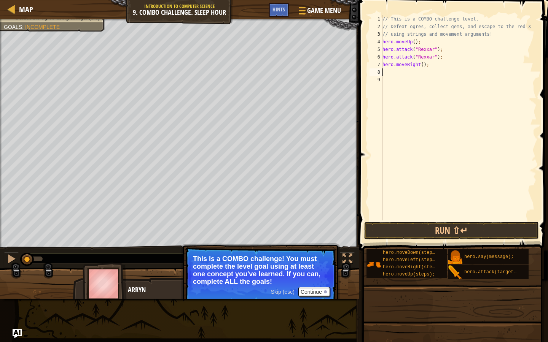
click at [440, 64] on div "// This is a COMBO challenge level. // Defeat ogres, collect gems, and escape t…" at bounding box center [459, 125] width 156 height 221
type textarea "do"
type textarea "hero.moveDown(2);"
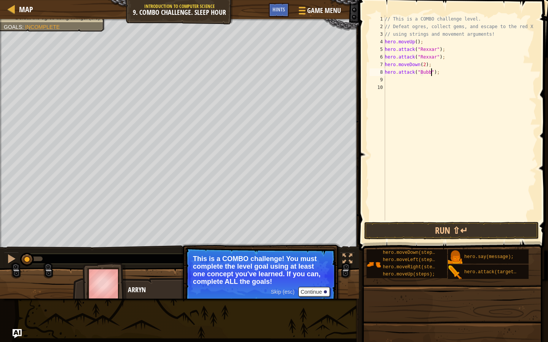
type textarea "hero.attack("Bubble");"
paste textarea "hero.attack("Bubble");"
type textarea "hero.attack("Bubble");"
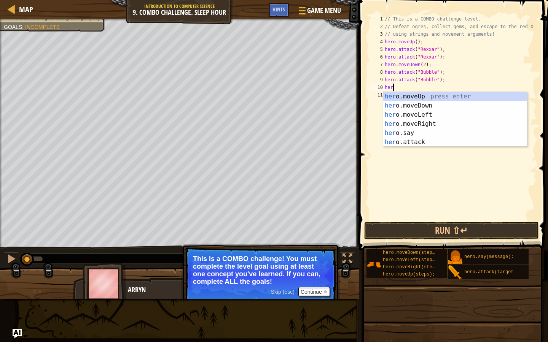
type textarea "h"
type textarea "ri"
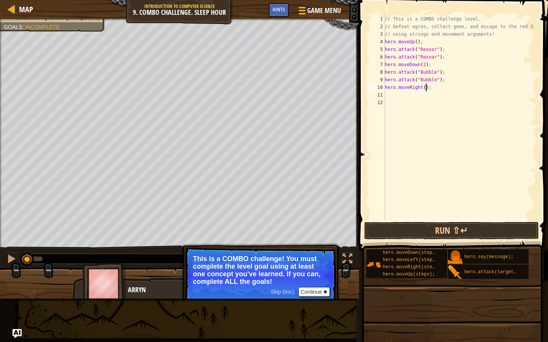
type textarea "hero.moveRight(2);"
type textarea "hero.attack("Dudle");"
paste textarea "hero.attack("Dudle");"
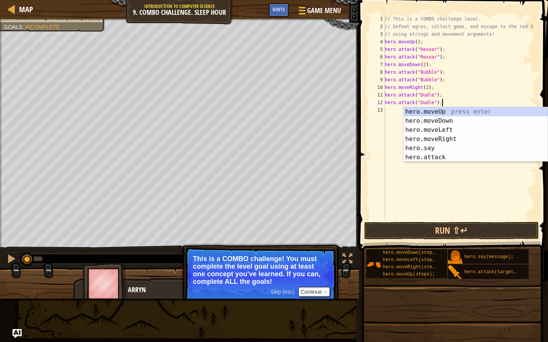
scroll to position [3, 4]
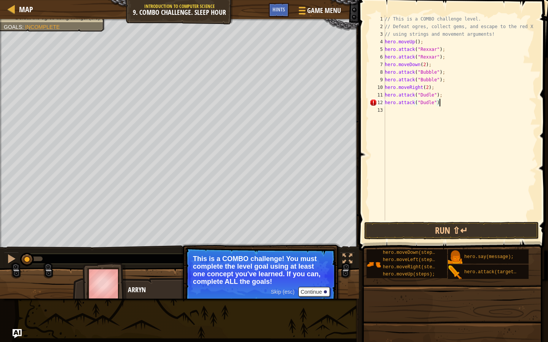
type textarea "hero.attack("Dudle");"
type textarea "up"
type textarea "hero.attack("Ursa");"
paste textarea "hero.attack("Ursa");"
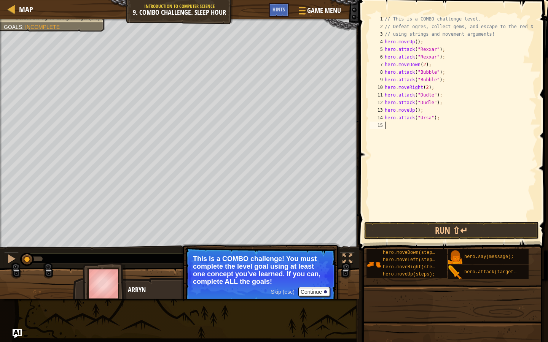
type textarea "hero.attack("Ursa");"
type textarea "up"
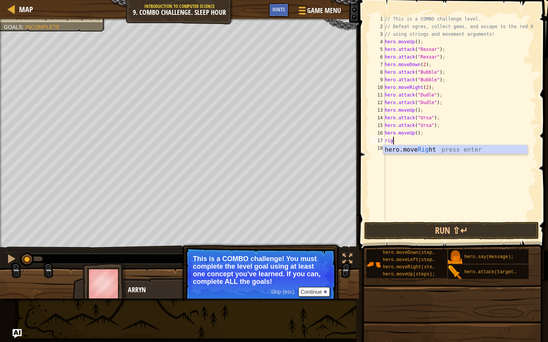
type textarea "righ"
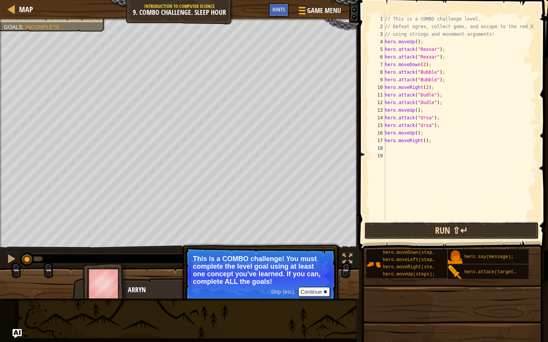
click at [420, 236] on button "Run ⇧↵" at bounding box center [451, 230] width 175 height 17
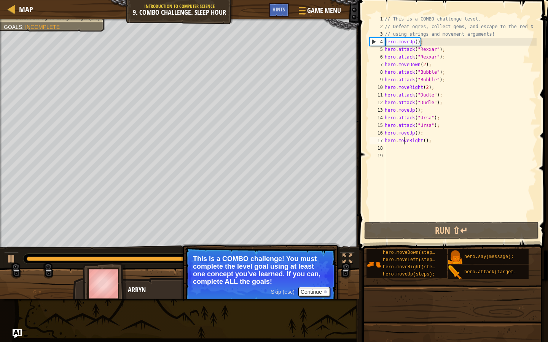
click at [403, 139] on div "// This is a COMBO challenge level. // Defeat ogres, collect gems, and escape t…" at bounding box center [459, 125] width 153 height 221
click at [409, 129] on div "// This is a COMBO challenge level. // Defeat ogres, collect gems, and escape t…" at bounding box center [459, 125] width 153 height 221
click at [412, 132] on div "// This is a COMBO challenge level. // Defeat ogres, collect gems, and escape t…" at bounding box center [459, 125] width 153 height 221
click at [433, 133] on div "// This is a COMBO challenge level. // Defeat ogres, collect gems, and escape t…" at bounding box center [459, 125] width 153 height 221
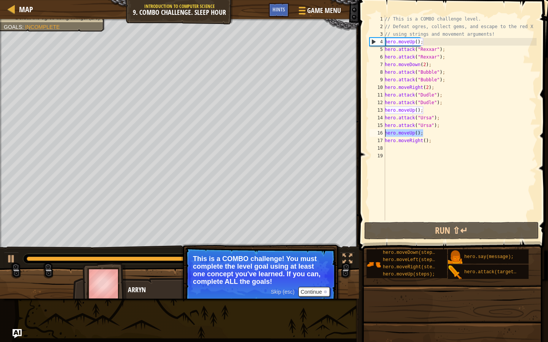
drag, startPoint x: 433, startPoint y: 133, endPoint x: 385, endPoint y: 132, distance: 48.3
click at [385, 133] on div "// This is a COMBO challenge level. // Defeat ogres, collect gems, and escape t…" at bounding box center [459, 125] width 153 height 221
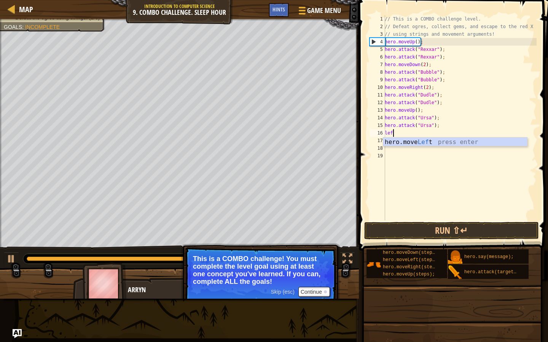
type textarea "left"
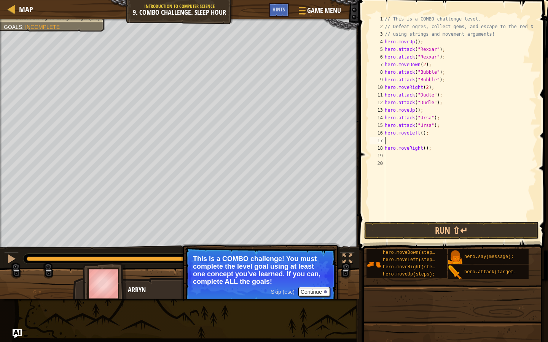
type textarea "hero.moveLeft();"
type textarea "hero.moveRight();"
click at [448, 51] on div "// This is a COMBO challenge level. // Defeat ogres, collect gems, and escape t…" at bounding box center [459, 125] width 153 height 221
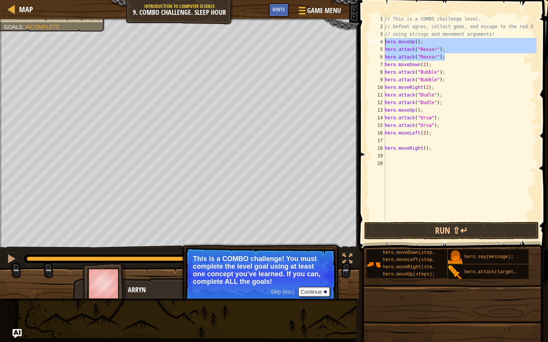
drag, startPoint x: 450, startPoint y: 57, endPoint x: 379, endPoint y: 40, distance: 72.3
click at [380, 40] on div "hero.attack("Rexxar"); 1 2 3 4 5 6 7 8 9 10 11 12 13 14 15 16 17 18 19 20 // Th…" at bounding box center [452, 117] width 168 height 205
type textarea "hero.moveUp(); hero.attack("Rexxar");"
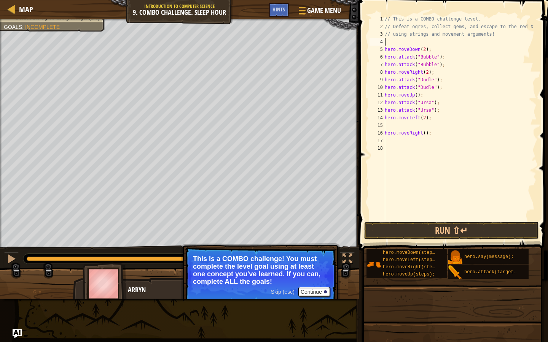
type textarea "// using strings and movement arguments!"
click at [429, 119] on div "// This is a COMBO challenge level. // Defeat ogres, collect gems, and escape t…" at bounding box center [459, 125] width 153 height 221
paste textarea "hero.attack("Rexxar");"
type textarea "hero.attack("Rexxar");"
click at [427, 148] on div "// This is a COMBO challenge level. // Defeat ogres, collect gems, and escape t…" at bounding box center [459, 125] width 153 height 221
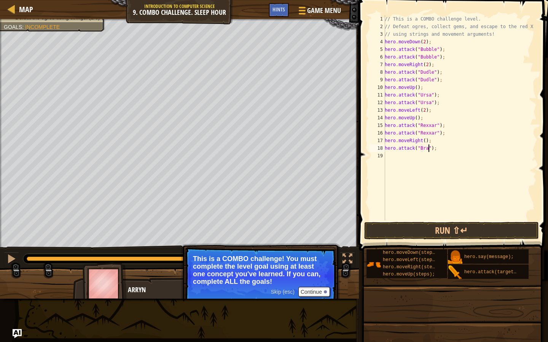
scroll to position [3, 4]
type textarea "hero.attack("[PERSON_NAME]");"
type textarea "v"
paste textarea "hero.attack("[PERSON_NAME]");"
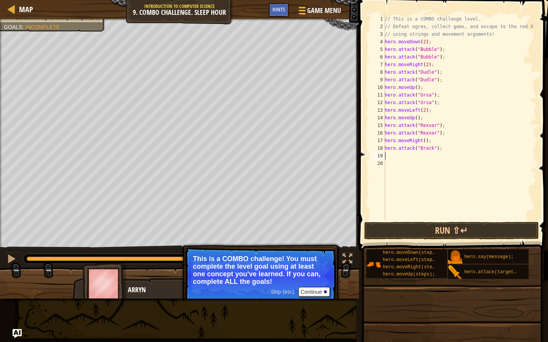
type textarea "hero.attack("[PERSON_NAME]");"
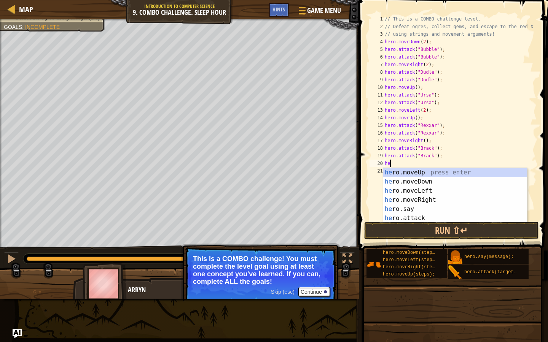
type textarea "h"
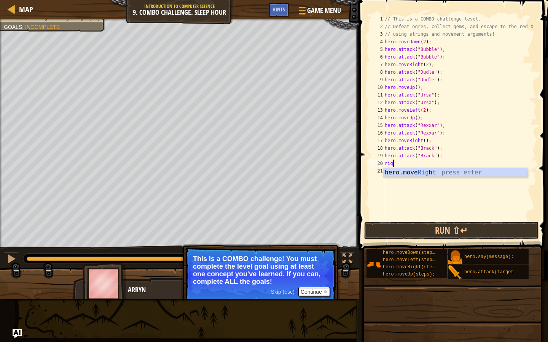
type textarea "righ"
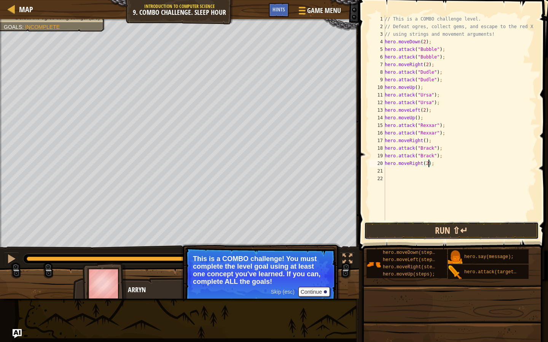
click at [411, 234] on button "Run ⇧↵" at bounding box center [451, 230] width 175 height 17
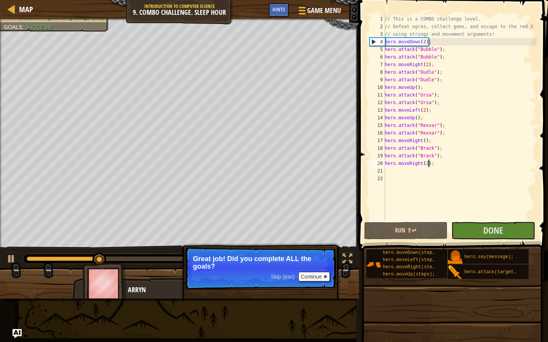
click at [426, 45] on div "// This is a COMBO challenge level. // Defeat ogres, collect gems, and escape t…" at bounding box center [459, 125] width 153 height 221
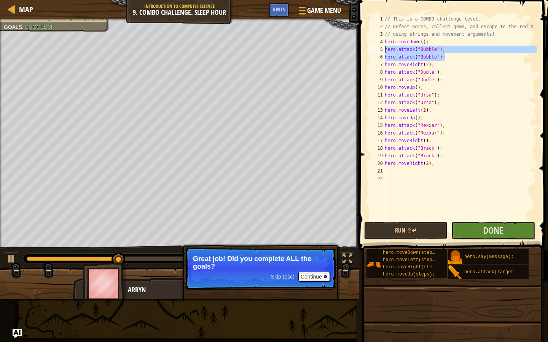
drag, startPoint x: 445, startPoint y: 58, endPoint x: 384, endPoint y: 51, distance: 62.0
click at [384, 51] on div "hero.moveDown(); 1 2 3 4 5 6 7 8 9 10 11 12 13 14 15 16 17 18 19 20 21 22 // Th…" at bounding box center [452, 117] width 168 height 205
type textarea "hero.attack("Bubble"); hero.attack("Bubble");"
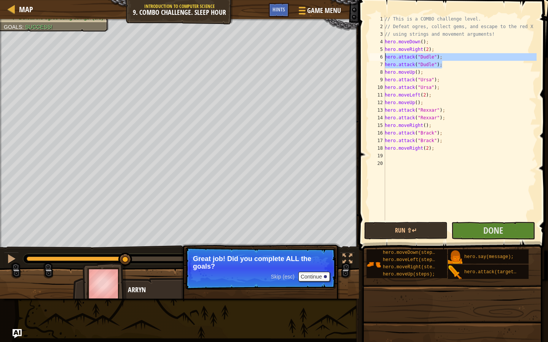
drag, startPoint x: 446, startPoint y: 65, endPoint x: 381, endPoint y: 57, distance: 66.3
click at [381, 57] on div "hero.moveDown(); 1 2 3 4 5 6 7 8 9 10 11 12 13 14 15 16 17 18 19 20 // This is …" at bounding box center [452, 117] width 168 height 205
type textarea "hero.attack("Dudle"); hero.attack("Dudle");"
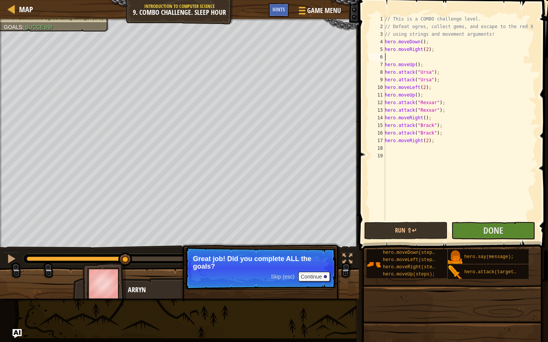
type textarea "hero.moveRight(2);"
click at [469, 234] on button "Done" at bounding box center [492, 230] width 83 height 17
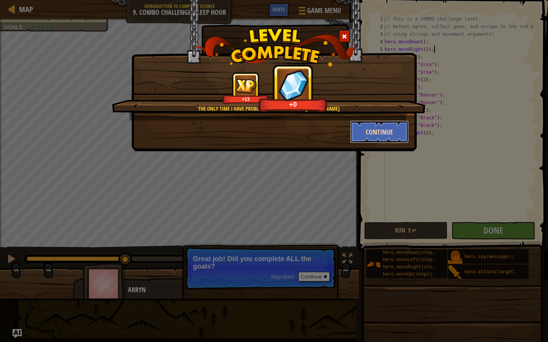
click at [370, 125] on button "Continue" at bounding box center [379, 132] width 59 height 23
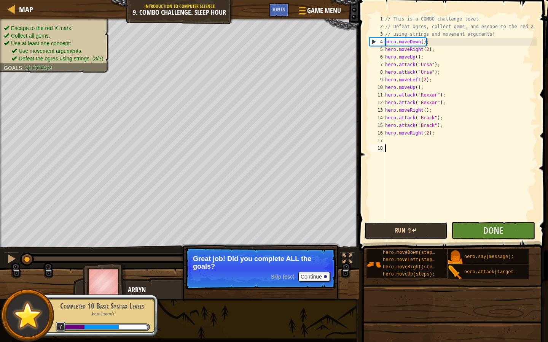
click at [432, 231] on button "Run ⇧↵" at bounding box center [405, 230] width 83 height 17
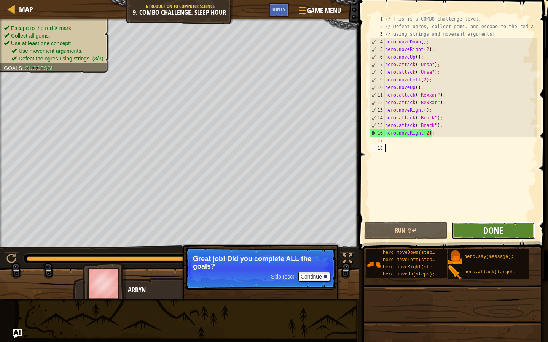
click at [485, 225] on span "Done" at bounding box center [493, 230] width 20 height 12
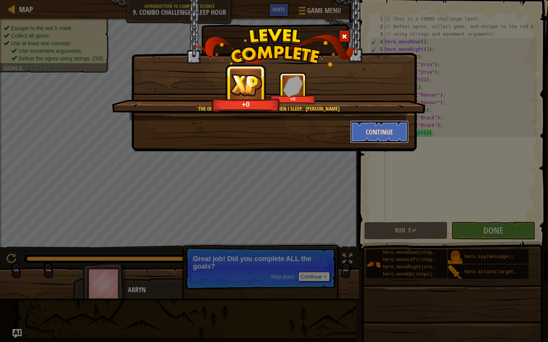
click at [372, 138] on button "Continue" at bounding box center [379, 132] width 59 height 23
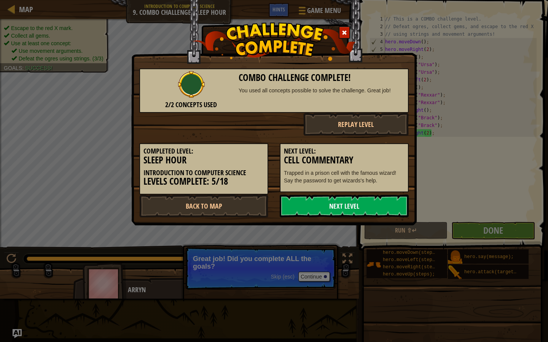
click at [365, 206] on link "Next Level" at bounding box center [343, 206] width 129 height 23
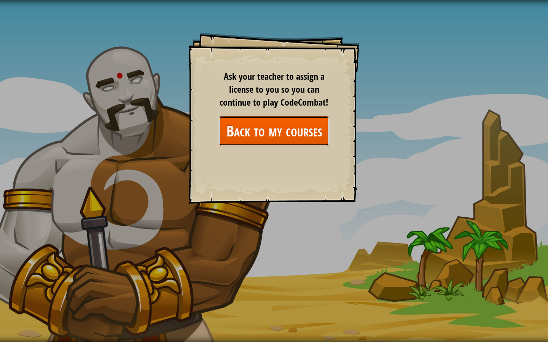
click at [263, 128] on link "Back to my courses" at bounding box center [274, 130] width 110 height 29
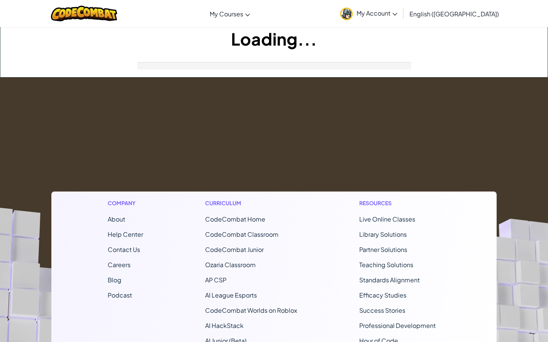
click at [263, 128] on footer "Company About Help Center Contact Us Careers Blog Podcast Curriculum CodeCombat…" at bounding box center [274, 284] width 548 height 412
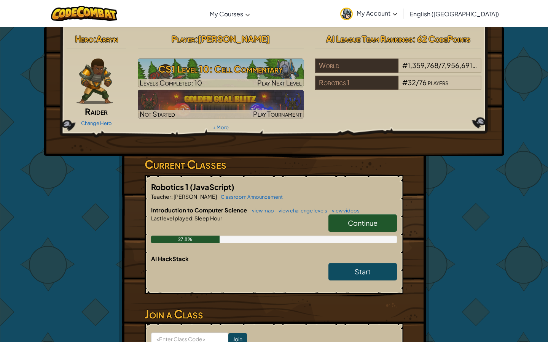
click at [341, 214] on link "Continue" at bounding box center [362, 222] width 68 height 17
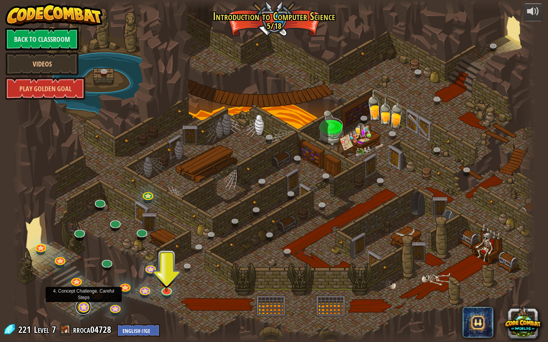
click at [86, 311] on link at bounding box center [83, 307] width 15 height 15
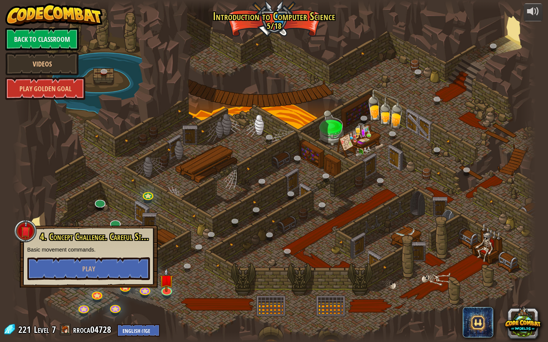
click at [65, 300] on div at bounding box center [274, 171] width 524 height 342
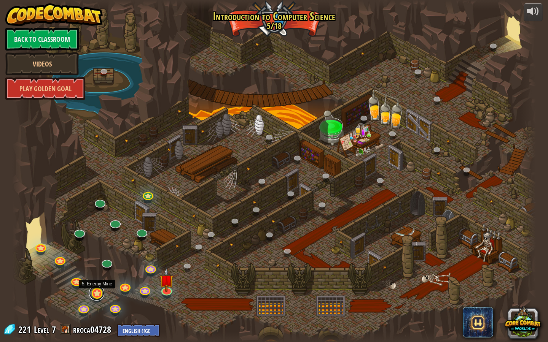
click at [94, 294] on link at bounding box center [96, 293] width 15 height 15
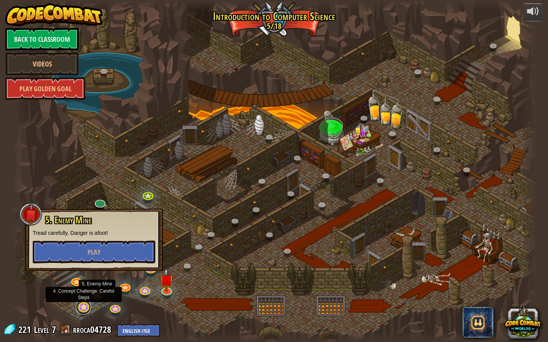
click at [82, 310] on link at bounding box center [83, 307] width 15 height 15
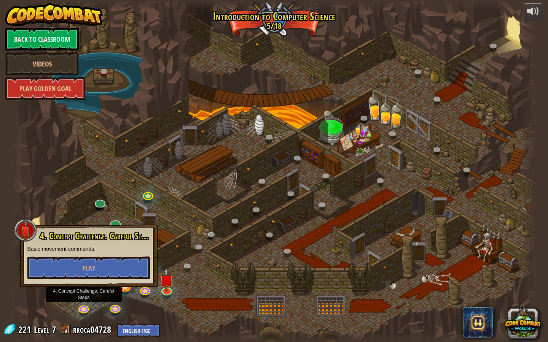
click at [60, 310] on div at bounding box center [274, 171] width 524 height 342
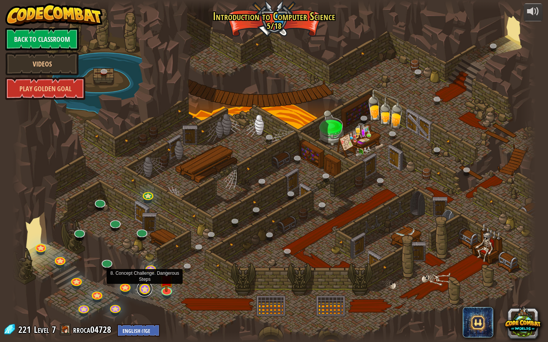
click at [146, 290] on link at bounding box center [144, 288] width 15 height 15
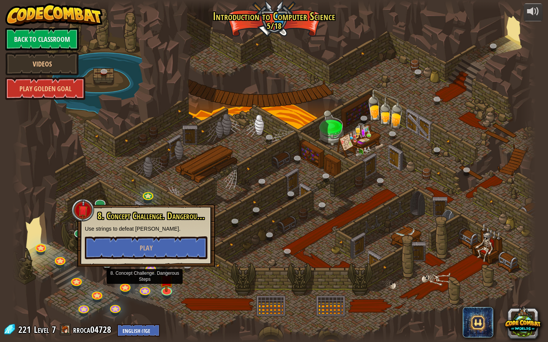
click at [214, 281] on div at bounding box center [274, 171] width 524 height 342
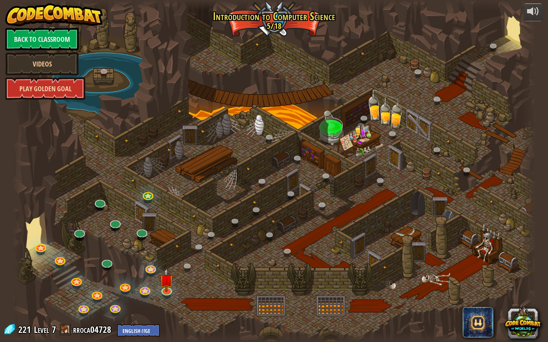
click at [59, 92] on link "Play Golden Goal" at bounding box center [45, 88] width 80 height 23
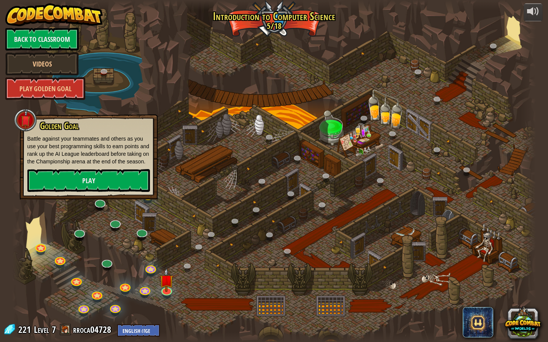
click at [97, 165] on p "Battle against your teammates and others as you use your best programming skill…" at bounding box center [88, 150] width 122 height 30
click at [97, 175] on div "Golden Goal Battle against your teammates and others as you use your best progr…" at bounding box center [88, 156] width 122 height 71
click at [97, 178] on link "Play" at bounding box center [88, 180] width 122 height 23
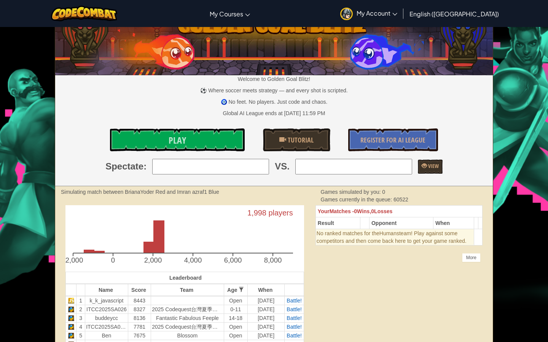
scroll to position [25, 0]
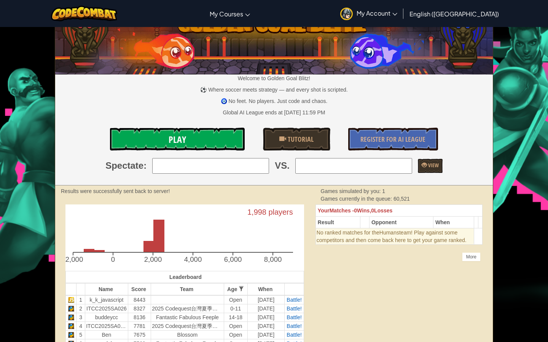
click at [154, 149] on link "Play" at bounding box center [177, 139] width 135 height 23
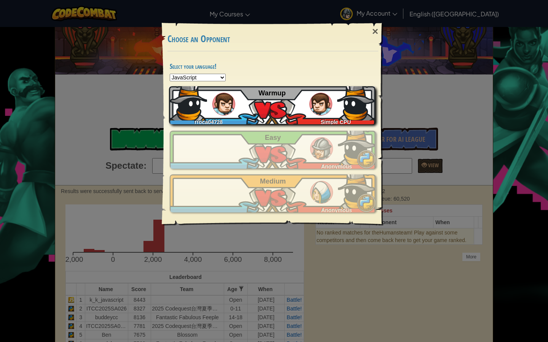
click at [282, 101] on div "rroca04728 Simple CPU Warmup" at bounding box center [272, 105] width 206 height 38
